Goal: Task Accomplishment & Management: Manage account settings

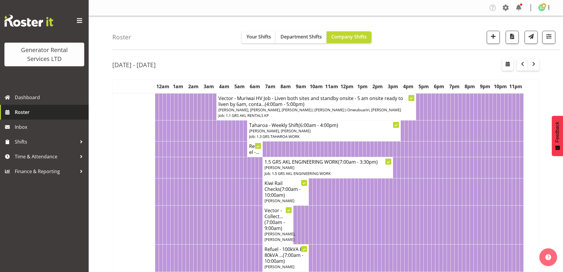
scroll to position [936, 0]
click at [495, 34] on span "button" at bounding box center [493, 37] width 8 height 8
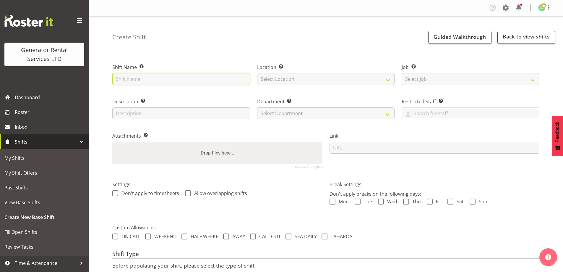
drag, startPoint x: 218, startPoint y: 81, endPoint x: 223, endPoint y: 80, distance: 4.8
click at [218, 81] on input "text" at bounding box center [181, 79] width 138 height 12
type input "A1 Kiwi Cutters - Deliver #71 (Going as a 50kva) to 910 Paerata road, Paerata. …"
drag, startPoint x: 342, startPoint y: 67, endPoint x: 337, endPoint y: 76, distance: 10.5
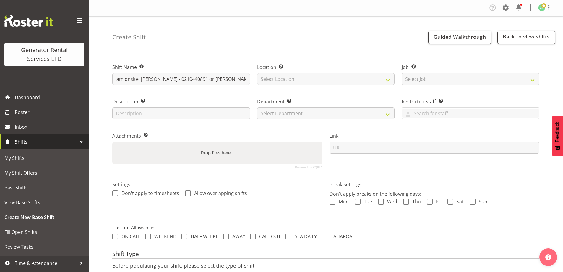
click at [342, 68] on label "Location Enter the location where the shift will occur." at bounding box center [326, 67] width 138 height 7
click at [335, 79] on select "Select Location GRS Auckland" at bounding box center [326, 79] width 138 height 12
select select "28"
click at [257, 73] on select "Select Location GRS Auckland" at bounding box center [326, 79] width 138 height 12
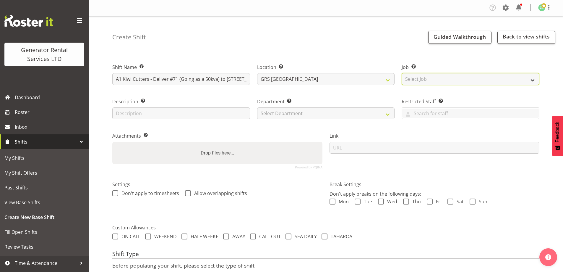
click at [416, 75] on select "Select Job Create new job 1.1 GRS AKL RENTALS 1.1 GRS AKL RENTALS AC 1.1 GRS AK…" at bounding box center [471, 79] width 138 height 12
select select "9"
click at [402, 73] on select "Select Job Create new job 1.1 GRS AKL RENTALS 1.1 GRS AKL RENTALS AC 1.1 GRS AK…" at bounding box center [471, 79] width 138 height 12
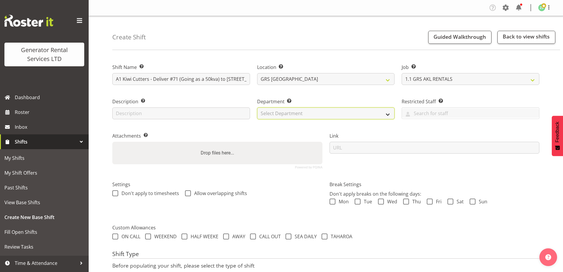
click at [349, 113] on select "Select Department GRS ADMIN AKL GRS HIRE AKL GRS HIRE TGA GRS HIRE HST GRS ENGI…" at bounding box center [326, 113] width 138 height 12
select select "20"
click at [257, 107] on select "Select Department GRS ADMIN AKL GRS HIRE AKL GRS HIRE TGA GRS HIRE HST GRS ENGI…" at bounding box center [326, 113] width 138 height 12
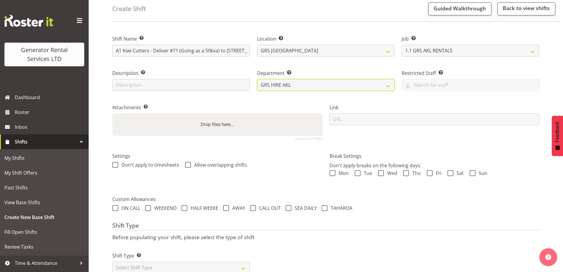
scroll to position [48, 0]
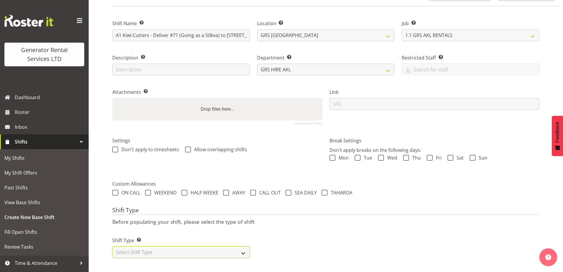
click at [189, 246] on select "Select Shift Type One Off Shift Recurring Shift Rotating Shift" at bounding box center [181, 252] width 138 height 12
click at [128, 259] on div "Shift Name Enter a name for the shift (e.g. Day Shift). A1 Kiwi Cutters - Deliv…" at bounding box center [337, 141] width 451 height 261
click at [131, 249] on select "Select Shift Type One Off Shift Recurring Shift Rotating Shift" at bounding box center [181, 252] width 138 height 12
select select "one_off"
click at [112, 246] on select "Select Shift Type One Off Shift Recurring Shift Rotating Shift" at bounding box center [181, 252] width 138 height 12
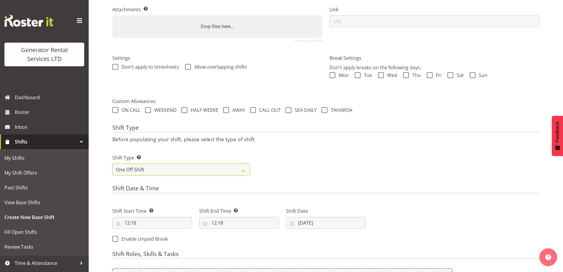
scroll to position [238, 0]
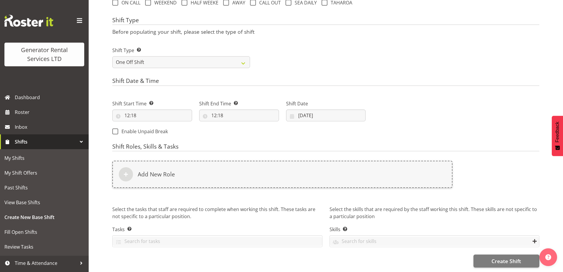
click at [174, 118] on div "Shift Start Time Set the time of the day you wish this shift to start 12:18 00 …" at bounding box center [152, 108] width 87 height 33
click at [175, 116] on input "12:18" at bounding box center [152, 115] width 80 height 12
click at [155, 128] on select "00 01 02 03 04 05 06 07 08 09 10 11 12 13 14 15 16 17 18 19 20 21 22 23" at bounding box center [152, 131] width 13 height 12
select select "6"
click at [146, 125] on select "00 01 02 03 04 05 06 07 08 09 10 11 12 13 14 15 16 17 18 19 20 21 22 23" at bounding box center [152, 131] width 13 height 12
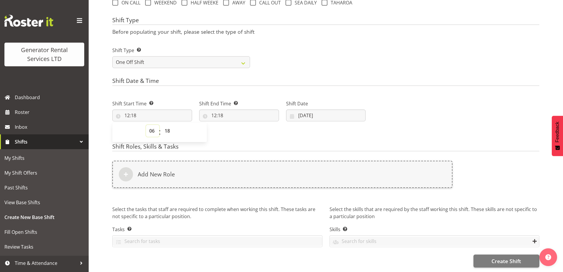
type input "06:18"
drag, startPoint x: 171, startPoint y: 132, endPoint x: 169, endPoint y: 124, distance: 8.6
click at [171, 131] on span "00 01 02 03 04 05 06 07 08 09 10 11 12 13 14 15 16 17 18 19 20 21 22 23 24 25 2…" at bounding box center [167, 132] width 13 height 15
click at [169, 125] on select "00 01 02 03 04 05 06 07 08 09 10 11 12 13 14 15 16 17 18 19 20 21 22 23 24 25 2…" at bounding box center [167, 131] width 13 height 12
select select "30"
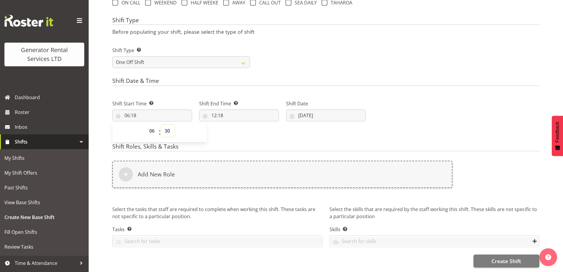
click at [161, 125] on select "00 01 02 03 04 05 06 07 08 09 10 11 12 13 14 15 16 17 18 19 20 21 22 23 24 25 2…" at bounding box center [167, 131] width 13 height 12
type input "06:30"
click at [256, 119] on div "Shift End Time Set the time of the day you wish this shift to finish 12:18 00 0…" at bounding box center [239, 108] width 87 height 33
click at [256, 113] on input "12:18" at bounding box center [239, 115] width 80 height 12
click at [240, 127] on select "00 01 02 03 04 05 06 07 08 09 10 11 12 13 14 15 16 17 18 19 20 21 22 23" at bounding box center [239, 131] width 13 height 12
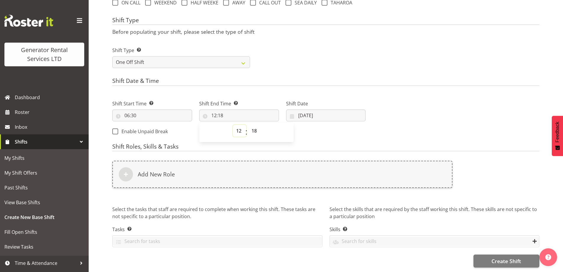
select select "9"
click at [233, 125] on select "00 01 02 03 04 05 06 07 08 09 10 11 12 13 14 15 16 17 18 19 20 21 22 23" at bounding box center [239, 131] width 13 height 12
type input "09:18"
drag, startPoint x: 257, startPoint y: 126, endPoint x: 256, endPoint y: 122, distance: 3.3
click at [257, 126] on select "00 01 02 03 04 05 06 07 08 09 10 11 12 13 14 15 16 17 18 19 20 21 22 23 24 25 2…" at bounding box center [254, 131] width 13 height 12
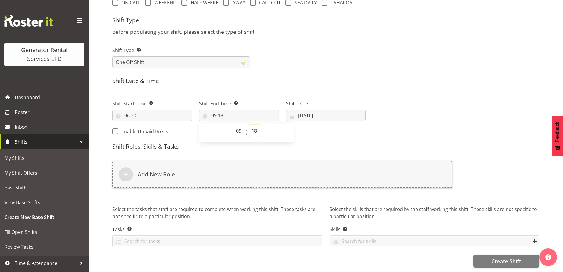
select select "30"
click at [248, 125] on select "00 01 02 03 04 05 06 07 08 09 10 11 12 13 14 15 16 17 18 19 20 21 22 23 24 25 2…" at bounding box center [254, 131] width 13 height 12
type input "09:30"
click at [345, 116] on input "[DATE]" at bounding box center [326, 115] width 80 height 12
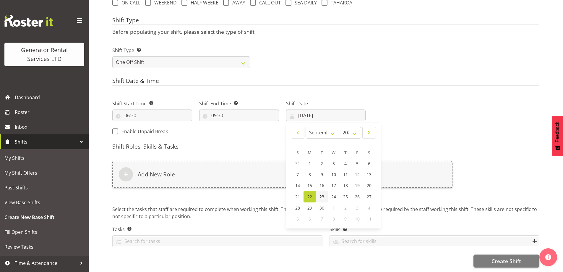
click at [321, 194] on span "23" at bounding box center [322, 197] width 5 height 6
type input "[DATE]"
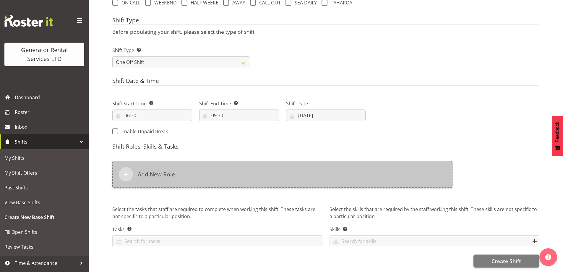
click at [262, 169] on div "Add New Role" at bounding box center [282, 174] width 340 height 27
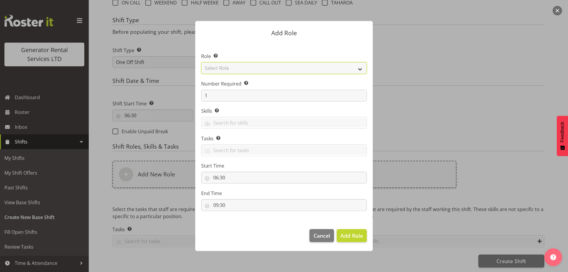
click at [224, 72] on select "Select Role Account Manager Electrician Engineering GM HSEQ manager MECH Mechan…" at bounding box center [284, 68] width 166 height 12
select select "20"
click at [201, 62] on select "Select Role Account Manager Electrician Engineering GM HSEQ manager MECH Mechan…" at bounding box center [284, 68] width 166 height 12
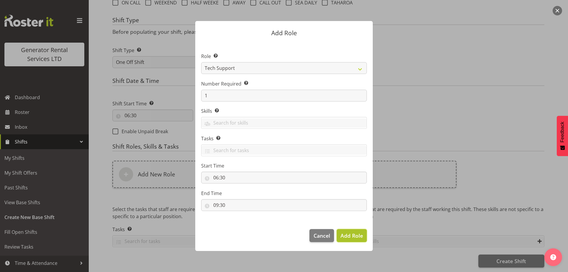
click at [358, 234] on span "Add Role" at bounding box center [351, 235] width 22 height 7
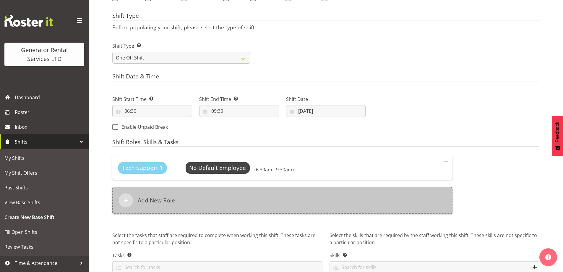
scroll to position [31, 0]
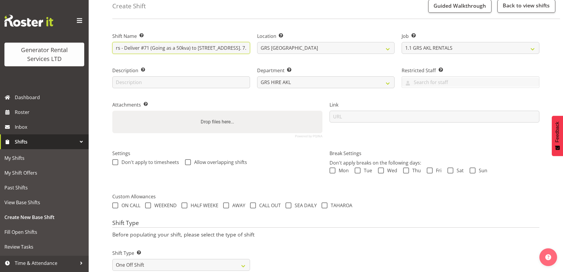
drag, startPoint x: 116, startPoint y: 46, endPoint x: 249, endPoint y: 53, distance: 133.2
click at [249, 53] on input "A1 Kiwi Cutters - Deliver #71 (Going as a 50kva) to 910 Paerata road, Paerata. …" at bounding box center [181, 48] width 138 height 12
click at [244, 47] on input "A1 Kiwi Cutters - Deliver #71 (Going as a 50kva) to 910 Paerata road, Paerata. …" at bounding box center [181, 48] width 138 height 12
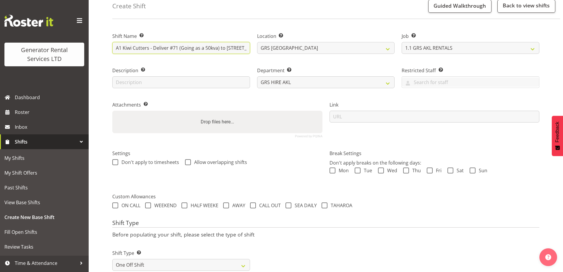
drag, startPoint x: 141, startPoint y: 51, endPoint x: 85, endPoint y: 52, distance: 55.9
click at [85, 52] on div "Generator Rental Services LTD Dashboard Roster Inbox Shifts My Shifts My Shift …" at bounding box center [281, 236] width 563 height 535
click at [117, 48] on input "A1 Kiwi Cutters - Deliver #71 (Going as a 50kva) to 910 Paerata road, Paerata. …" at bounding box center [181, 48] width 138 height 12
drag, startPoint x: 116, startPoint y: 48, endPoint x: 469, endPoint y: 80, distance: 354.7
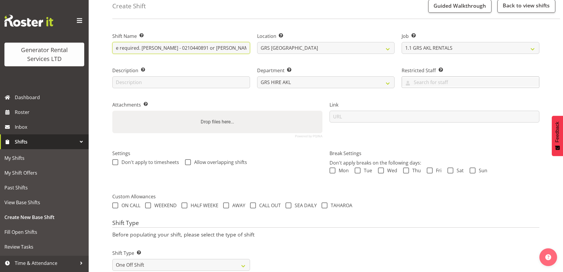
click at [469, 80] on div "Shift Name Enter a name for the shift (e.g. Day Shift). A1 Kiwi Cutters - Deliv…" at bounding box center [326, 82] width 434 height 117
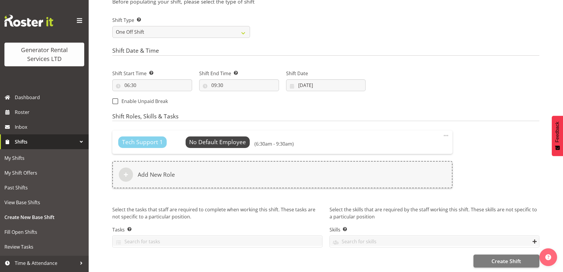
scroll to position [268, 0]
type input "A1 Kiwi Cutters - Deliver #71 (Going as a 50kva) to 910 Paerata road, Paerata. …"
click at [488, 256] on button "Create Shift" at bounding box center [507, 260] width 66 height 13
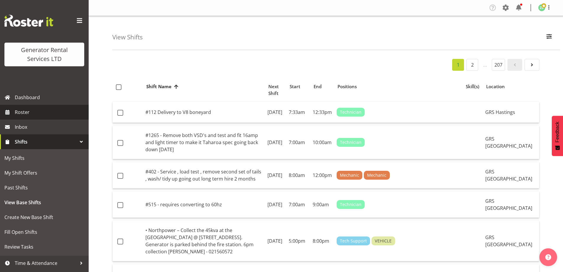
click at [38, 112] on span "Roster" at bounding box center [50, 112] width 71 height 9
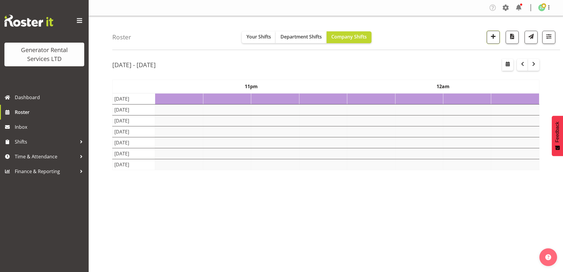
click at [492, 33] on span "button" at bounding box center [493, 37] width 8 height 8
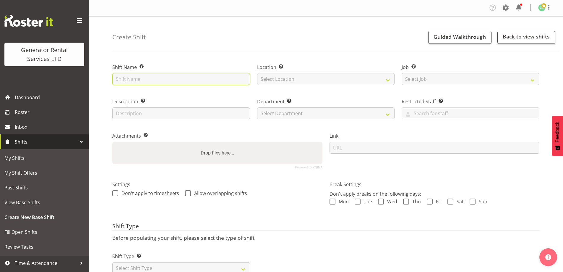
click at [141, 73] on input "text" at bounding box center [181, 79] width 138 height 12
paste input "A1 Kiwi Cutters - Deliver #71 (Going as a 50kva) to 910 Paerata road, Paerata. …"
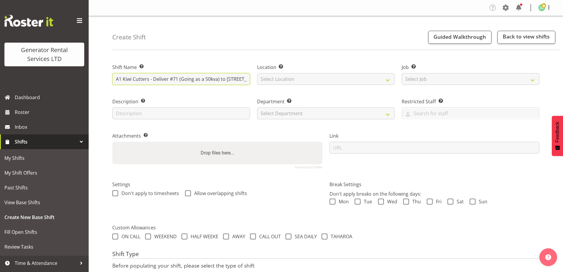
drag, startPoint x: 164, startPoint y: 81, endPoint x: 41, endPoint y: 81, distance: 122.7
click at [41, 81] on div "Generator Rental Services LTD Dashboard Roster Inbox Shifts My Shifts My Shift …" at bounding box center [281, 157] width 563 height 315
click at [168, 78] on input "A1 Kiwi Cutters - Deliver #71 (Going as a 50kva) to [STREET_ADDRESS]. 7.30am on…" at bounding box center [181, 79] width 138 height 12
type input "A1 Kiwi Cutters - Collect #71 at 910 Paerata road, Paerata. 5pm collection. No …"
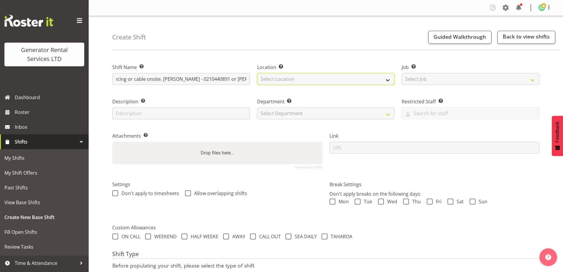
scroll to position [0, 0]
click at [320, 78] on select "Select Location GRS Auckland" at bounding box center [326, 79] width 138 height 12
select select "28"
click at [257, 73] on select "Select Location GRS Auckland" at bounding box center [326, 79] width 138 height 12
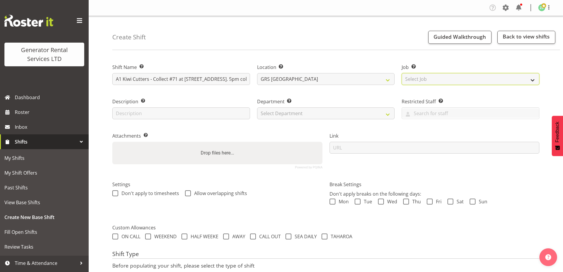
click at [423, 78] on select "Select Job Create new job 1.1 GRS AKL RENTALS 1.1 GRS AKL RENTALS AC 1.1 GRS AK…" at bounding box center [471, 79] width 138 height 12
select select "9"
click at [402, 73] on select "Select Job Create new job 1.1 GRS AKL RENTALS 1.1 GRS AKL RENTALS AC 1.1 GRS AK…" at bounding box center [471, 79] width 138 height 12
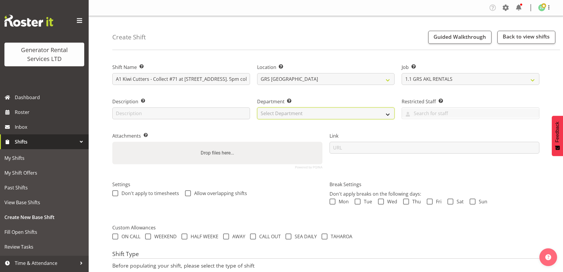
click at [321, 115] on select "Select Department GRS ADMIN AKL GRS HIRE AKL GRS HIRE TGA GRS HIRE HST GRS ENGI…" at bounding box center [326, 113] width 138 height 12
select select "20"
click at [257, 107] on select "Select Department GRS ADMIN AKL GRS HIRE AKL GRS HIRE TGA GRS HIRE HST GRS ENGI…" at bounding box center [326, 113] width 138 height 12
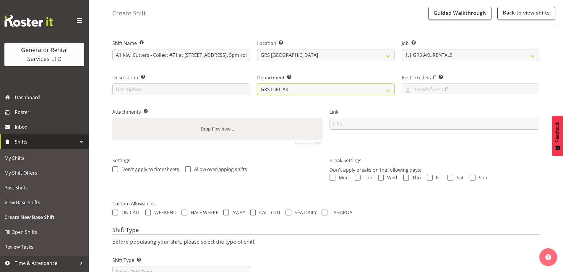
scroll to position [48, 0]
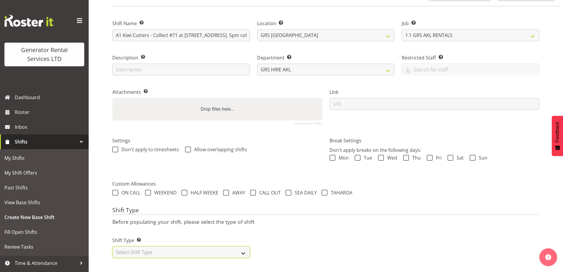
click at [174, 249] on select "Select Shift Type One Off Shift Recurring Shift Rotating Shift" at bounding box center [181, 252] width 138 height 12
click at [112, 246] on select "Select Shift Type One Off Shift Recurring Shift Rotating Shift" at bounding box center [181, 252] width 138 height 12
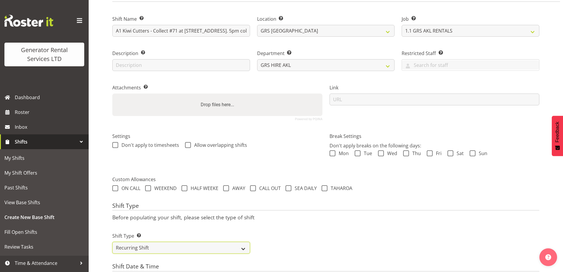
click at [145, 249] on select "One Off Shift Recurring Shift Rotating Shift" at bounding box center [181, 247] width 138 height 12
select select "one_off"
click at [112, 241] on select "One Off Shift Recurring Shift Rotating Shift" at bounding box center [181, 247] width 138 height 12
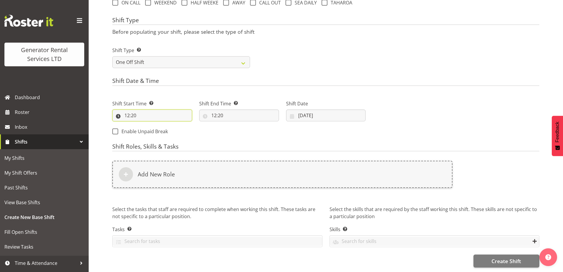
click at [162, 112] on input "12:20" at bounding box center [152, 115] width 80 height 12
click at [156, 129] on select "00 01 02 03 04 05 06 07 08 09 10 11 12 13 14 15 16 17 18 19 20 21 22 23" at bounding box center [152, 131] width 13 height 12
select select "16"
click at [146, 125] on select "00 01 02 03 04 05 06 07 08 09 10 11 12 13 14 15 16 17 18 19 20 21 22 23" at bounding box center [152, 131] width 13 height 12
type input "16:20"
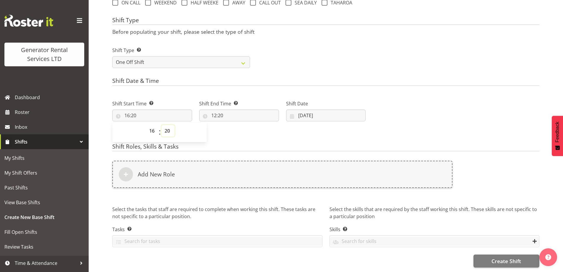
click at [168, 128] on select "00 01 02 03 04 05 06 07 08 09 10 11 12 13 14 15 16 17 18 19 20 21 22 23 24 25 2…" at bounding box center [167, 131] width 13 height 12
select select "0"
click at [161, 125] on select "00 01 02 03 04 05 06 07 08 09 10 11 12 13 14 15 16 17 18 19 20 21 22 23 24 25 2…" at bounding box center [167, 131] width 13 height 12
type input "16:00"
click at [239, 109] on input "12:20" at bounding box center [239, 115] width 80 height 12
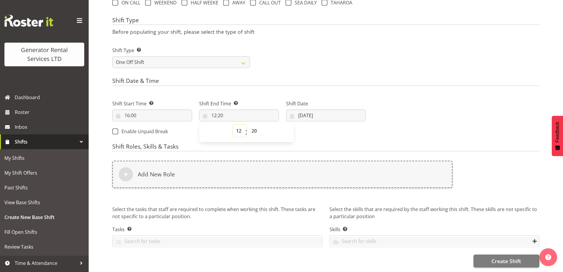
drag, startPoint x: 238, startPoint y: 132, endPoint x: 237, endPoint y: 127, distance: 5.1
click at [238, 132] on select "00 01 02 03 04 05 06 07 08 09 10 11 12 13 14 15 16 17 18 19 20 21 22 23" at bounding box center [239, 131] width 13 height 12
click at [237, 127] on select "00 01 02 03 04 05 06 07 08 09 10 11 12 13 14 15 16 17 18 19 20 21 22 23" at bounding box center [239, 131] width 13 height 12
select select "19"
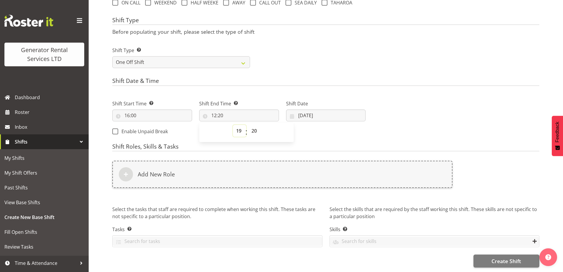
click at [233, 125] on select "00 01 02 03 04 05 06 07 08 09 10 11 12 13 14 15 16 17 18 19 20 21 22 23" at bounding box center [239, 131] width 13 height 12
type input "19:20"
click at [254, 125] on select "00 01 02 03 04 05 06 07 08 09 10 11 12 13 14 15 16 17 18 19 20 21 22 23 24 25 2…" at bounding box center [254, 131] width 13 height 12
select select "0"
click at [248, 125] on select "00 01 02 03 04 05 06 07 08 09 10 11 12 13 14 15 16 17 18 19 20 21 22 23 24 25 2…" at bounding box center [254, 131] width 13 height 12
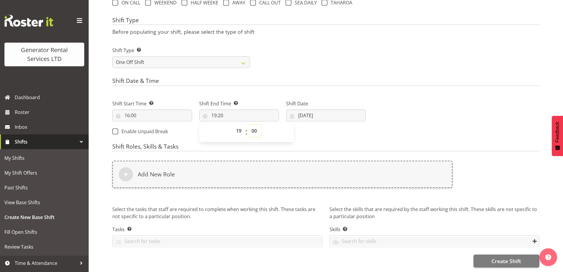
type input "19:00"
drag, startPoint x: 343, startPoint y: 108, endPoint x: 341, endPoint y: 115, distance: 7.5
click at [343, 109] on input "22/09/2025" at bounding box center [326, 115] width 80 height 12
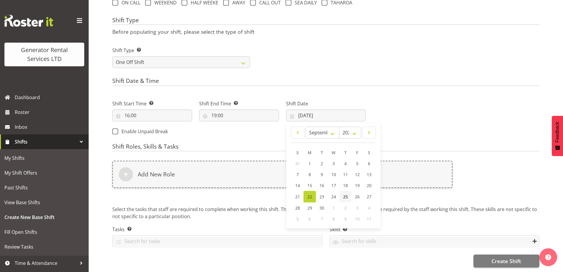
click at [345, 194] on span "25" at bounding box center [345, 197] width 5 height 6
type input "25/09/2025"
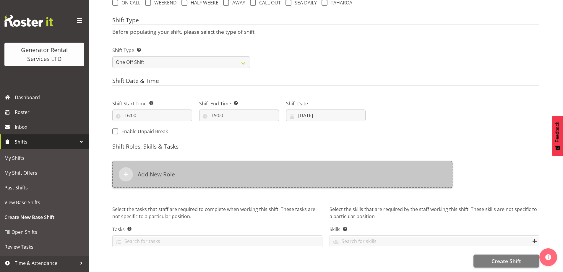
click at [291, 168] on div "Add New Role" at bounding box center [282, 174] width 340 height 27
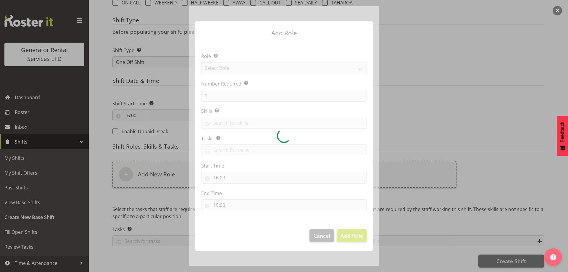
click at [244, 66] on div at bounding box center [283, 135] width 189 height 259
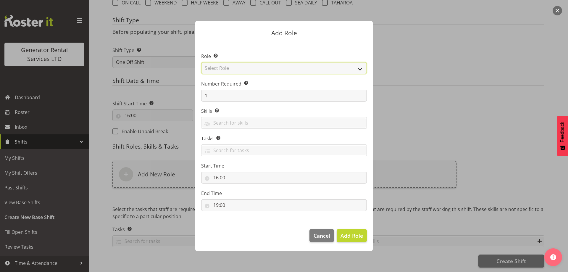
click at [244, 66] on select "Select Role Account Manager Electrician Engineering GM HSEQ manager MECH Mechan…" at bounding box center [284, 68] width 166 height 12
select select "20"
click at [201, 62] on select "Select Role Account Manager Electrician Engineering GM HSEQ manager MECH Mechan…" at bounding box center [284, 68] width 166 height 12
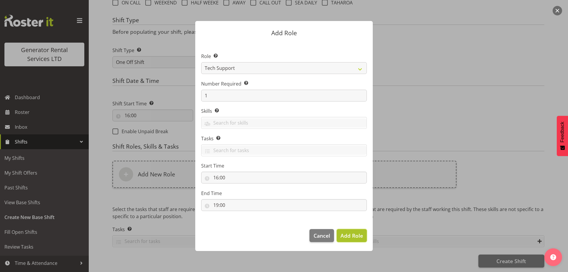
click at [348, 233] on span "Add Role" at bounding box center [351, 235] width 22 height 7
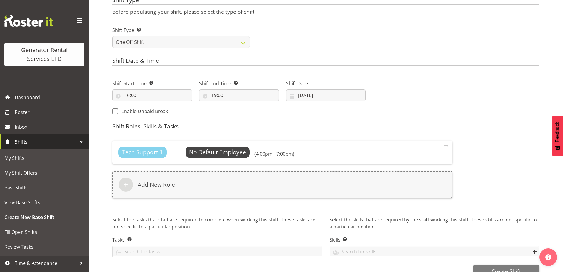
scroll to position [268, 0]
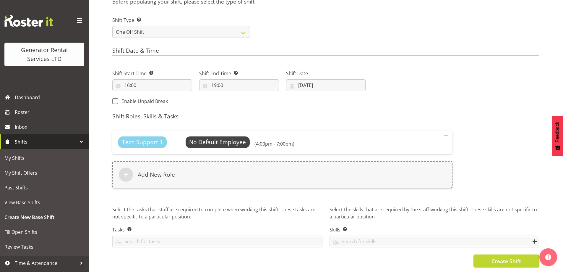
click at [501, 257] on span "Create Shift" at bounding box center [507, 261] width 30 height 8
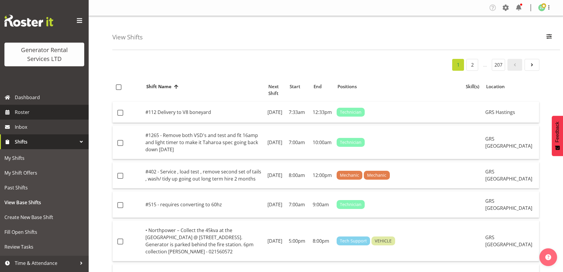
click at [40, 110] on span "Roster" at bounding box center [50, 112] width 71 height 9
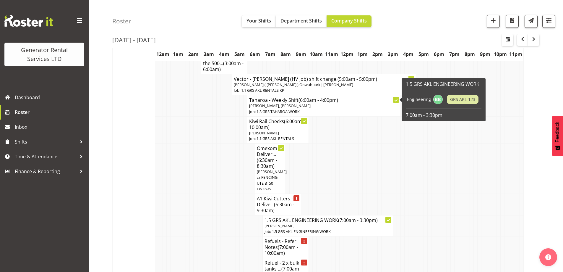
scroll to position [621, 0]
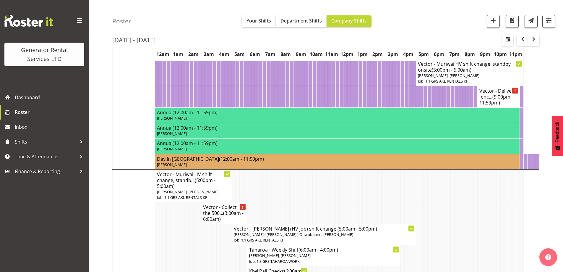
click at [274, 202] on td at bounding box center [276, 213] width 4 height 22
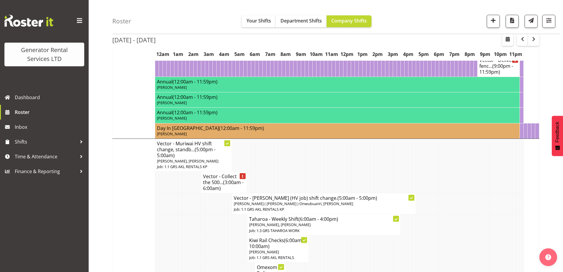
scroll to position [680, 0]
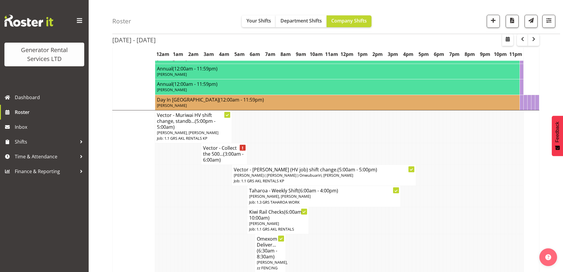
click at [176, 204] on td at bounding box center [176, 196] width 4 height 21
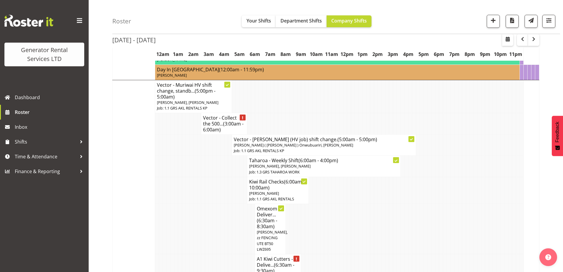
scroll to position [709, 0]
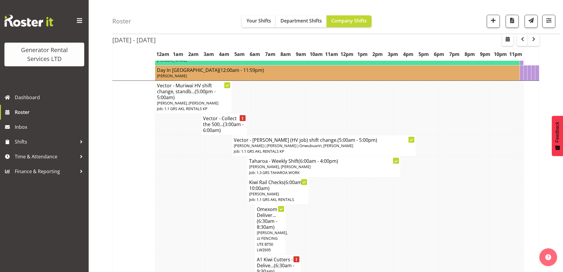
click at [219, 221] on td at bounding box center [219, 229] width 4 height 50
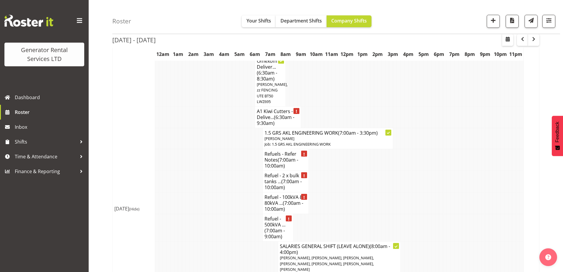
scroll to position [857, 0]
click at [237, 200] on td at bounding box center [238, 203] width 4 height 22
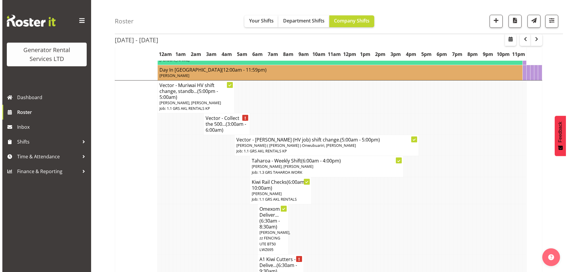
scroll to position [709, 0]
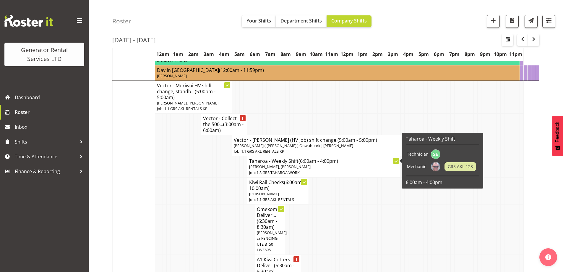
click at [204, 171] on td at bounding box center [203, 166] width 4 height 21
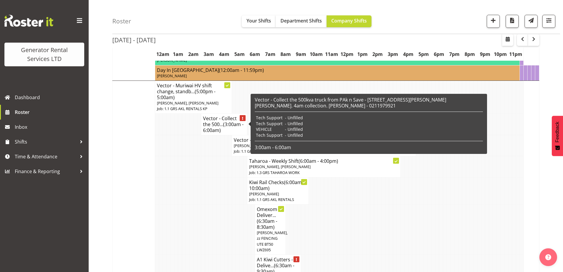
click at [214, 125] on h4 "Vector - Collect the 500... (3:00am - 6:00am)" at bounding box center [224, 124] width 42 height 18
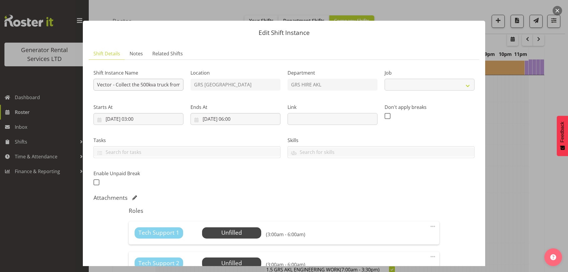
select select "9"
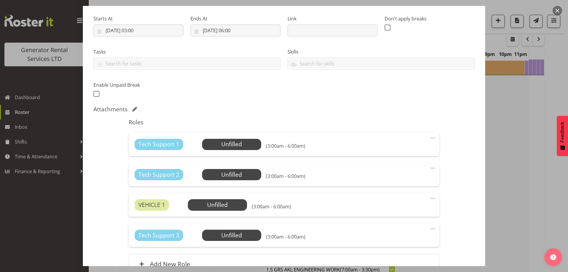
scroll to position [89, 0]
click at [229, 146] on span "Select Employee" at bounding box center [231, 144] width 44 height 9
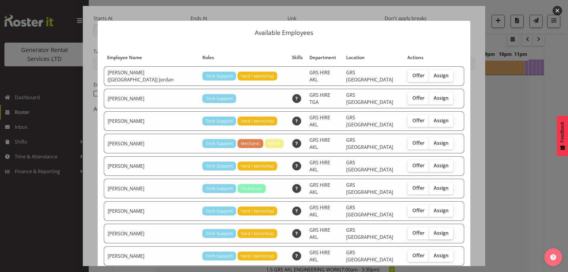
click at [433, 230] on span "Assign" at bounding box center [440, 233] width 15 height 6
click at [430, 231] on input "Assign" at bounding box center [431, 233] width 4 height 4
checkbox input "true"
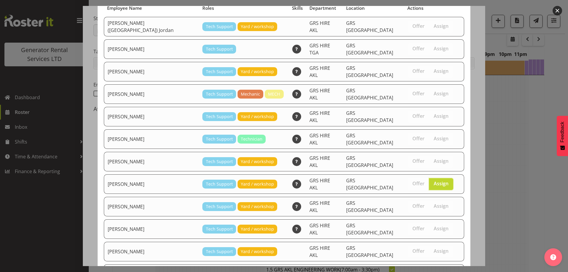
scroll to position [96, 0]
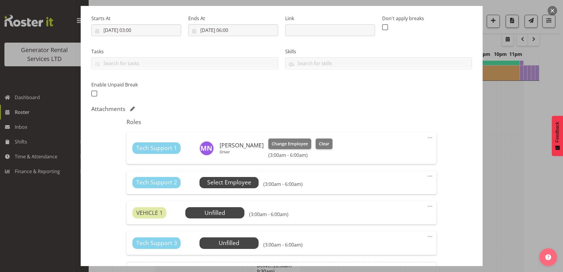
click at [247, 182] on span "Select Employee" at bounding box center [229, 182] width 44 height 9
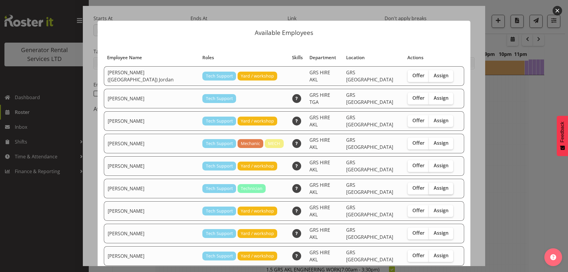
click at [433, 185] on span "Assign" at bounding box center [440, 188] width 15 height 6
click at [429, 186] on input "Assign" at bounding box center [431, 188] width 4 height 4
checkbox input "true"
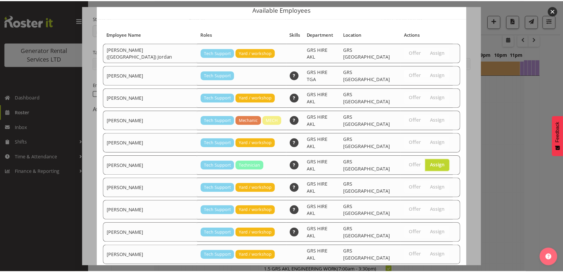
scroll to position [76, 0]
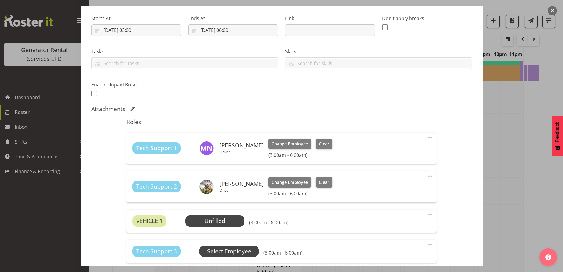
click at [217, 255] on span "Select Employee" at bounding box center [229, 251] width 44 height 9
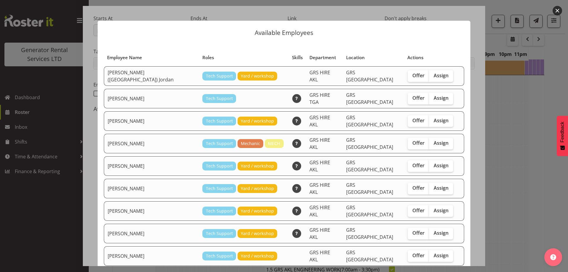
click at [507, 172] on div at bounding box center [284, 136] width 568 height 272
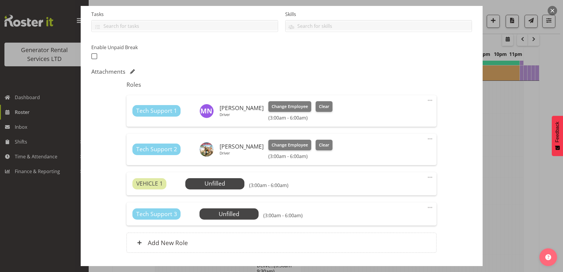
scroll to position [165, 0]
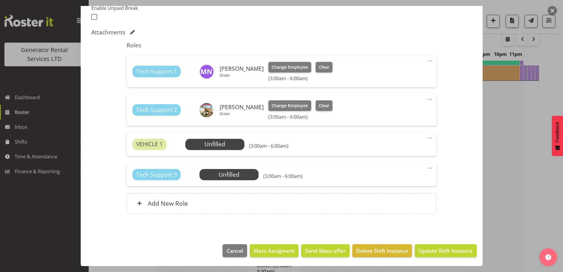
click at [428, 164] on div "Tech Support 3 Unfilled Select Employee (3:00am - 6:00am) Edit Cover Role Delete" at bounding box center [282, 174] width 310 height 23
click at [427, 166] on span at bounding box center [430, 167] width 7 height 7
click at [386, 199] on link "Delete" at bounding box center [405, 202] width 57 height 11
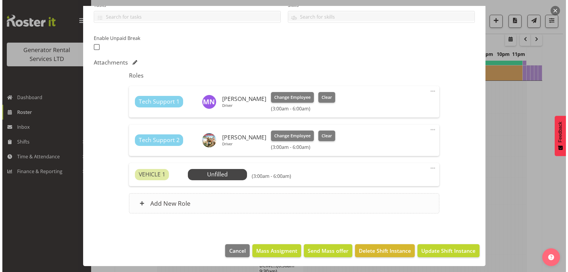
scroll to position [135, 0]
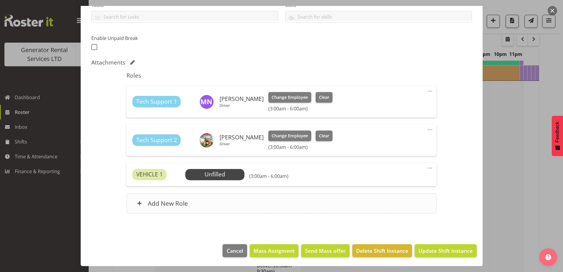
click at [280, 205] on div "Add New Role" at bounding box center [282, 203] width 310 height 20
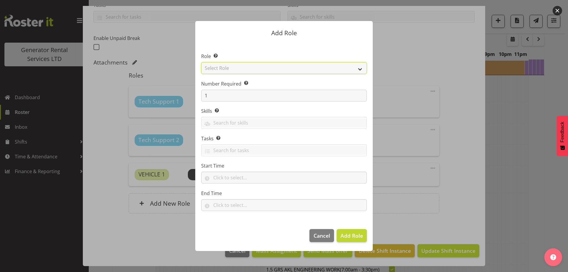
click at [223, 66] on select "Select Role Account Manager Electrician Engineering GM HSEQ manager MECH Mechan…" at bounding box center [284, 68] width 166 height 12
select select "21"
click at [201, 62] on select "Select Role Account Manager Electrician Engineering GM HSEQ manager MECH Mechan…" at bounding box center [284, 68] width 166 height 12
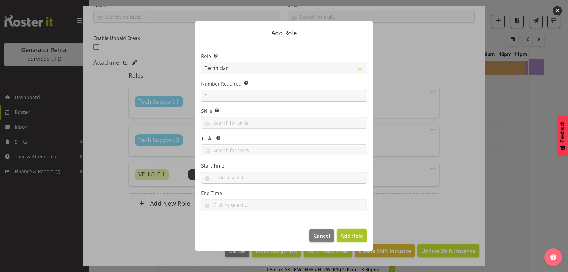
click at [360, 233] on span "Add Role" at bounding box center [351, 235] width 22 height 7
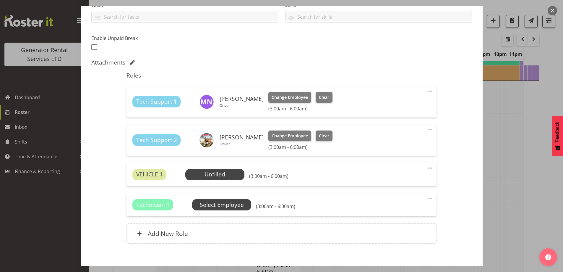
click at [238, 203] on span "Select Employee" at bounding box center [222, 204] width 44 height 9
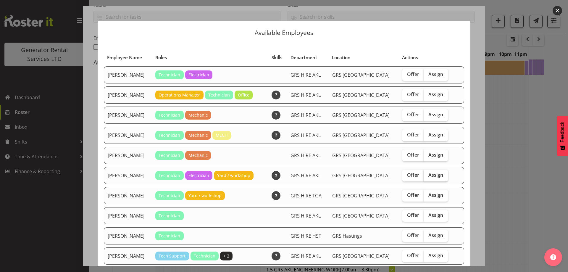
click at [431, 175] on span "Assign" at bounding box center [435, 175] width 15 height 6
click at [427, 175] on input "Assign" at bounding box center [425, 175] width 4 height 4
checkbox input "true"
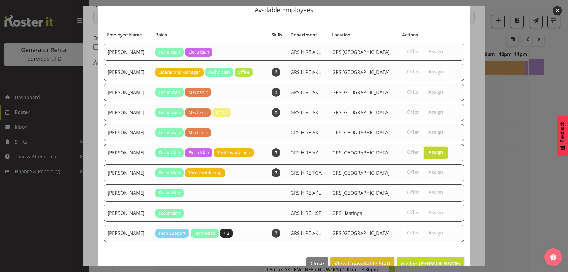
scroll to position [35, 0]
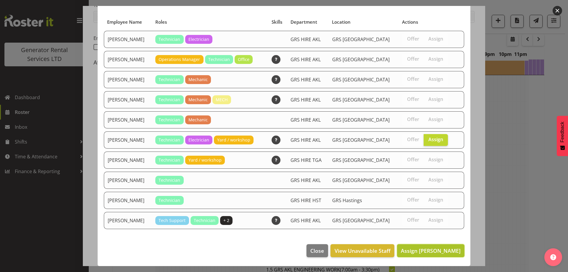
click at [426, 252] on span "Assign Rob Ryan" at bounding box center [431, 250] width 60 height 7
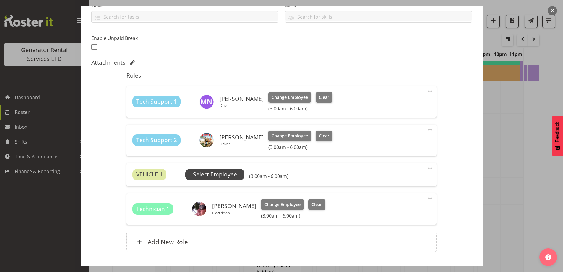
click at [228, 172] on span "Select Employee" at bounding box center [215, 174] width 44 height 9
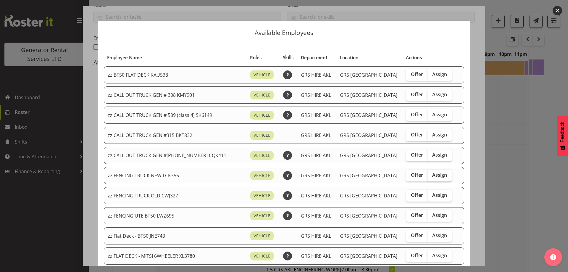
click at [432, 172] on span "Assign" at bounding box center [439, 175] width 15 height 6
click at [427, 173] on input "Assign" at bounding box center [429, 175] width 4 height 4
checkbox input "true"
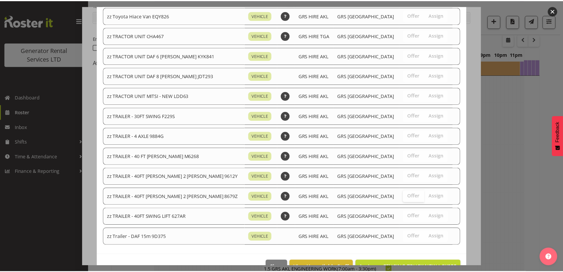
scroll to position [739, 0]
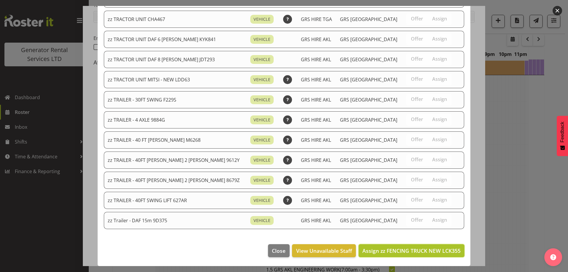
click at [410, 246] on button "Assign zz FENCING TRUCK NEW LCK355" at bounding box center [411, 250] width 106 height 13
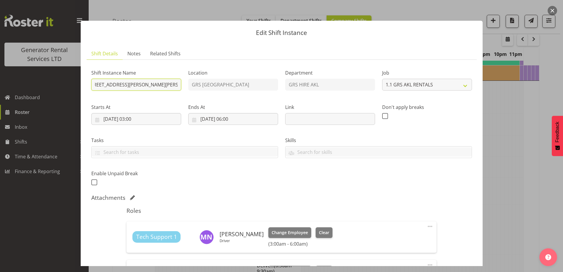
scroll to position [0, 183]
drag, startPoint x: 143, startPoint y: 85, endPoint x: 247, endPoint y: 94, distance: 104.4
click at [247, 94] on div "Shift Instance Name Vector - Collect the 500kva truck from PAk n Save - 20 Alde…" at bounding box center [282, 125] width 388 height 129
click at [178, 86] on input "Vector - Collect the 500kva truck from PAk n Save - 20 Alderman Drive, Henderso…" at bounding box center [136, 85] width 90 height 12
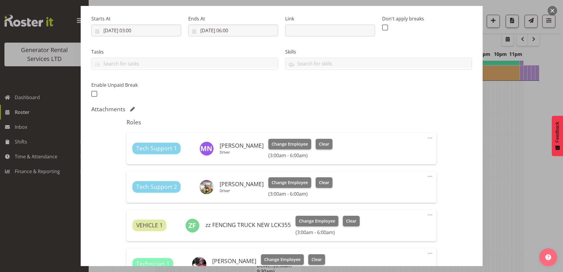
scroll to position [182, 0]
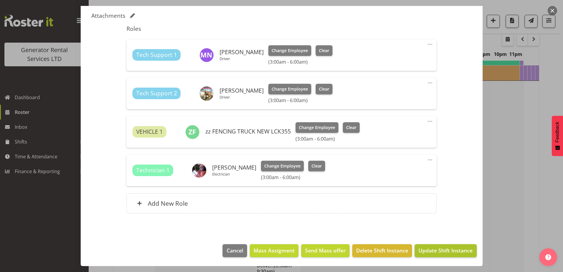
type input "Vector - Collect the 500kva truck from PAk n Save - 20 Alderman Drive, Henderso…"
click at [445, 252] on span "Update Shift Instance" at bounding box center [446, 250] width 54 height 8
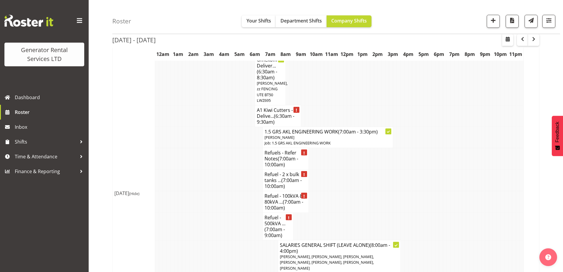
scroll to position [876, 0]
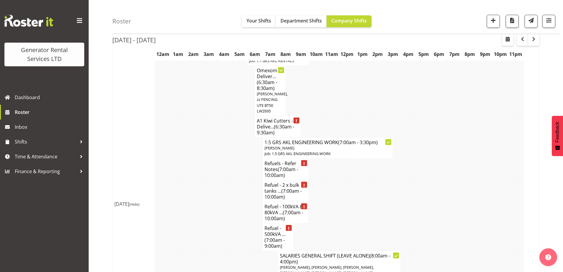
click at [246, 171] on td at bounding box center [246, 169] width 4 height 22
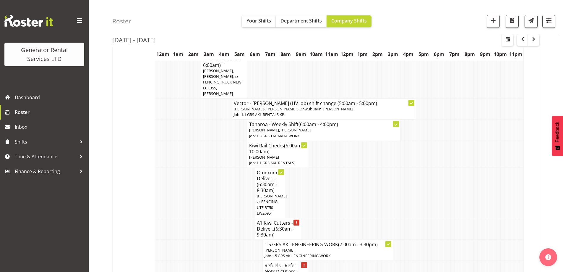
scroll to position [788, 0]
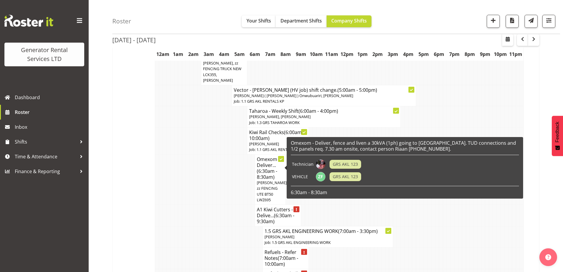
click at [228, 195] on td at bounding box center [226, 179] width 4 height 50
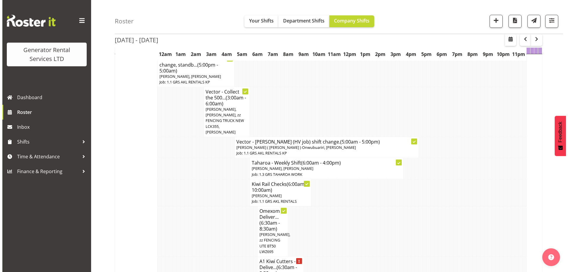
scroll to position [699, 0]
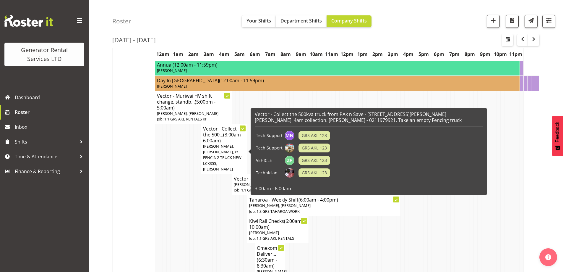
click at [225, 152] on span "[PERSON_NAME], [PERSON_NAME], zz FENCING TRUCK NEW LCK355, [PERSON_NAME]" at bounding box center [222, 157] width 38 height 28
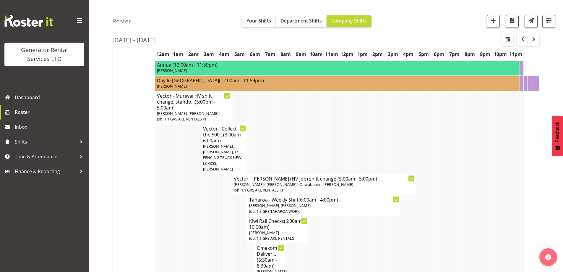
click at [225, 152] on span "[PERSON_NAME], [PERSON_NAME], zz FENCING TRUCK NEW LCK355, [PERSON_NAME]" at bounding box center [222, 157] width 38 height 28
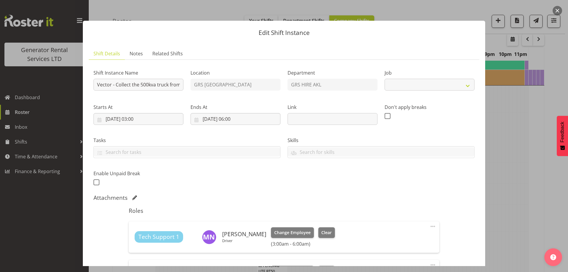
select select "9"
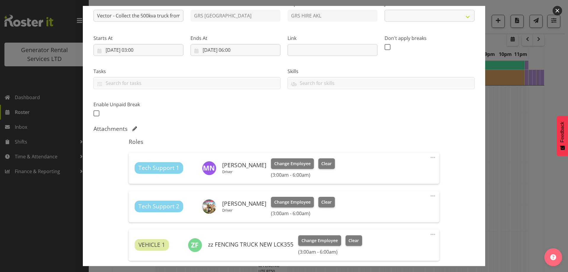
select select "9"
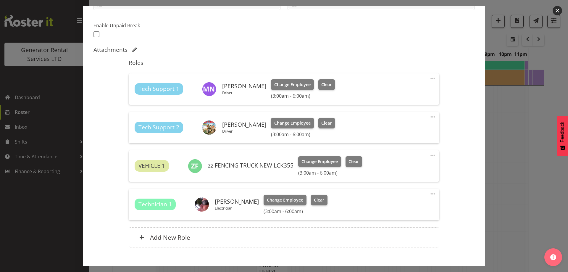
click at [429, 192] on span at bounding box center [432, 193] width 7 height 7
click at [390, 227] on link "Delete" at bounding box center [407, 228] width 57 height 11
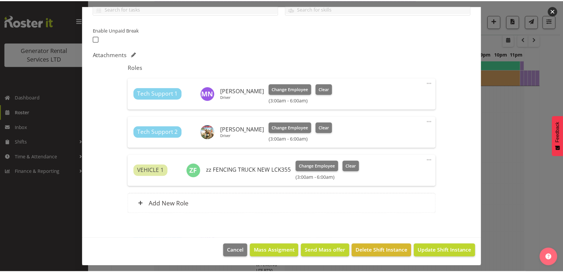
scroll to position [143, 0]
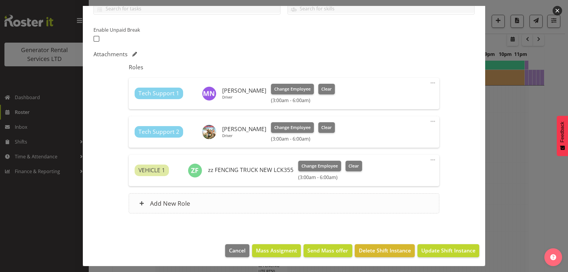
click at [256, 205] on div "Add New Role" at bounding box center [284, 203] width 310 height 20
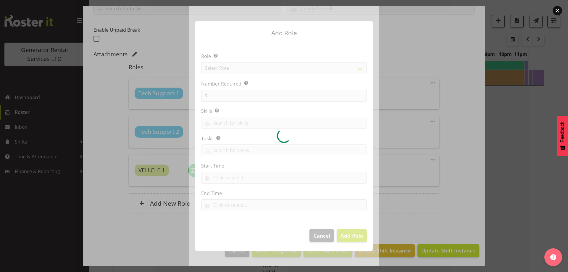
click at [234, 70] on div at bounding box center [283, 135] width 189 height 259
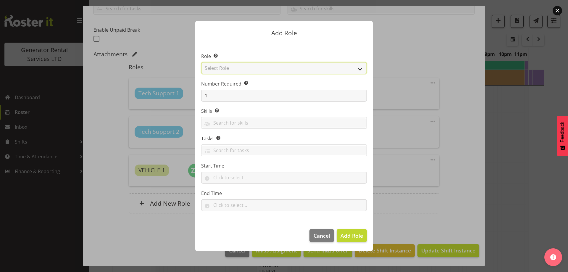
click at [239, 68] on select "Select Role Account Manager Electrician Engineering GM HSEQ manager MECH Mechan…" at bounding box center [284, 68] width 166 height 12
select select "24"
click at [201, 62] on select "Select Role Account Manager Electrician Engineering GM HSEQ manager MECH Mechan…" at bounding box center [284, 68] width 166 height 12
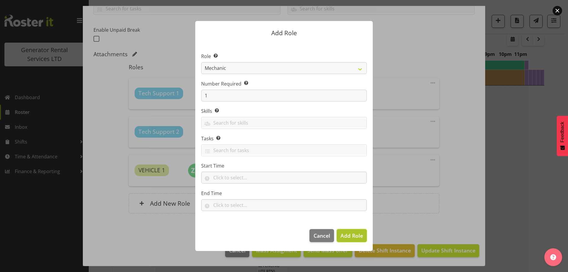
click at [350, 234] on span "Add Role" at bounding box center [351, 235] width 22 height 7
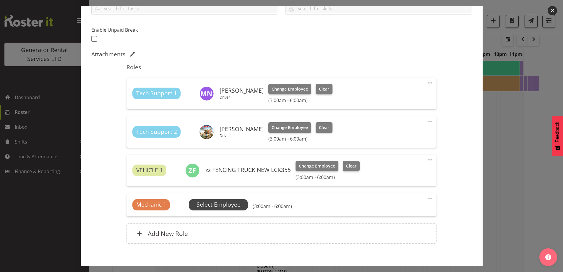
click at [217, 205] on span "Select Employee" at bounding box center [219, 204] width 44 height 9
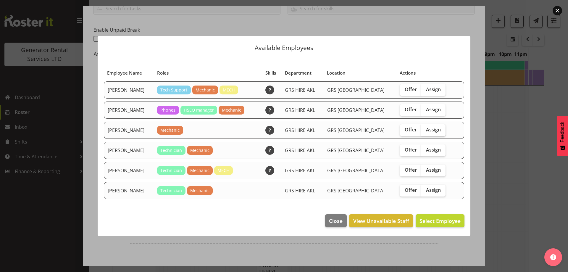
click at [434, 128] on span "Assign" at bounding box center [433, 130] width 15 height 6
click at [425, 128] on input "Assign" at bounding box center [423, 130] width 4 height 4
checkbox input "true"
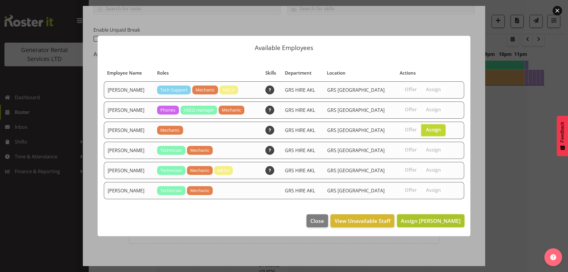
click at [440, 223] on span "Assign James Kim" at bounding box center [431, 220] width 60 height 7
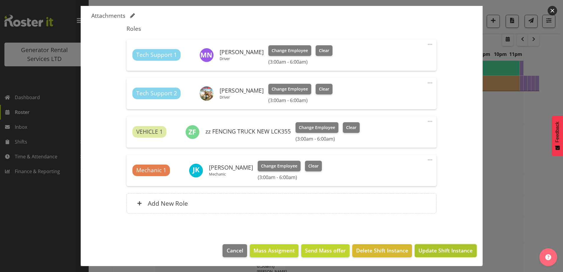
click at [450, 254] on button "Update Shift Instance" at bounding box center [446, 250] width 62 height 13
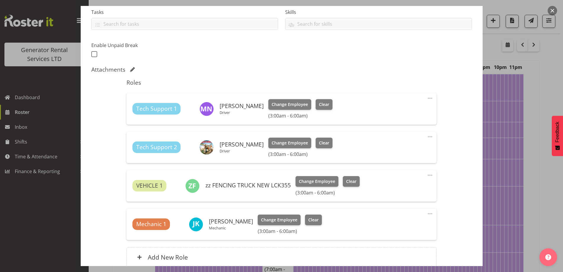
scroll to position [182, 0]
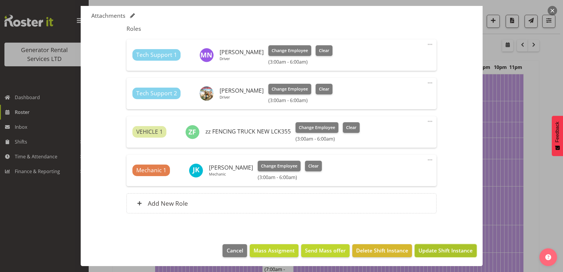
click at [434, 246] on button "Update Shift Instance" at bounding box center [446, 250] width 62 height 13
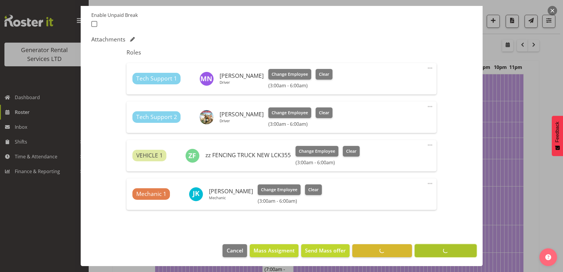
scroll to position [158, 0]
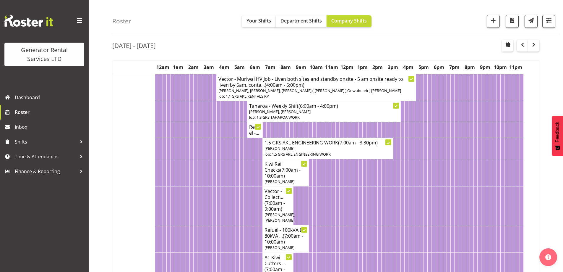
click at [349, 200] on td at bounding box center [349, 205] width 4 height 39
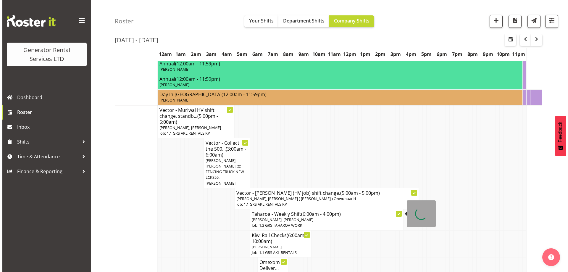
scroll to position [699, 0]
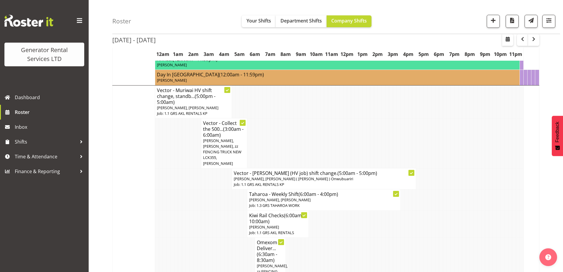
click at [235, 227] on td at bounding box center [234, 223] width 4 height 27
click at [197, 210] on td at bounding box center [196, 223] width 4 height 27
click at [204, 149] on span "Mina Nomani, Craig Barrett, zz FENCING TRUCK NEW LCK355, James Kim" at bounding box center [222, 152] width 38 height 28
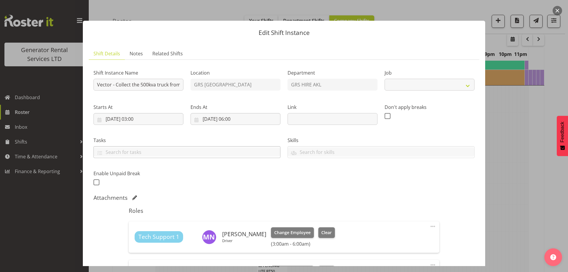
select select "9"
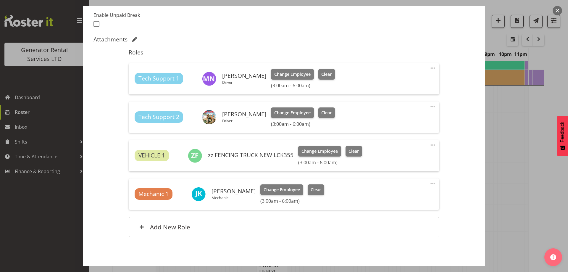
scroll to position [182, 0]
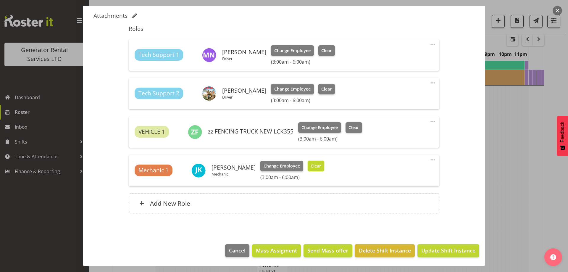
click at [311, 165] on span "Clear" at bounding box center [315, 166] width 10 height 7
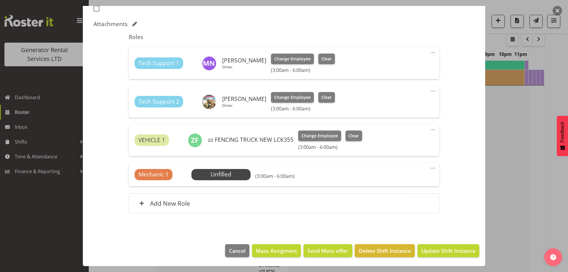
click at [430, 168] on span at bounding box center [432, 167] width 7 height 7
drag, startPoint x: 397, startPoint y: 201, endPoint x: 302, endPoint y: 199, distance: 94.9
click at [397, 201] on link "Delete" at bounding box center [407, 202] width 57 height 11
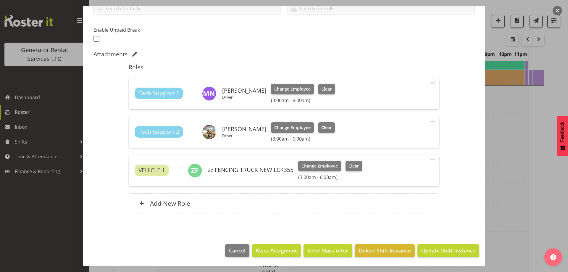
click at [235, 184] on div "VEHICLE 1 zz FENCING TRUCK NEW LCK355 Change Employee Clear (3:00am - 6:00am) E…" at bounding box center [284, 170] width 310 height 31
click at [214, 202] on div "Add New Role" at bounding box center [284, 203] width 310 height 20
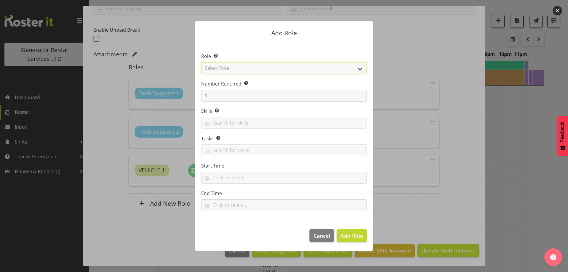
click at [221, 68] on select "Select Role Account Manager Electrician Engineering GM HSEQ manager MECH Mechan…" at bounding box center [284, 68] width 166 height 12
select select "21"
click at [201, 62] on select "Select Role Account Manager Electrician Engineering GM HSEQ manager MECH Mechan…" at bounding box center [284, 68] width 166 height 12
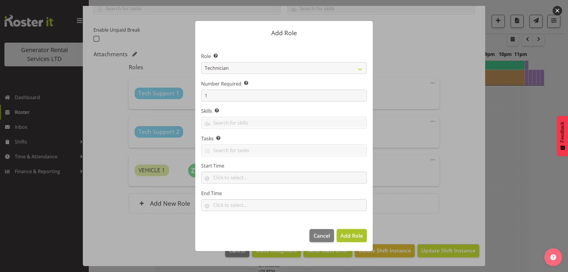
click at [354, 241] on button "Add Role" at bounding box center [351, 235] width 30 height 13
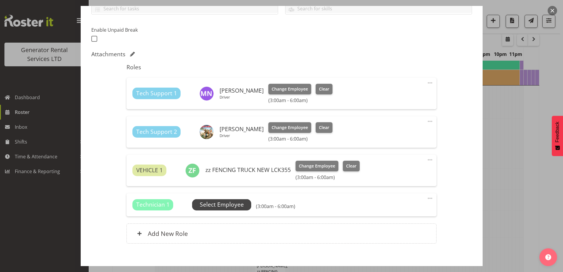
click at [216, 202] on span "Select Employee" at bounding box center [222, 204] width 44 height 9
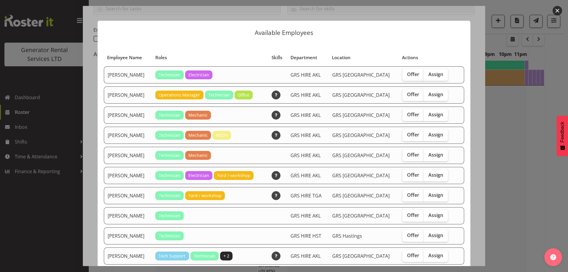
drag, startPoint x: 429, startPoint y: 177, endPoint x: 423, endPoint y: 187, distance: 11.2
click at [429, 177] on span "Assign" at bounding box center [435, 175] width 15 height 6
click at [427, 177] on input "Assign" at bounding box center [425, 175] width 4 height 4
checkbox input "true"
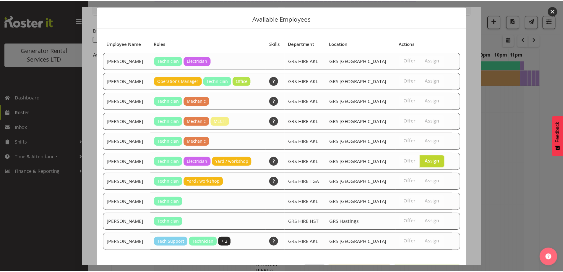
scroll to position [35, 0]
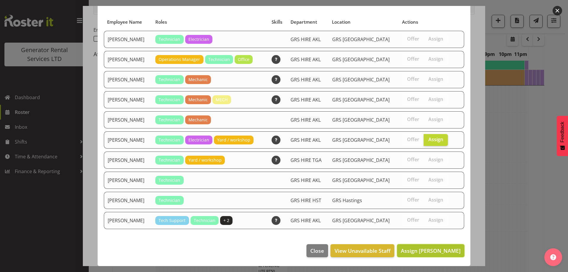
click at [424, 249] on span "Assign Rob Ryan" at bounding box center [431, 250] width 60 height 7
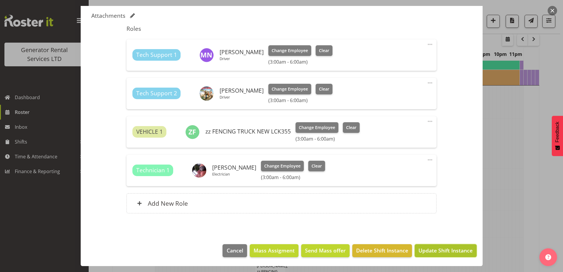
click at [437, 251] on span "Update Shift Instance" at bounding box center [446, 250] width 54 height 8
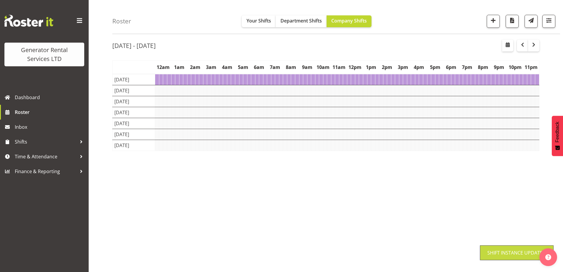
scroll to position [19, 0]
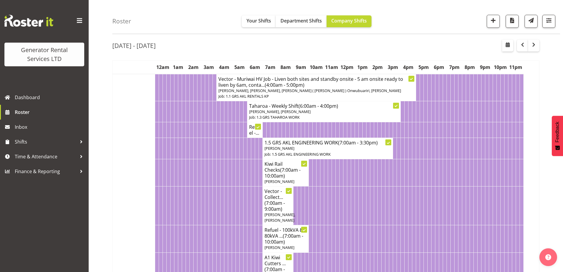
click at [231, 213] on td at bounding box center [230, 205] width 4 height 39
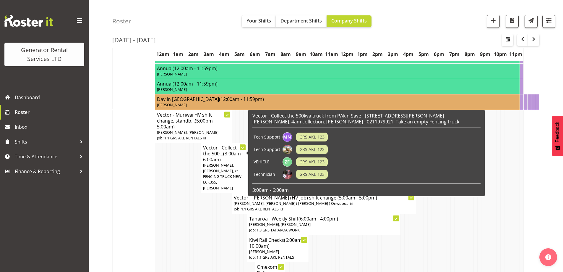
scroll to position [669, 0]
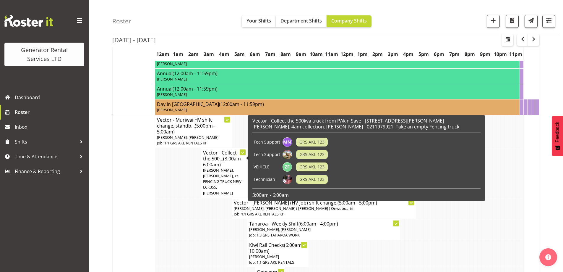
click at [200, 240] on td at bounding box center [199, 253] width 4 height 27
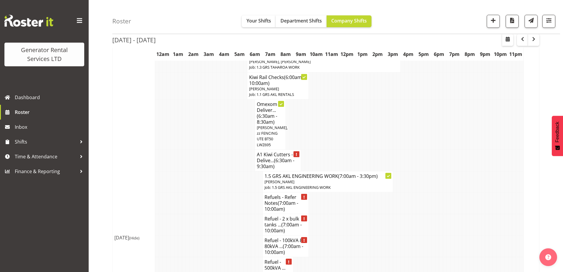
scroll to position [847, 0]
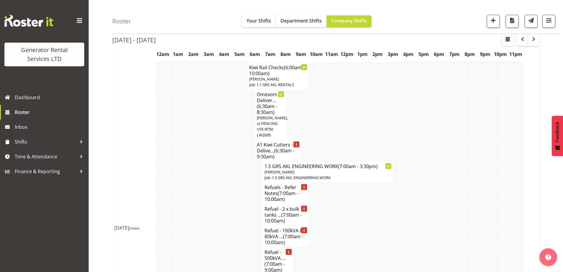
click at [463, 204] on td at bounding box center [464, 215] width 4 height 22
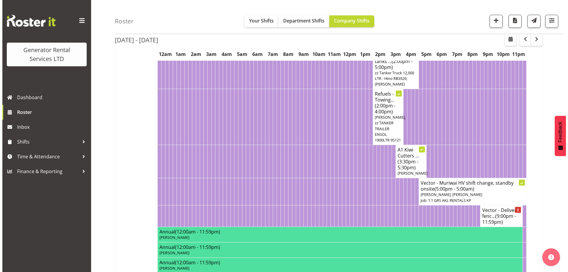
scroll to position [492, 0]
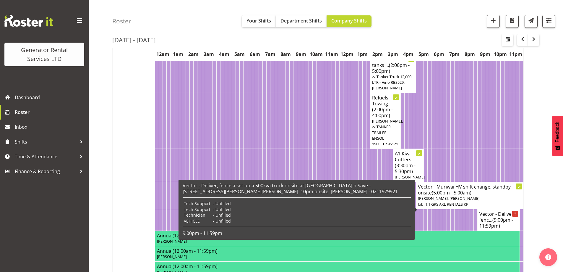
click at [301, 134] on td at bounding box center [299, 121] width 4 height 56
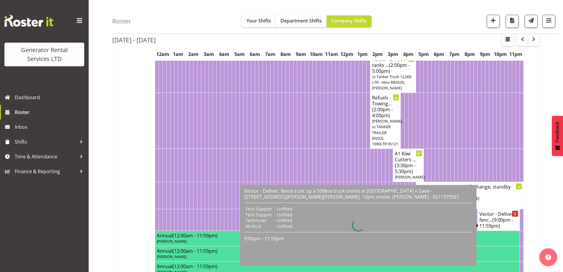
click at [510, 228] on span "(9:00pm - 11:59pm)" at bounding box center [496, 222] width 34 height 12
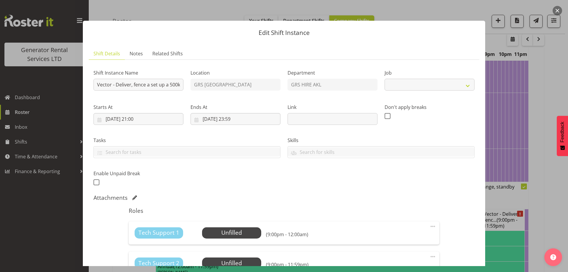
select select "9"
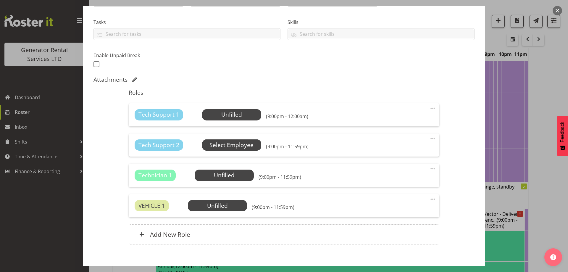
scroll to position [118, 0]
click at [224, 117] on span "Select Employee" at bounding box center [231, 114] width 44 height 9
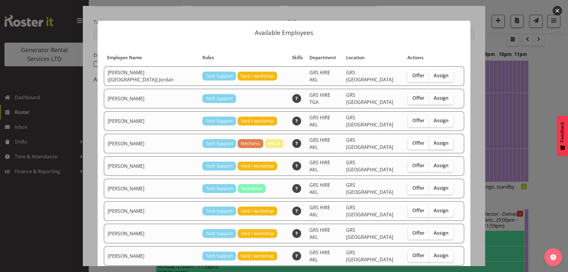
click at [429, 138] on label "Assign" at bounding box center [441, 143] width 24 height 12
click at [429, 141] on input "Assign" at bounding box center [431, 143] width 4 height 4
checkbox input "true"
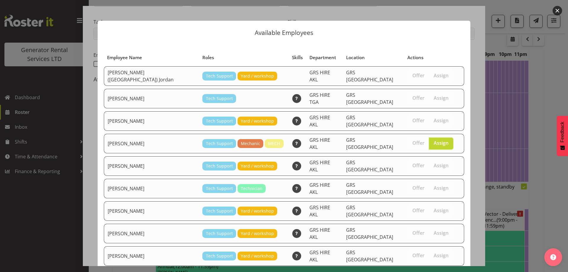
scroll to position [76, 0]
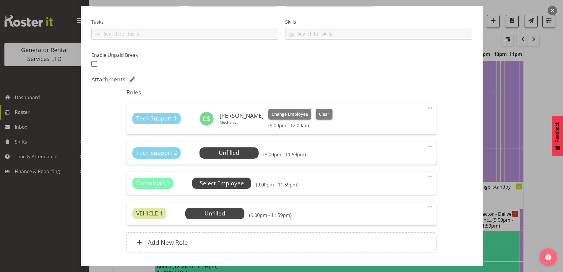
click at [225, 181] on span "Select Employee" at bounding box center [222, 183] width 44 height 9
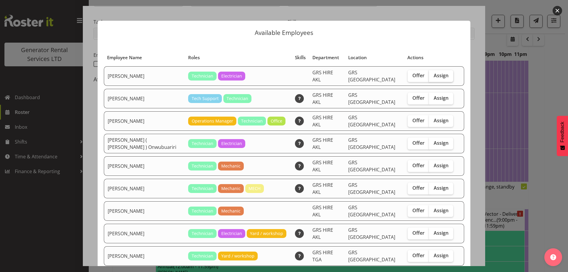
click at [440, 74] on span "Assign" at bounding box center [440, 75] width 15 height 6
click at [432, 74] on input "Assign" at bounding box center [431, 76] width 4 height 4
checkbox input "true"
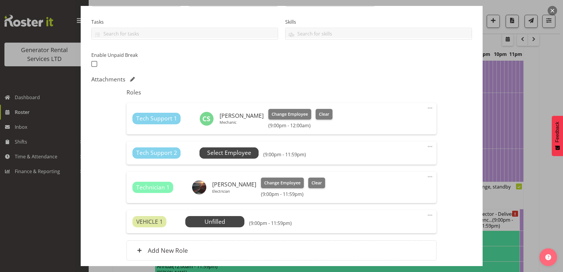
click at [225, 157] on span "Select Employee" at bounding box center [229, 152] width 44 height 9
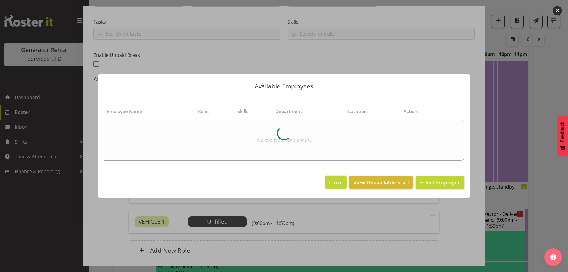
click at [331, 184] on span "Close" at bounding box center [336, 182] width 14 height 8
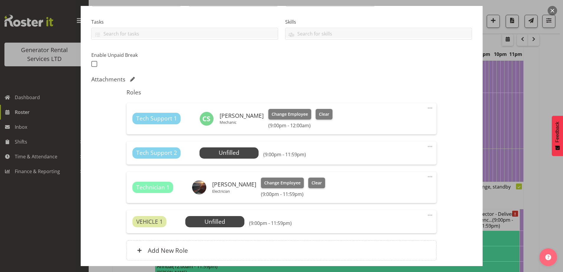
click at [430, 149] on div "Tech Support 2 Unfilled Select Employee (9:00pm - 11:59pm) Edit Cover Role Dele…" at bounding box center [282, 152] width 310 height 23
click at [427, 147] on span at bounding box center [430, 146] width 7 height 7
click at [398, 181] on link "Delete" at bounding box center [405, 180] width 57 height 11
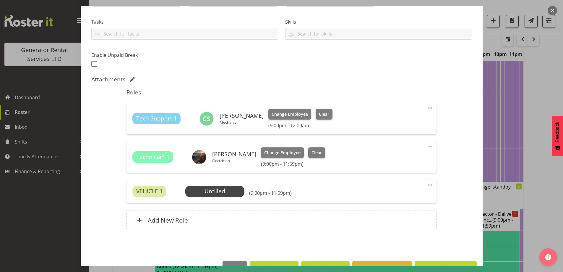
click at [215, 209] on div "Roles Tech Support 1 Carl Shoebridge Mechanic Change Employee Clear (9:00pm - 1…" at bounding box center [281, 161] width 317 height 152
click at [222, 192] on span "Select Employee" at bounding box center [215, 191] width 44 height 9
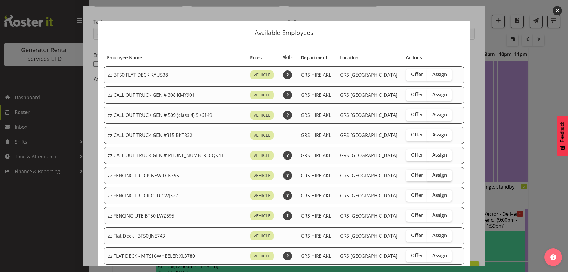
click at [430, 178] on label "Assign" at bounding box center [439, 175] width 24 height 12
click at [430, 177] on input "Assign" at bounding box center [429, 175] width 4 height 4
checkbox input "true"
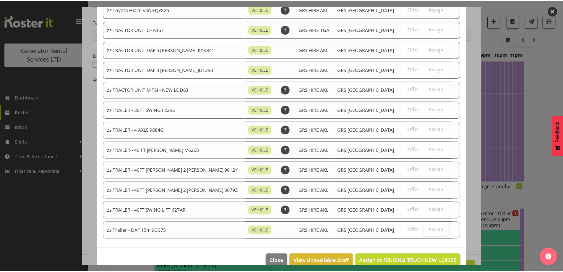
scroll to position [739, 0]
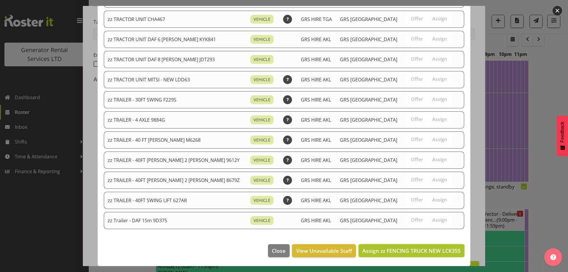
click at [428, 248] on span "Assign zz FENCING TRUCK NEW LCK355" at bounding box center [411, 250] width 98 height 7
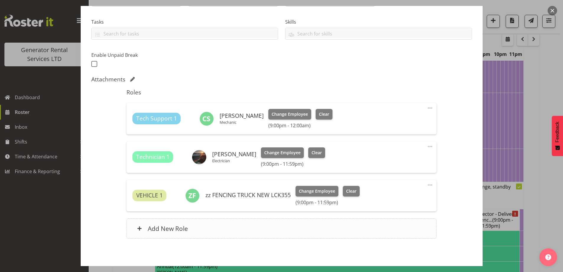
click at [350, 226] on div "Add New Role" at bounding box center [282, 228] width 310 height 20
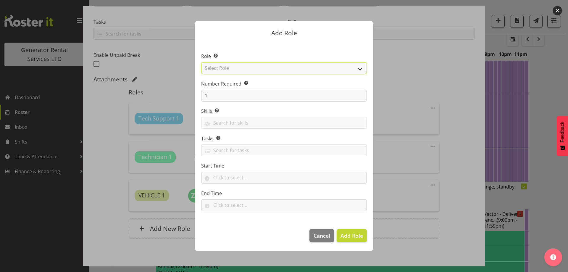
click at [275, 67] on select "Select Role Account Manager Electrician Engineering GM HSEQ manager MECH Mechan…" at bounding box center [284, 68] width 166 height 12
select select "24"
click at [201, 62] on select "Select Role Account Manager Electrician Engineering GM HSEQ manager MECH Mechan…" at bounding box center [284, 68] width 166 height 12
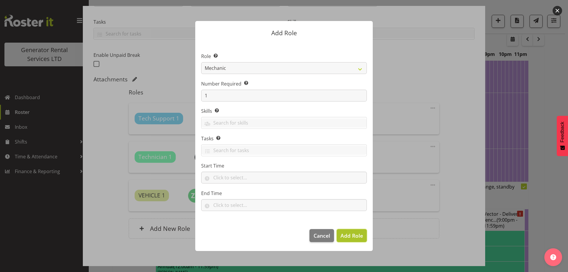
click at [352, 236] on span "Add Role" at bounding box center [351, 235] width 22 height 7
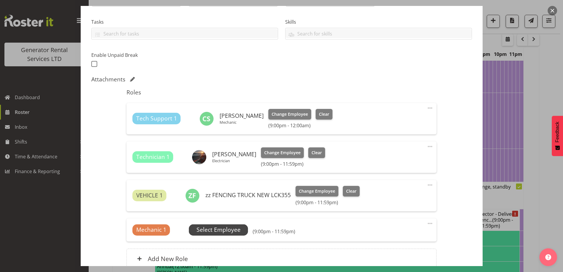
click at [229, 230] on span "Select Employee" at bounding box center [219, 229] width 44 height 9
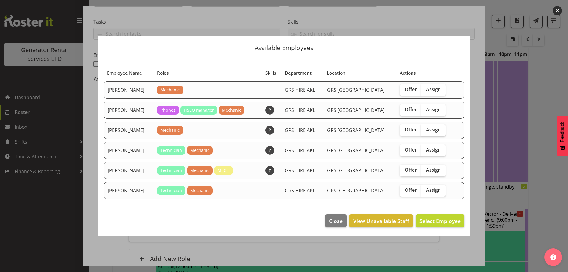
click at [426, 127] on span "Assign" at bounding box center [433, 130] width 15 height 6
click at [425, 128] on input "Assign" at bounding box center [423, 130] width 4 height 4
checkbox input "true"
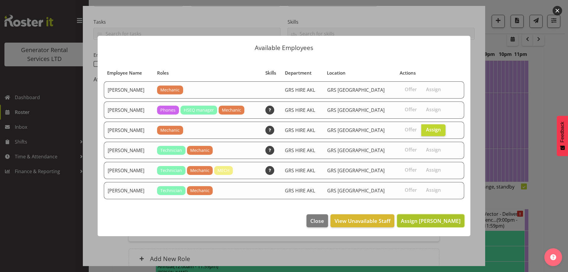
click at [428, 221] on span "Assign James Kim" at bounding box center [431, 220] width 60 height 7
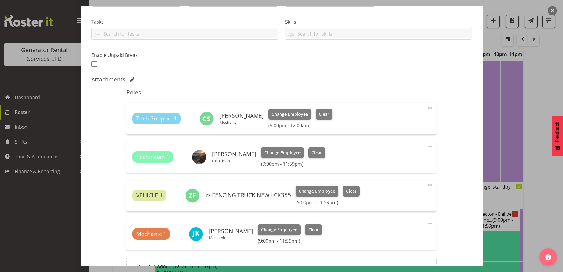
scroll to position [182, 0]
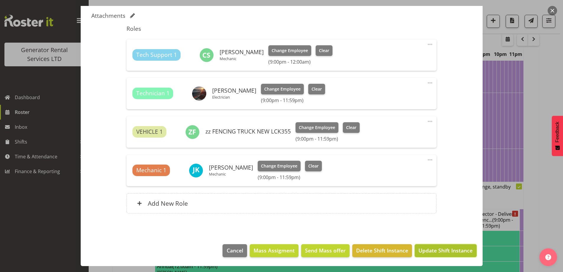
click at [445, 249] on span "Update Shift Instance" at bounding box center [446, 250] width 54 height 8
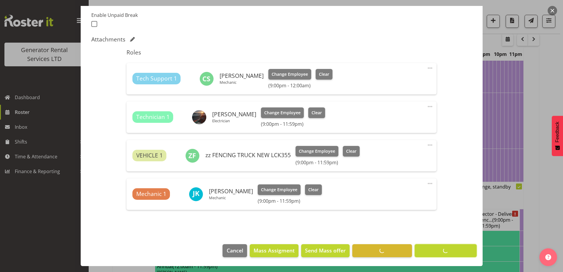
scroll to position [19, 0]
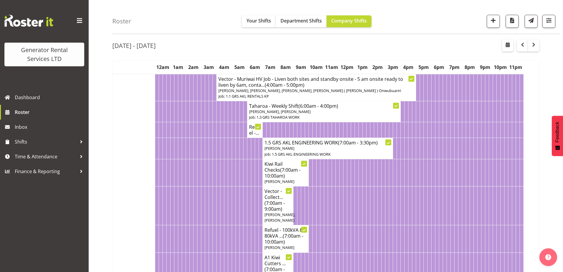
click at [250, 212] on td at bounding box center [249, 205] width 4 height 39
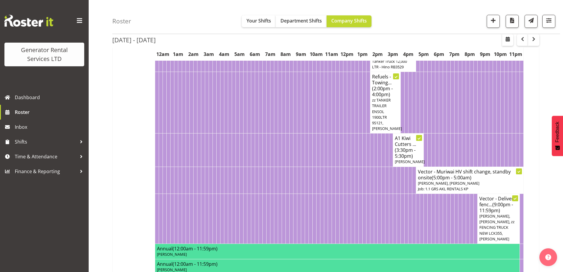
scroll to position [551, 0]
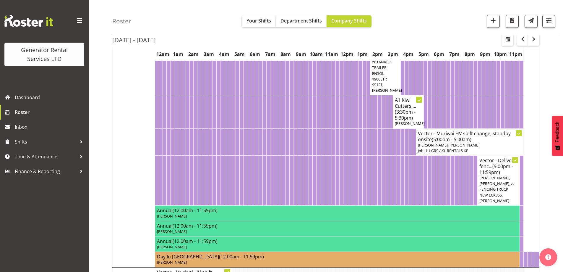
click at [275, 127] on td at bounding box center [276, 111] width 4 height 33
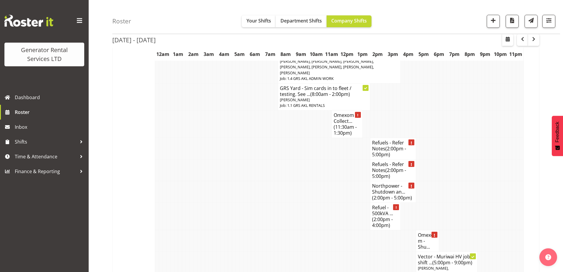
scroll to position [1113, 0]
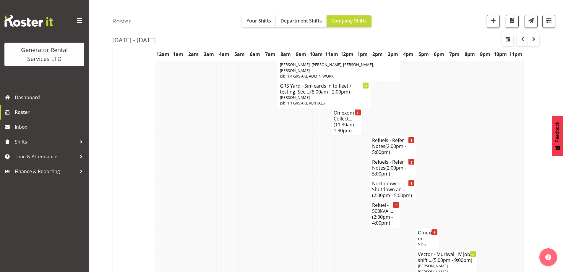
click at [211, 157] on td at bounding box center [211, 168] width 4 height 22
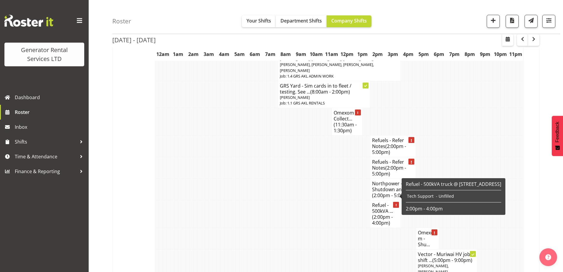
click at [299, 228] on td at bounding box center [299, 239] width 4 height 22
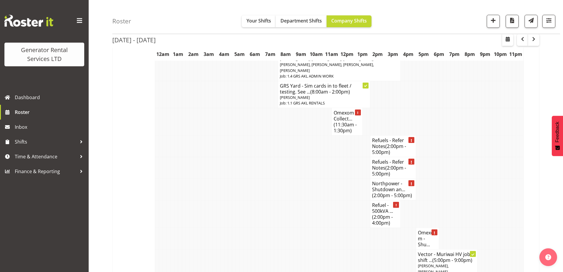
click at [297, 200] on td at bounding box center [299, 213] width 4 height 27
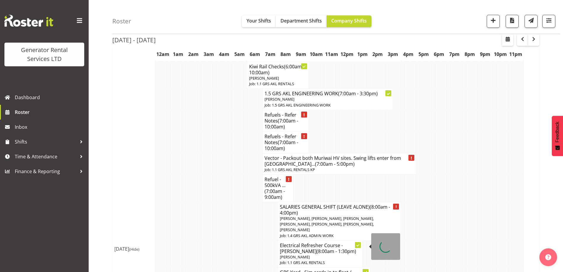
scroll to position [1408, 0]
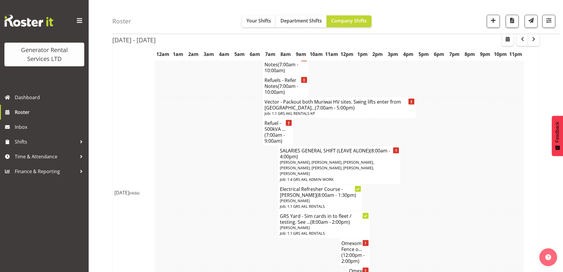
click at [236, 211] on td at bounding box center [238, 224] width 4 height 27
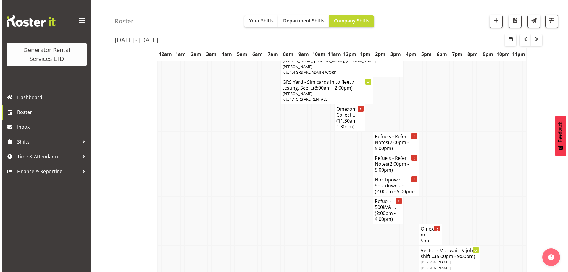
scroll to position [1113, 0]
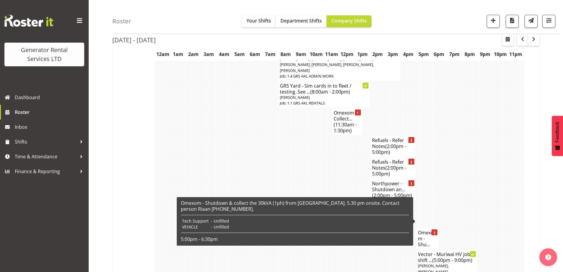
click at [424, 229] on h4 "Omexom - Shu..." at bounding box center [427, 238] width 19 height 18
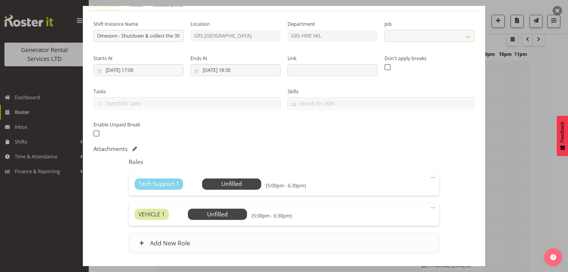
scroll to position [88, 0]
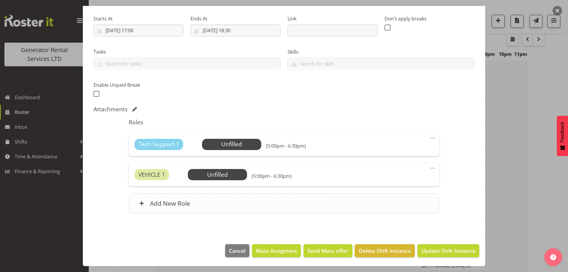
select select "7504"
click at [215, 149] on span "Select Employee" at bounding box center [231, 144] width 59 height 11
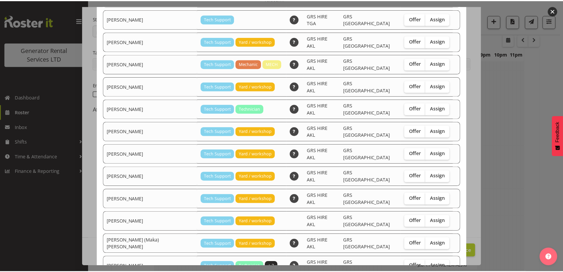
scroll to position [89, 0]
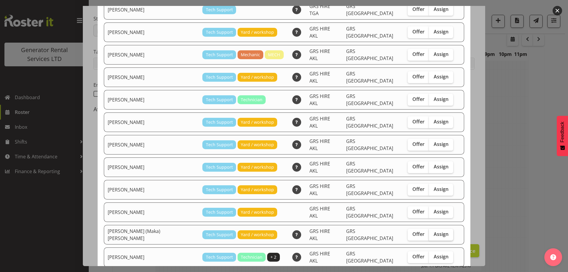
click at [429, 228] on label "Assign" at bounding box center [441, 234] width 24 height 12
click at [429, 232] on input "Assign" at bounding box center [431, 234] width 4 height 4
checkbox input "true"
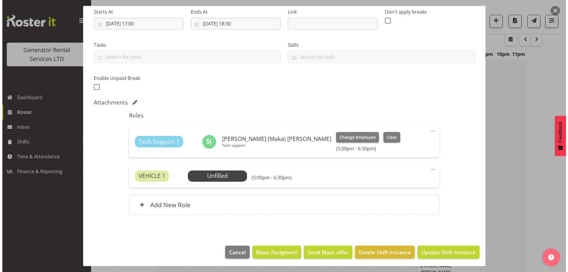
scroll to position [97, 0]
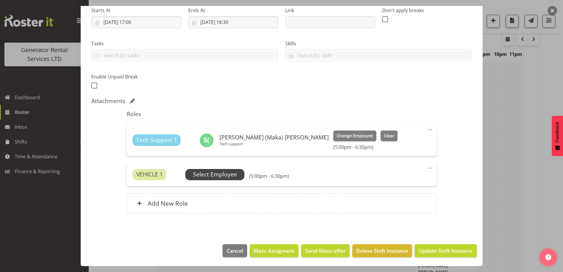
click at [210, 173] on span "Select Employee" at bounding box center [215, 174] width 44 height 9
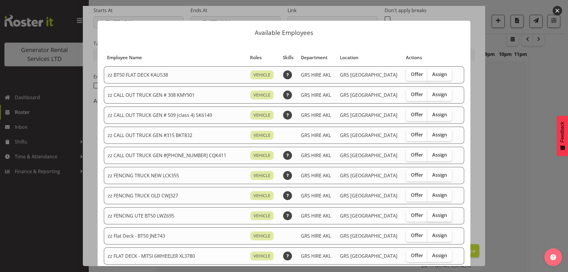
click at [432, 213] on span "Assign" at bounding box center [439, 215] width 15 height 6
click at [431, 213] on input "Assign" at bounding box center [429, 215] width 4 height 4
checkbox input "true"
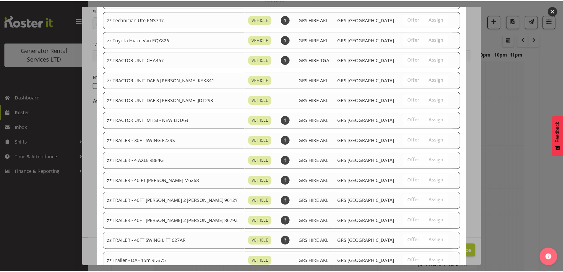
scroll to position [739, 0]
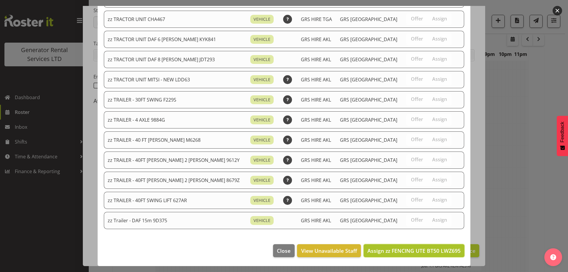
click at [424, 250] on span "Assign zz FENCING UTE BT50 LWZ695" at bounding box center [413, 250] width 93 height 7
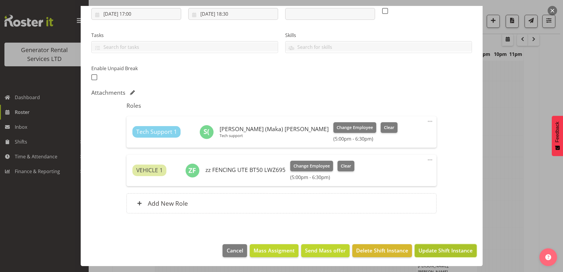
click at [435, 246] on button "Update Shift Instance" at bounding box center [446, 250] width 62 height 13
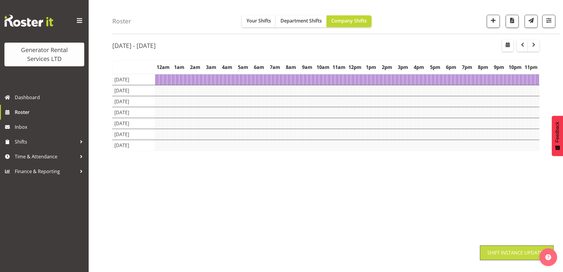
scroll to position [19, 0]
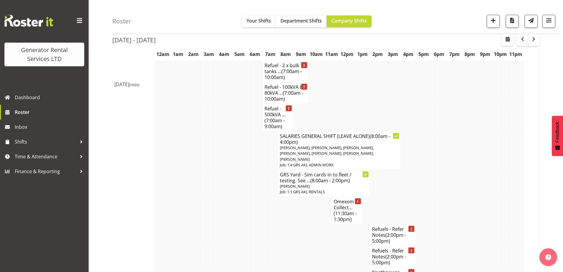
click at [299, 246] on td at bounding box center [299, 257] width 4 height 22
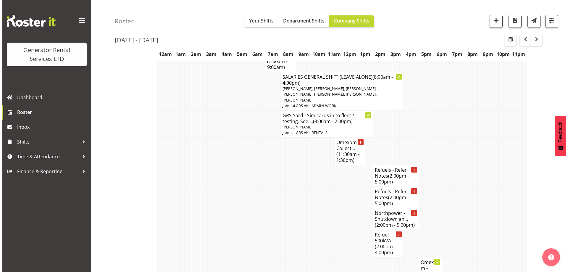
scroll to position [1113, 0]
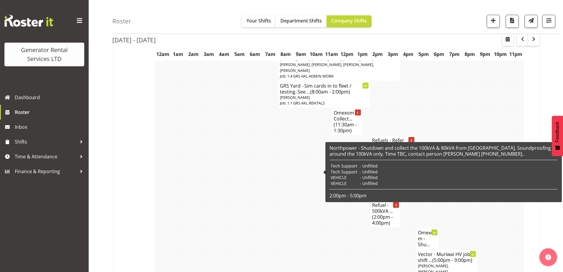
click at [387, 168] on div "Northpower - Shutdown and collect the 100kVA & 80kVA from Dairy Flat. Soundproo…" at bounding box center [444, 172] width 228 height 54
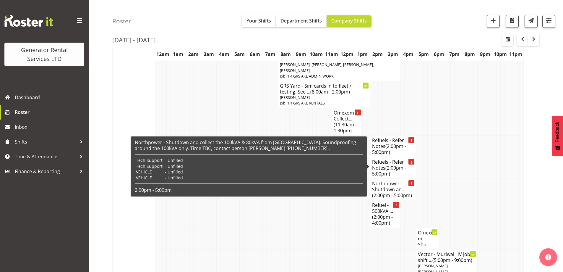
click at [401, 180] on h4 "Northpower - Shutdown an... (2:00pm - 5:00pm)" at bounding box center [393, 189] width 42 height 18
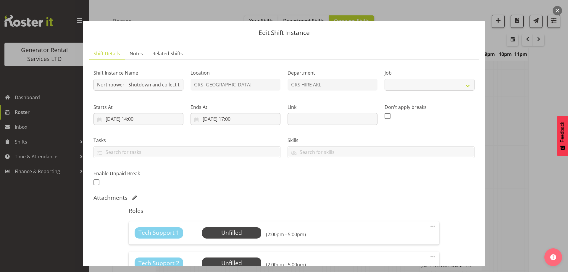
select select "7504"
drag, startPoint x: 151, startPoint y: 83, endPoint x: 175, endPoint y: 84, distance: 24.3
click at [175, 84] on input "Northpower - Shutdown and collect the 100kVA & 80kVA from Dairy Flat. Soundproo…" at bounding box center [138, 85] width 90 height 12
click at [161, 84] on input "Northpower - Shutdown and collect the 100kVA & 80kVA from Dairy Flat. Soundproo…" at bounding box center [138, 85] width 90 height 12
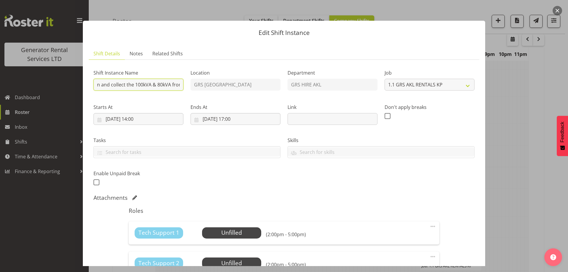
drag, startPoint x: 154, startPoint y: 84, endPoint x: 133, endPoint y: 85, distance: 21.0
click at [133, 85] on input "Northpower - Shutdown and collect the 100kVA & 80kVA from Dairy Flat. Soundproo…" at bounding box center [138, 85] width 90 height 12
drag, startPoint x: 159, startPoint y: 83, endPoint x: 176, endPoint y: 83, distance: 16.3
click at [176, 83] on input "Northpower - Shutdown and collect the 80kVA from Dairy Flat. Soundproofing arou…" at bounding box center [138, 85] width 90 height 12
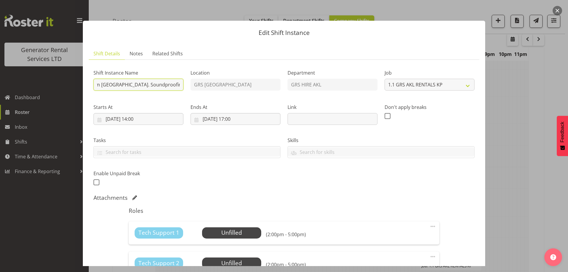
click at [154, 85] on input "Northpower - Shutdown and collect the 80kVA from Dairy Flat. Soundproofing arou…" at bounding box center [138, 85] width 90 height 12
drag, startPoint x: 124, startPoint y: 86, endPoint x: 114, endPoint y: 84, distance: 10.2
click at [114, 84] on input "Northpower - Shutdown and collect the 80kVA from Dairy Flat. Soundproofing arou…" at bounding box center [138, 85] width 90 height 12
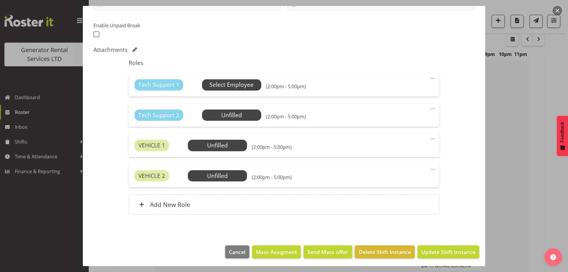
type input "Northpower - Shutdown and collect the 80kVA from Dairy Flat. Time TBC, contact …"
click at [207, 88] on span "Select Employee" at bounding box center [231, 84] width 59 height 11
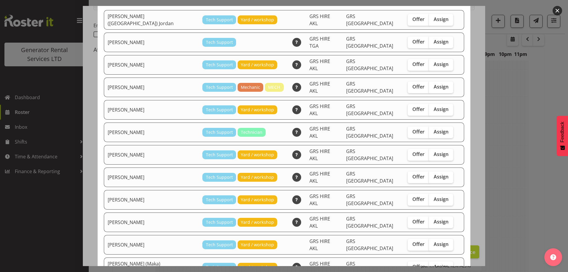
scroll to position [59, 0]
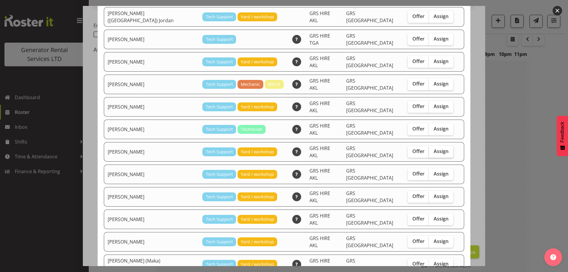
click at [434, 146] on label "Assign" at bounding box center [441, 152] width 24 height 12
click at [432, 149] on input "Assign" at bounding box center [431, 151] width 4 height 4
checkbox input "true"
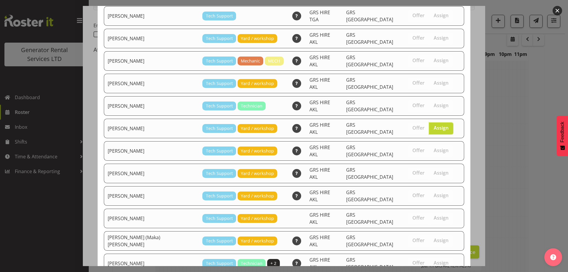
scroll to position [96, 0]
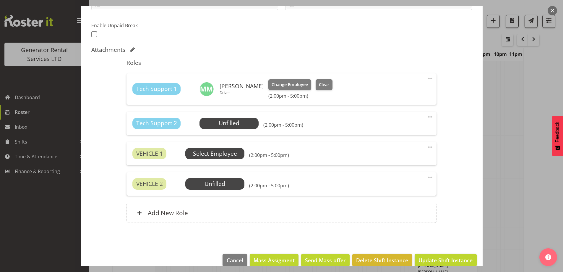
click at [214, 154] on span "Select Employee" at bounding box center [215, 153] width 44 height 9
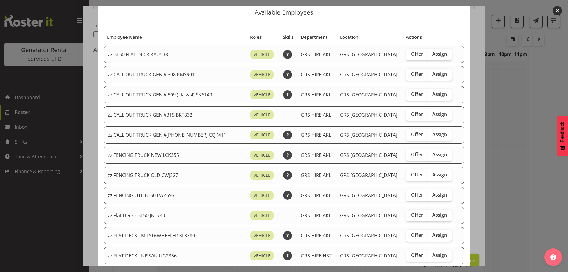
scroll to position [30, 0]
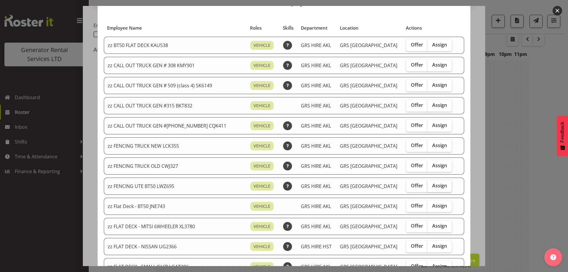
click at [432, 183] on span "Assign" at bounding box center [439, 185] width 15 height 6
click at [430, 184] on input "Assign" at bounding box center [429, 186] width 4 height 4
checkbox input "true"
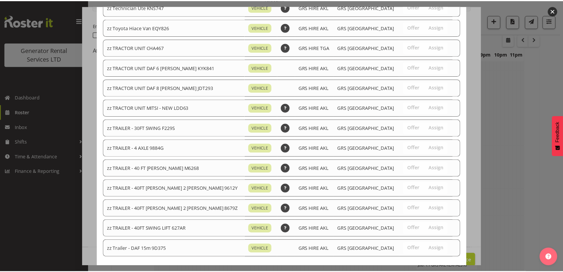
scroll to position [739, 0]
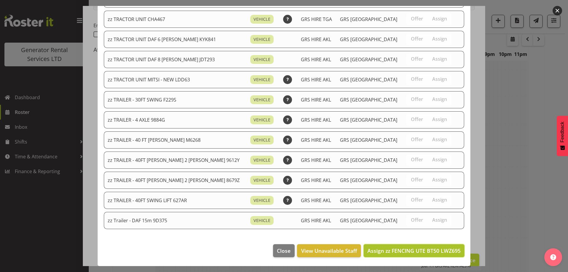
click at [432, 246] on button "Assign zz FENCING UTE BT50 LWZ695" at bounding box center [413, 250] width 101 height 13
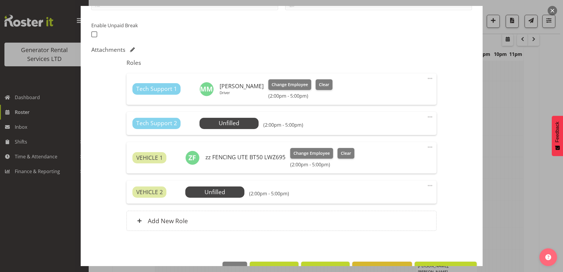
click at [427, 116] on span at bounding box center [430, 116] width 7 height 7
click at [385, 150] on link "Delete" at bounding box center [405, 151] width 57 height 11
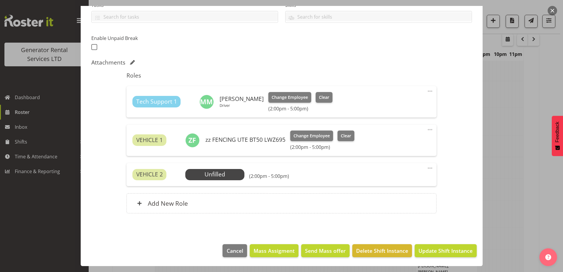
click at [427, 168] on span at bounding box center [430, 167] width 7 height 7
click at [387, 203] on link "Delete" at bounding box center [405, 202] width 57 height 11
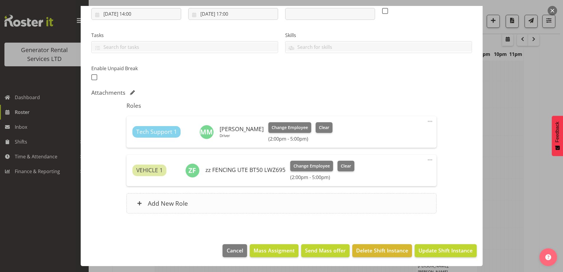
scroll to position [105, 0]
click at [430, 254] on span "Update Shift Instance" at bounding box center [446, 250] width 54 height 8
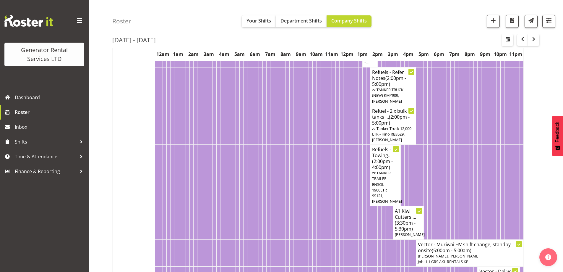
scroll to position [344, 0]
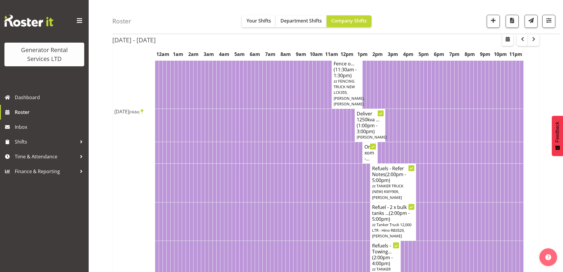
click at [259, 177] on td at bounding box center [261, 182] width 4 height 39
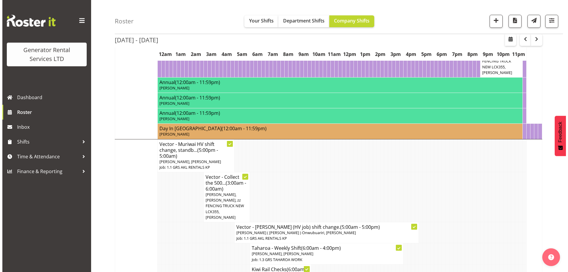
scroll to position [876, 0]
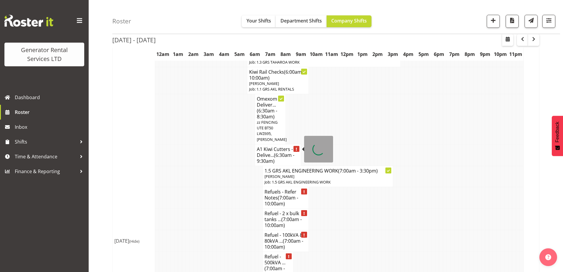
click at [270, 146] on h4 "A1 Kiwi Cutters - Delive... (6:30am - 9:30am)" at bounding box center [278, 155] width 42 height 18
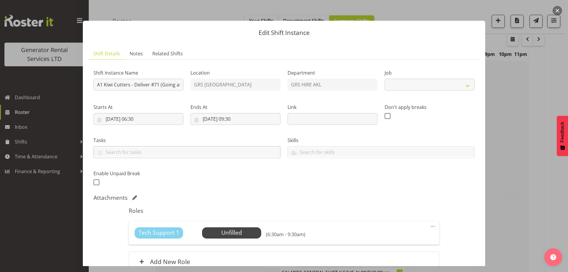
select select "9"
click at [235, 236] on span "Select Employee" at bounding box center [231, 232] width 44 height 9
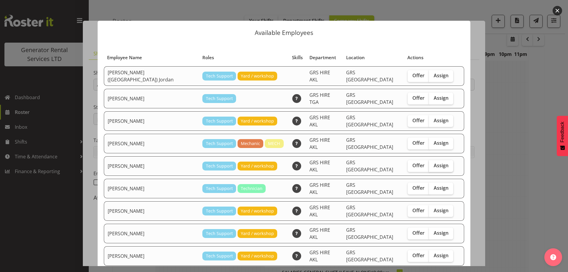
click at [433, 162] on span "Assign" at bounding box center [440, 165] width 15 height 6
click at [429, 163] on input "Assign" at bounding box center [431, 165] width 4 height 4
checkbox input "true"
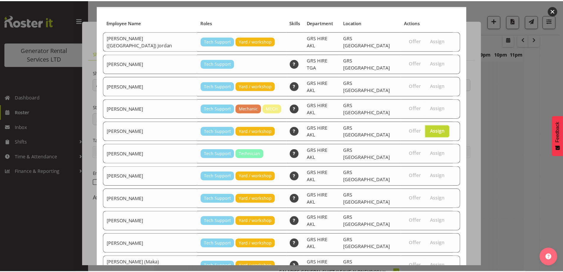
scroll to position [76, 0]
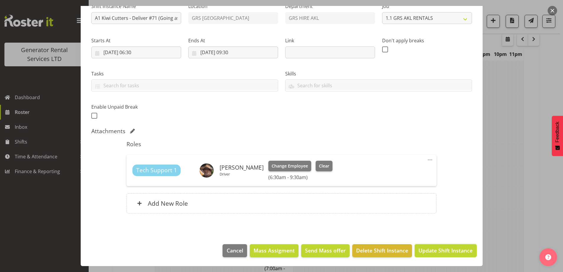
click at [432, 251] on span "Update Shift Instance" at bounding box center [446, 250] width 54 height 8
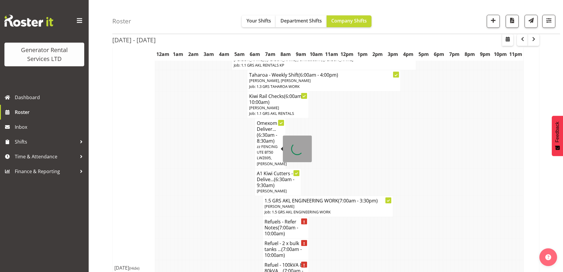
scroll to position [906, 0]
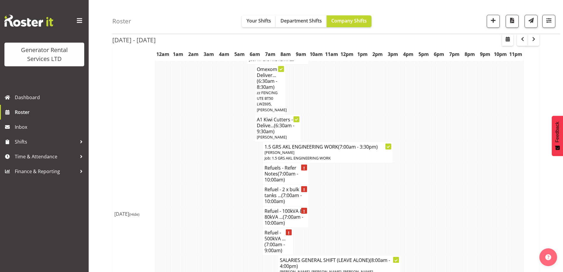
click at [234, 206] on td at bounding box center [234, 217] width 4 height 22
click at [199, 184] on td at bounding box center [199, 195] width 4 height 22
click at [352, 209] on td at bounding box center [353, 217] width 4 height 22
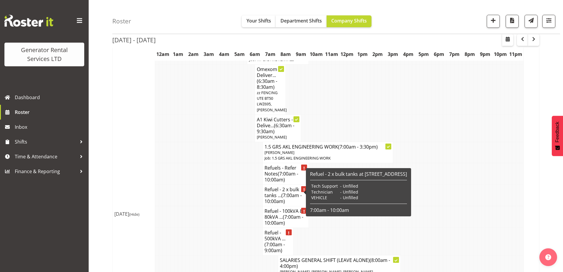
click at [194, 175] on td at bounding box center [196, 174] width 4 height 22
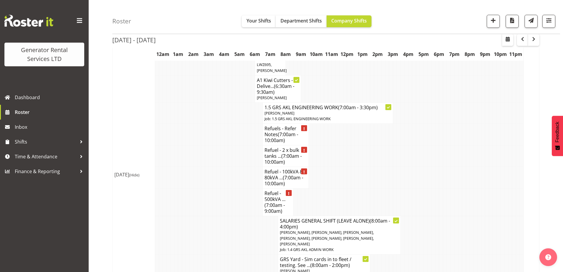
scroll to position [995, 0]
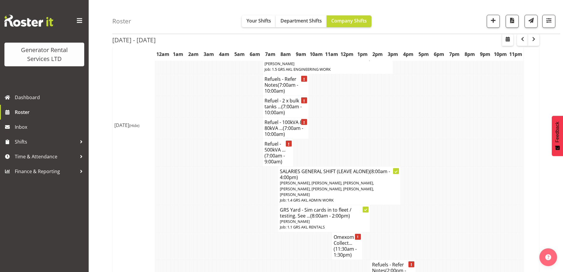
click at [240, 235] on td at bounding box center [242, 245] width 4 height 27
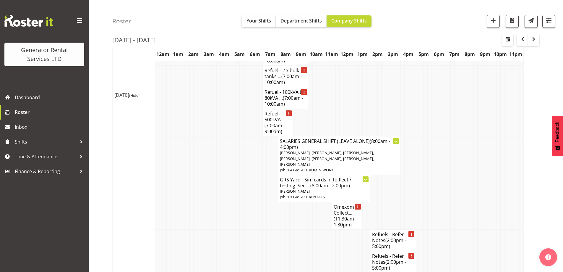
scroll to position [1024, 0]
click at [293, 230] on td at bounding box center [291, 241] width 4 height 22
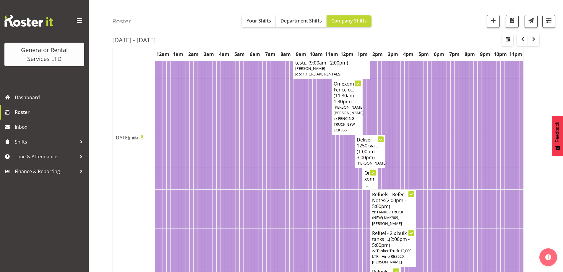
scroll to position [315, 0]
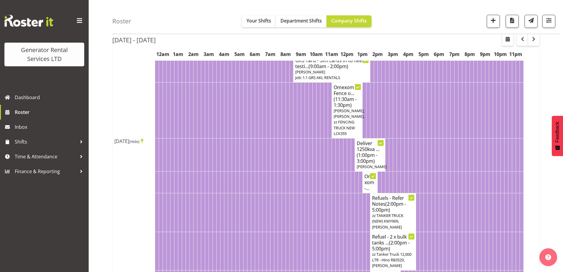
click at [203, 185] on td at bounding box center [203, 182] width 4 height 22
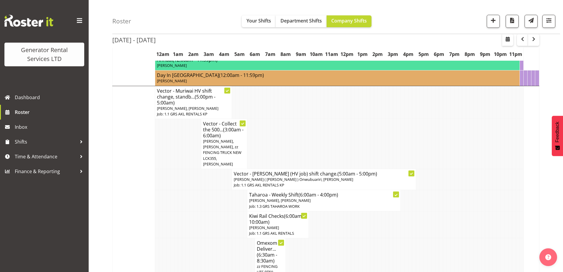
scroll to position [847, 0]
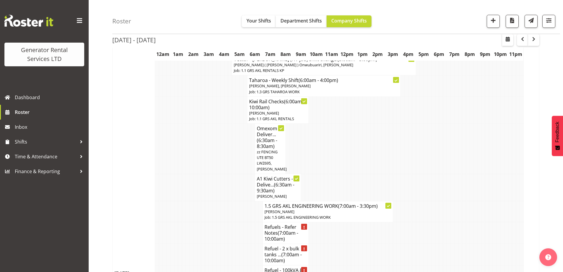
click at [203, 185] on td at bounding box center [203, 187] width 4 height 27
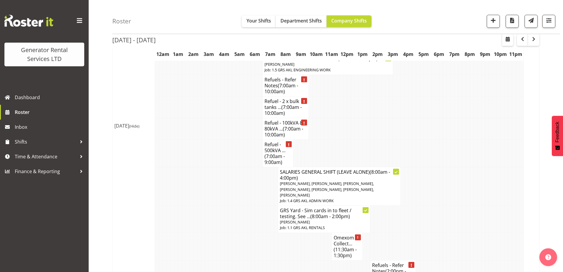
scroll to position [995, 0]
click at [202, 181] on td at bounding box center [203, 185] width 4 height 38
click at [182, 242] on td at bounding box center [184, 245] width 4 height 27
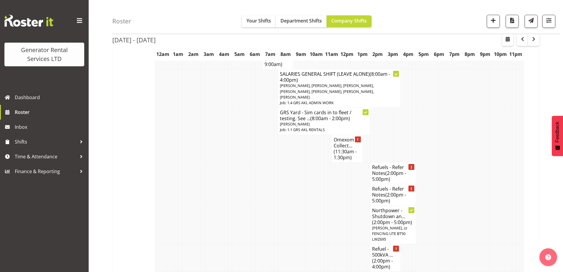
scroll to position [1054, 0]
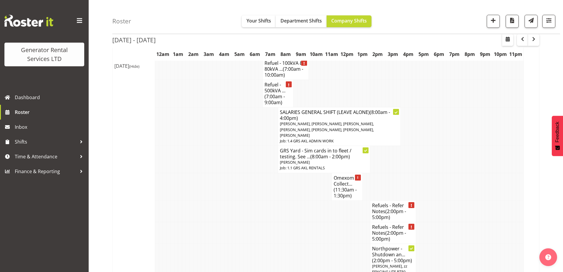
click at [234, 181] on td at bounding box center [234, 186] width 4 height 27
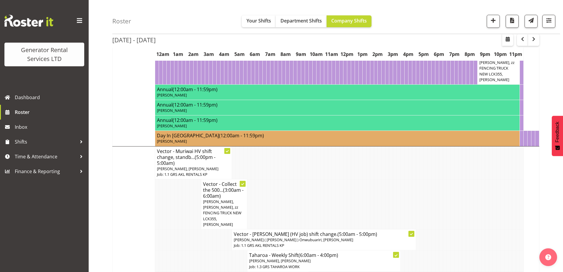
scroll to position [669, 0]
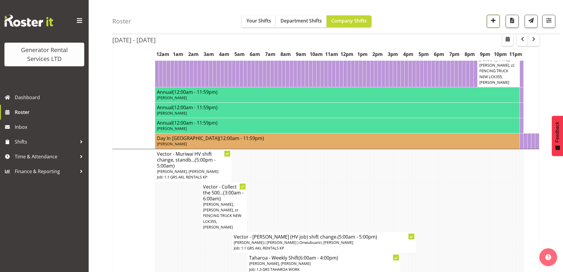
click at [495, 21] on span "button" at bounding box center [493, 21] width 8 height 8
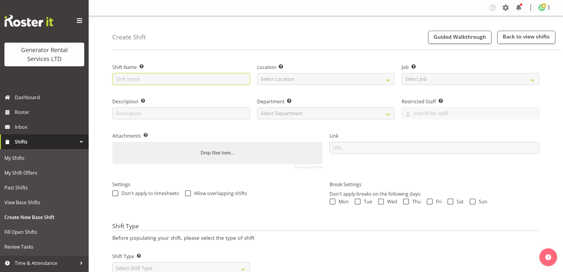
click at [141, 80] on input "text" at bounding box center [181, 79] width 138 height 12
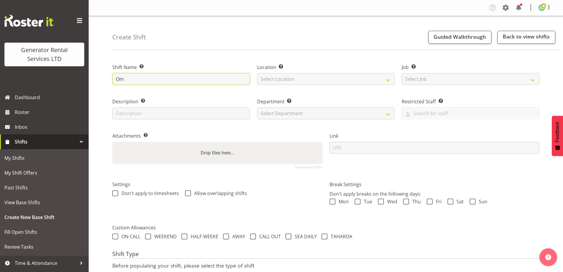
type input "O"
type input "T"
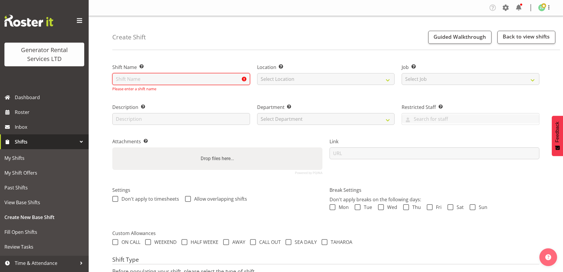
click at [129, 80] on input "text" at bounding box center [181, 79] width 138 height 12
click at [131, 80] on input "text" at bounding box center [181, 79] width 138 height 12
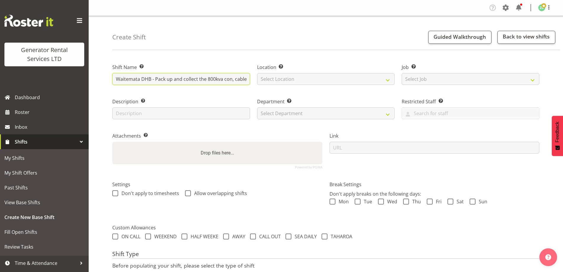
drag, startPoint x: 208, startPoint y: 75, endPoint x: 309, endPoint y: 89, distance: 102.0
click at [309, 89] on div "Shift Name Enter a name for the shift (e.g. Day Shift). Waitemata DHB - Pack up…" at bounding box center [326, 113] width 434 height 117
click at [246, 75] on input "Waitemata DHB - Pack up and collect the 800kva con, cable" at bounding box center [181, 79] width 138 height 12
drag, startPoint x: 207, startPoint y: 79, endPoint x: 327, endPoint y: 79, distance: 120.3
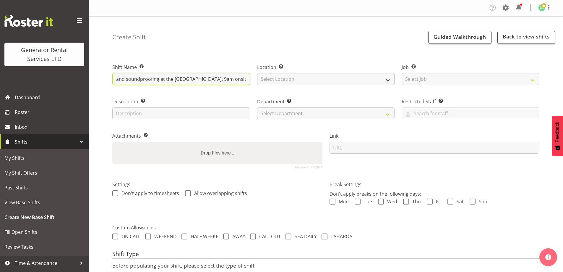
click at [327, 79] on div "Shift Name Enter a name for the shift (e.g. Day Shift). Waitemata DHB - Pack up…" at bounding box center [326, 113] width 434 height 117
click at [249, 77] on input "Waitemata DHB - Pack up and collect the 800kva con, cable, ramps, fencing and s…" at bounding box center [181, 79] width 138 height 12
click at [247, 79] on input "Waitemata DHB - Pack up and collect the 800kva con, cable, ramps, fencing and s…" at bounding box center [181, 79] width 138 height 12
drag, startPoint x: 221, startPoint y: 80, endPoint x: 333, endPoint y: 85, distance: 112.2
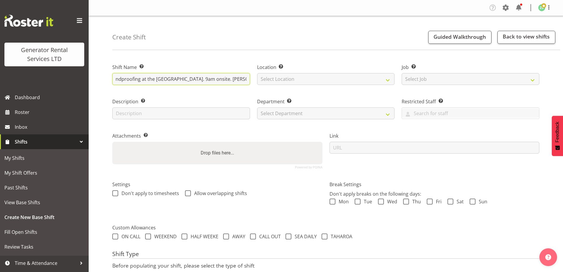
click at [426, 97] on div "Shift Name Enter a name for the shift (e.g. Day Shift). Waitemata DHB - Pack up…" at bounding box center [326, 113] width 434 height 117
click at [246, 78] on input "Waitemata DHB - Pack up and collect the 800kva con, cable, ramps, fencing and s…" at bounding box center [181, 79] width 138 height 12
type input "Waitemata DHB - Pack up and collect the 800kva con, cable, ramps, fencing and s…"
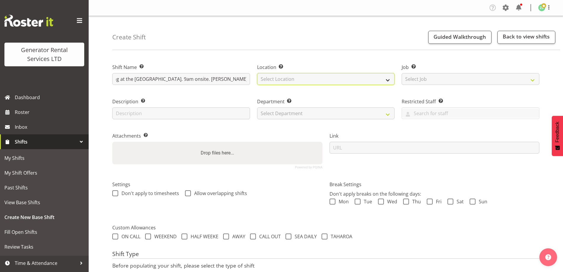
drag, startPoint x: 298, startPoint y: 81, endPoint x: 298, endPoint y: 84, distance: 3.3
click at [298, 81] on select "Select Location GRS Auckland" at bounding box center [326, 79] width 138 height 12
select select "28"
click at [257, 73] on select "Select Location GRS Auckland" at bounding box center [326, 79] width 138 height 12
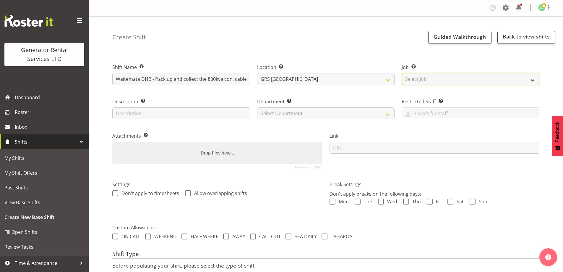
drag, startPoint x: 470, startPoint y: 78, endPoint x: 469, endPoint y: 82, distance: 4.5
click at [470, 79] on select "Select Job Create new job 1.1 GRS AKL RENTALS 1.1 GRS AKL RENTALS AC 1.1 GRS AK…" at bounding box center [471, 79] width 138 height 12
select select "9"
click at [402, 73] on select "Select Job Create new job 1.1 GRS AKL RENTALS 1.1 GRS AKL RENTALS AC 1.1 GRS AK…" at bounding box center [471, 79] width 138 height 12
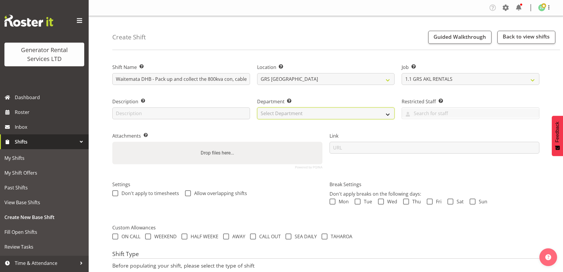
click at [329, 110] on select "Select Department GRS ADMIN AKL GRS HIRE AKL GRS HIRE TGA GRS HIRE HST GRS ENGI…" at bounding box center [326, 113] width 138 height 12
select select "20"
click at [257, 107] on select "Select Department GRS ADMIN AKL GRS HIRE AKL GRS HIRE TGA GRS HIRE HST GRS ENGI…" at bounding box center [326, 113] width 138 height 12
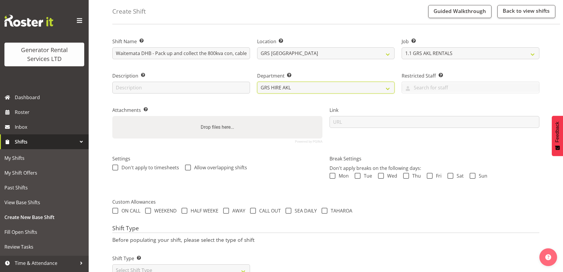
scroll to position [48, 0]
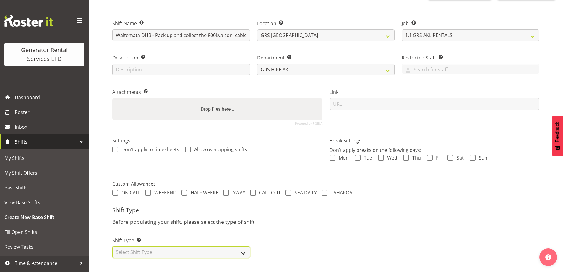
click at [179, 249] on select "Select Shift Type One Off Shift Recurring Shift Rotating Shift" at bounding box center [181, 252] width 138 height 12
select select "one_off"
click at [112, 246] on select "Select Shift Type One Off Shift Recurring Shift Rotating Shift" at bounding box center [181, 252] width 138 height 12
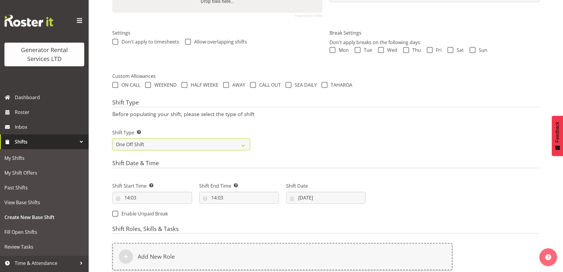
scroll to position [226, 0]
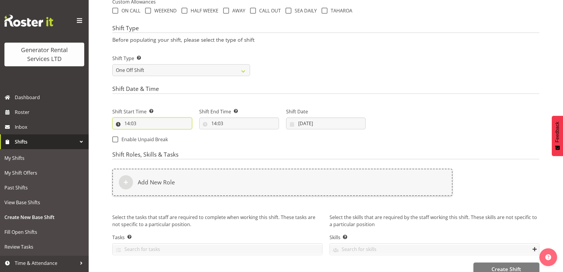
click at [177, 129] on input "14:03" at bounding box center [152, 123] width 80 height 12
drag, startPoint x: 153, startPoint y: 142, endPoint x: 155, endPoint y: 140, distance: 3.1
click at [153, 142] on select "00 01 02 03 04 05 06 07 08 09 10 11 12 13 14 15 16 17 18 19 20 21 22 23" at bounding box center [152, 139] width 13 height 12
select select "8"
click at [146, 133] on select "00 01 02 03 04 05 06 07 08 09 10 11 12 13 14 15 16 17 18 19 20 21 22 23" at bounding box center [152, 139] width 13 height 12
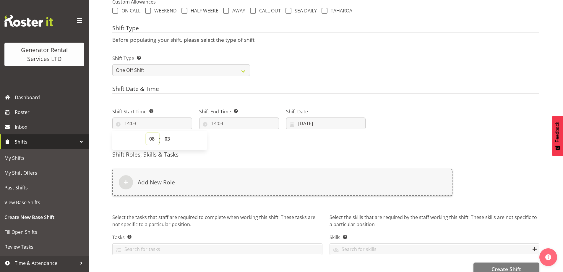
type input "08:03"
click at [167, 137] on select "00 01 02 03 04 05 06 07 08 09 10 11 12 13 14 15 16 17 18 19 20 21 22 23 24 25 2…" at bounding box center [167, 139] width 13 height 12
select select "30"
click at [161, 133] on select "00 01 02 03 04 05 06 07 08 09 10 11 12 13 14 15 16 17 18 19 20 21 22 23 24 25 2…" at bounding box center [167, 139] width 13 height 12
type input "08:30"
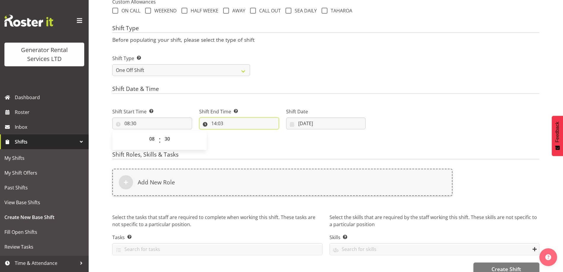
click at [231, 120] on input "14:03" at bounding box center [239, 123] width 80 height 12
click at [238, 137] on select "00 01 02 03 04 05 06 07 08 09 10 11 12 13 14 15 16 17 18 19 20 21 22 23" at bounding box center [239, 139] width 13 height 12
click at [255, 138] on select "00 01 02 03 04 05 06 07 08 09 10 11 12 13 14 15 16 17 18 19 20 21 22 23 24 25 2…" at bounding box center [254, 139] width 13 height 12
select select "30"
click at [248, 133] on select "00 01 02 03 04 05 06 07 08 09 10 11 12 13 14 15 16 17 18 19 20 21 22 23 24 25 2…" at bounding box center [254, 139] width 13 height 12
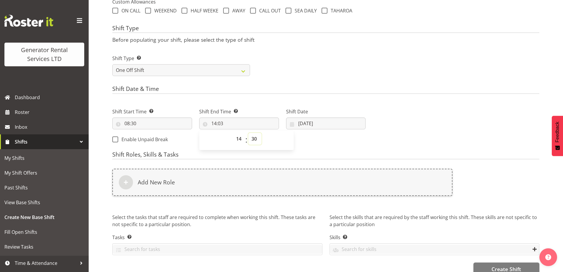
type input "14:30"
click at [241, 137] on select "00 01 02 03 04 05 06 07 08 09 10 11 12 13 14 15 16 17 18 19 20 21 22 23" at bounding box center [239, 139] width 13 height 12
select select "12"
click at [233, 133] on select "00 01 02 03 04 05 06 07 08 09 10 11 12 13 14 15 16 17 18 19 20 21 22 23" at bounding box center [239, 139] width 13 height 12
type input "12:30"
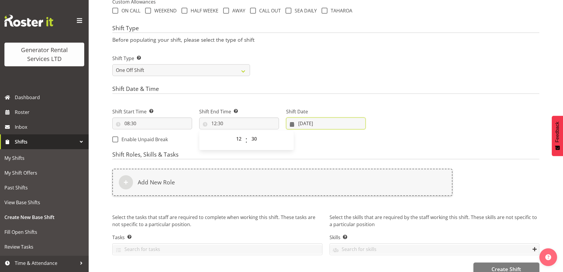
click at [327, 121] on input "22/09/2025" at bounding box center [326, 123] width 80 height 12
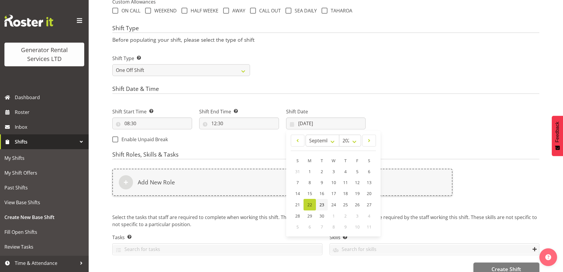
click at [324, 203] on span "23" at bounding box center [322, 205] width 5 height 6
type input "23/09/2025"
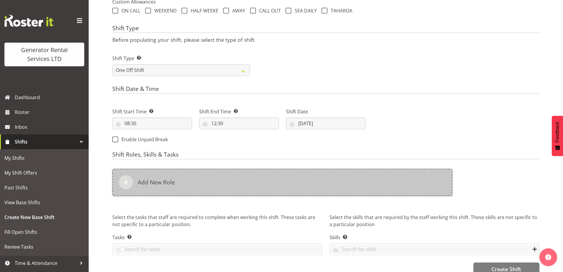
click at [270, 189] on div "Add New Role" at bounding box center [282, 181] width 340 height 27
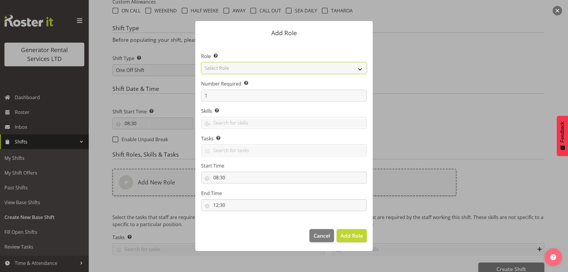
click at [246, 71] on select "Select Role Account Manager Electrician Engineering GM HSEQ manager MECH Mechan…" at bounding box center [284, 68] width 166 height 12
select select "20"
click at [201, 62] on select "Select Role Account Manager Electrician Engineering GM HSEQ manager MECH Mechan…" at bounding box center [284, 68] width 166 height 12
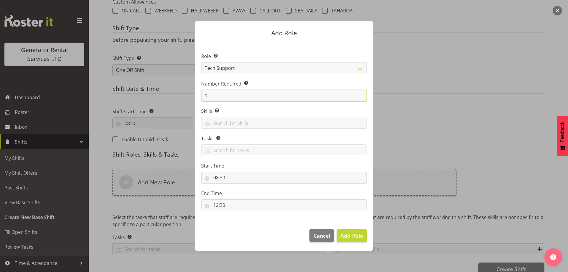
click at [224, 97] on input "1" at bounding box center [284, 96] width 166 height 12
type input "4"
click at [349, 229] on button "Add 4 Roles" at bounding box center [347, 235] width 37 height 13
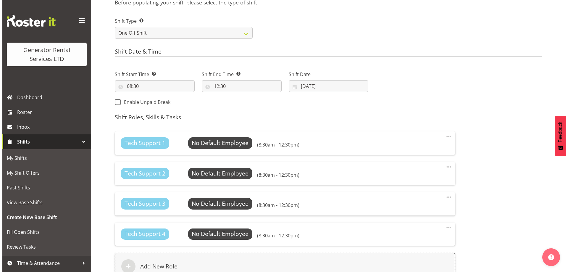
scroll to position [314, 0]
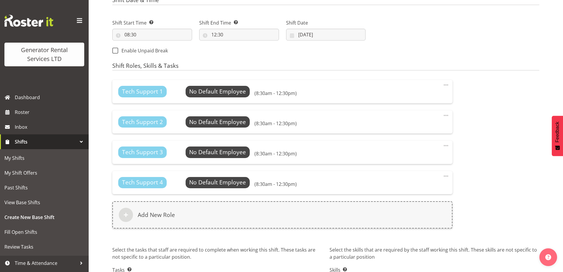
click at [224, 83] on div "Tech Support 1 No Default Employee Select Employee (8:30am - 12:30pm) Edit Dele…" at bounding box center [282, 91] width 340 height 23
click at [222, 88] on span "Select Employee" at bounding box center [218, 91] width 44 height 9
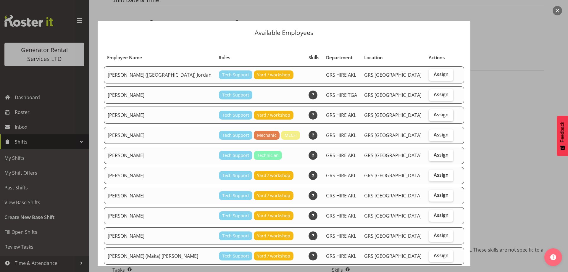
click at [433, 115] on span "Assign" at bounding box center [440, 114] width 15 height 6
click at [429, 115] on input "Assign" at bounding box center [431, 115] width 4 height 4
checkbox input "true"
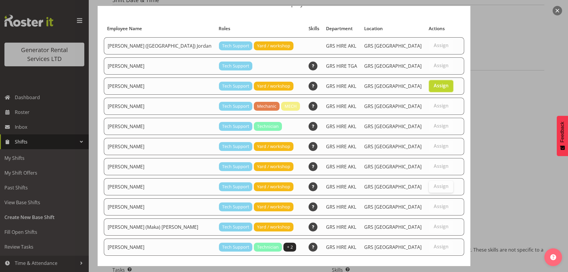
scroll to position [56, 0]
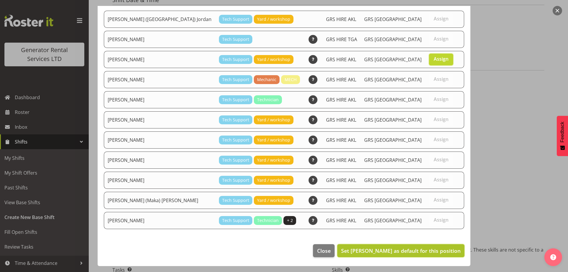
click at [412, 247] on span "Set Caleb Phillips as default for this position" at bounding box center [400, 250] width 119 height 7
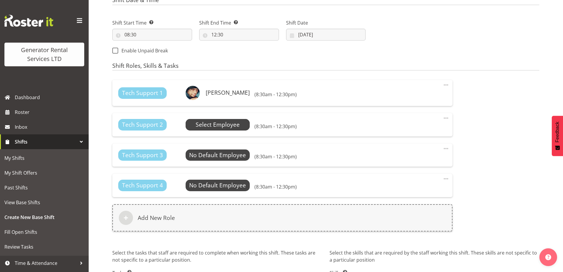
click at [204, 121] on span "Select Employee" at bounding box center [218, 124] width 44 height 9
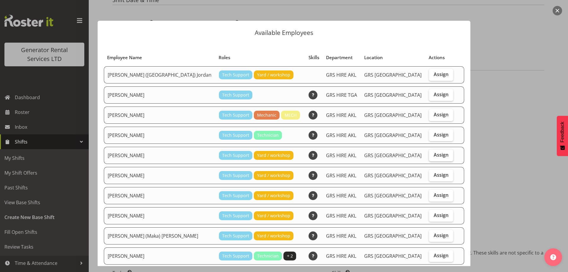
click at [439, 155] on label "Assign" at bounding box center [441, 155] width 24 height 12
click at [432, 155] on input "Assign" at bounding box center [431, 155] width 4 height 4
checkbox input "true"
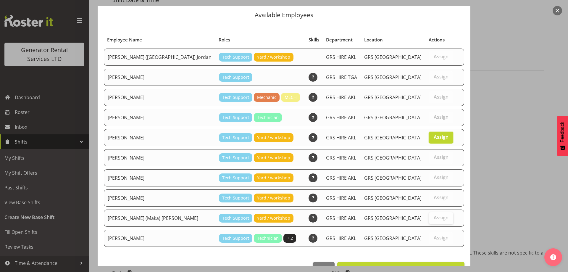
scroll to position [35, 0]
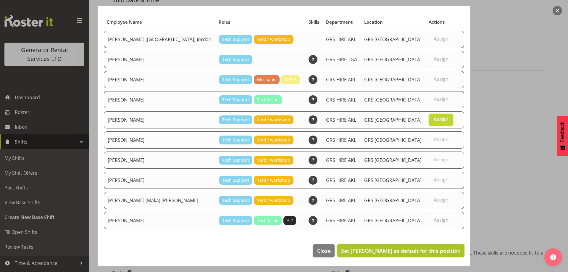
click at [437, 249] on span "Set Michael Marshall as default for this position" at bounding box center [400, 250] width 119 height 7
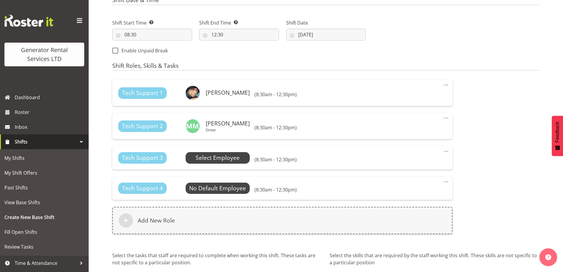
click at [200, 153] on span "Select Employee" at bounding box center [218, 157] width 44 height 9
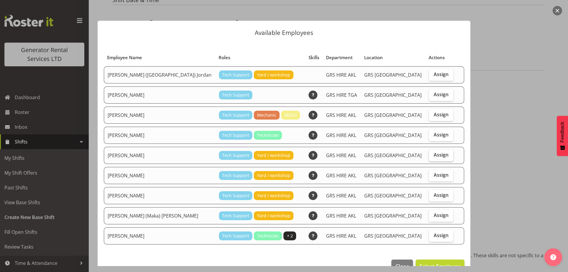
click at [433, 155] on span "Assign" at bounding box center [440, 155] width 15 height 6
click at [429, 155] on input "Assign" at bounding box center [431, 155] width 4 height 4
checkbox input "true"
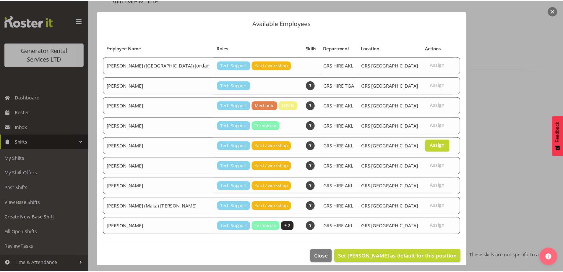
scroll to position [15, 0]
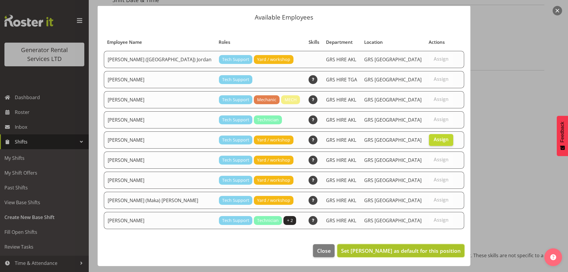
click at [433, 254] on button "Set Mina Nomani as default for this position" at bounding box center [400, 250] width 127 height 13
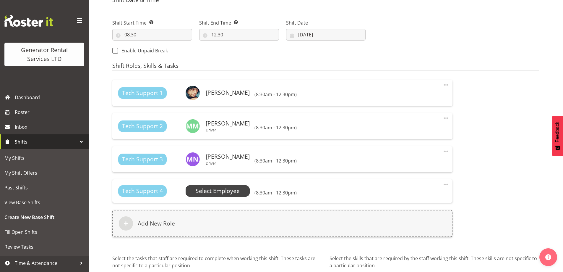
click at [216, 186] on span "Select Employee" at bounding box center [218, 190] width 64 height 11
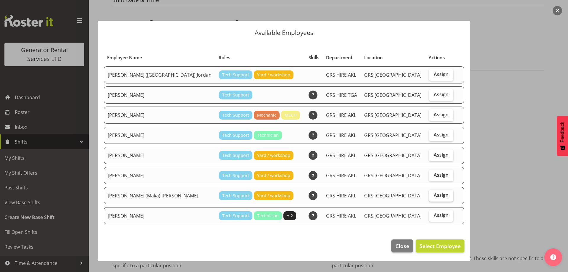
click at [433, 196] on span "Assign" at bounding box center [440, 195] width 15 height 6
click at [429, 196] on input "Assign" at bounding box center [431, 195] width 4 height 4
checkbox input "true"
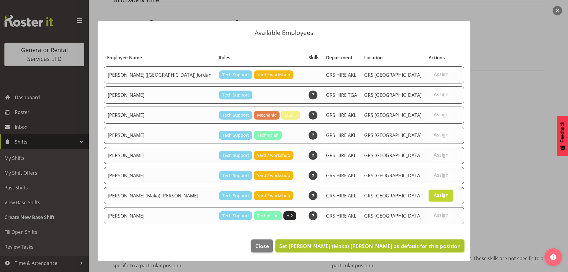
click at [429, 248] on span "Set Sione (Maka) Fifita as default for this position" at bounding box center [369, 245] width 181 height 7
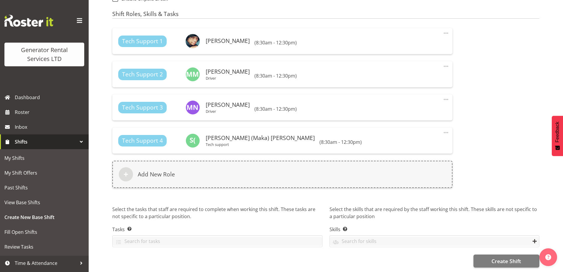
scroll to position [370, 0]
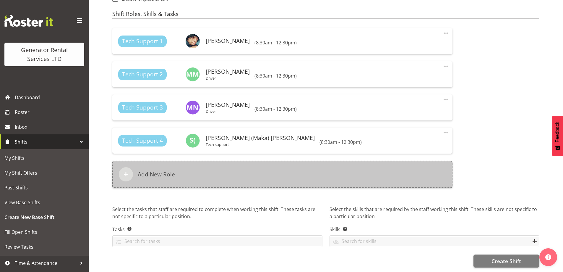
click at [256, 166] on div "Add New Role" at bounding box center [282, 174] width 340 height 27
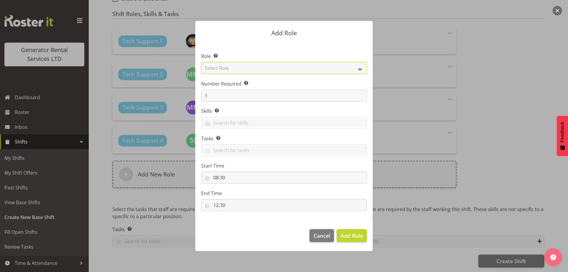
click at [234, 70] on select "Select Role Account Manager Electrician Engineering GM HSEQ manager MECH Mechan…" at bounding box center [284, 68] width 166 height 12
select select "21"
click at [201, 62] on select "Select Role Account Manager Electrician Engineering GM HSEQ manager MECH Mechan…" at bounding box center [284, 68] width 166 height 12
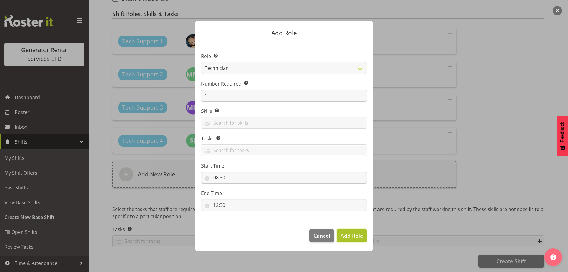
click at [346, 233] on span "Add Role" at bounding box center [351, 235] width 22 height 7
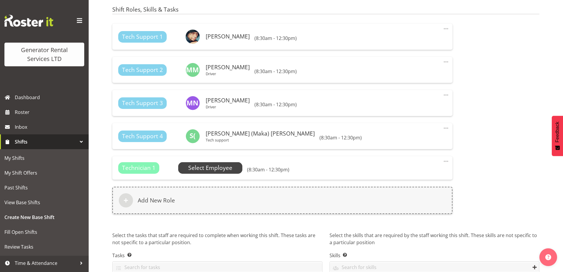
click at [210, 171] on span "Select Employee" at bounding box center [210, 167] width 44 height 9
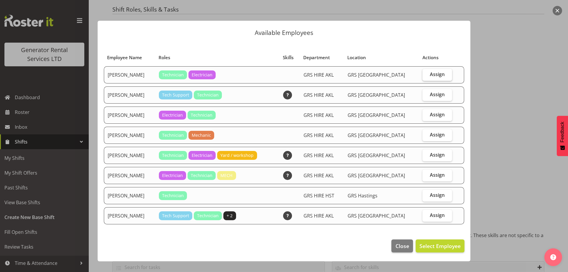
click at [431, 75] on span "Assign" at bounding box center [436, 74] width 15 height 6
click at [426, 75] on input "Assign" at bounding box center [424, 74] width 4 height 4
checkbox input "true"
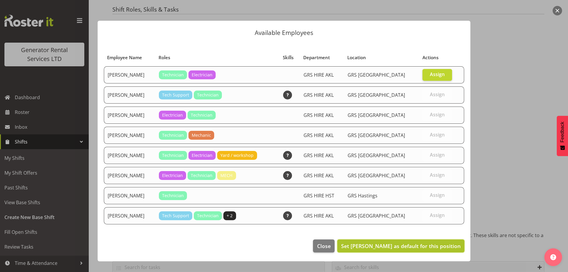
click at [424, 245] on span "Set Chris Fry as default for this position" at bounding box center [400, 245] width 119 height 7
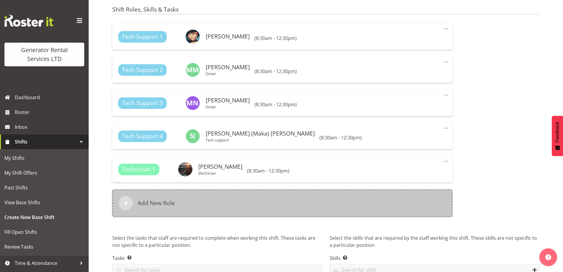
click at [234, 205] on div "Add New Role" at bounding box center [282, 202] width 340 height 27
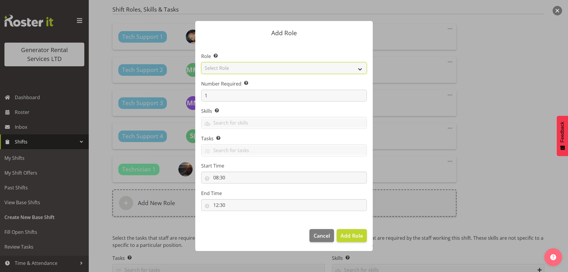
click at [225, 66] on select "Select Role Account Manager Electrician Engineering GM HSEQ manager MECH Mechan…" at bounding box center [284, 68] width 166 height 12
select select "21"
click at [201, 62] on select "Select Role Account Manager Electrician Engineering GM HSEQ manager MECH Mechan…" at bounding box center [284, 68] width 166 height 12
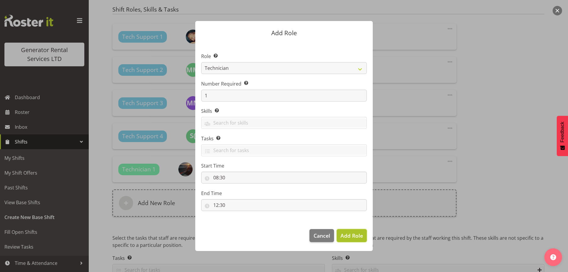
click at [356, 241] on button "Add Role" at bounding box center [351, 235] width 30 height 13
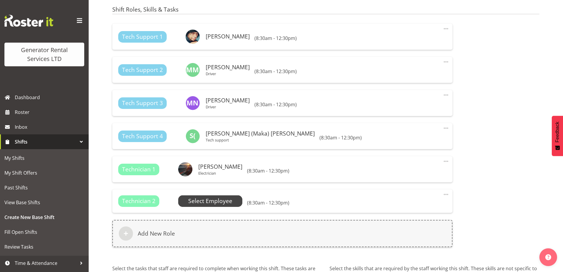
click at [219, 204] on span "Select Employee" at bounding box center [210, 201] width 44 height 9
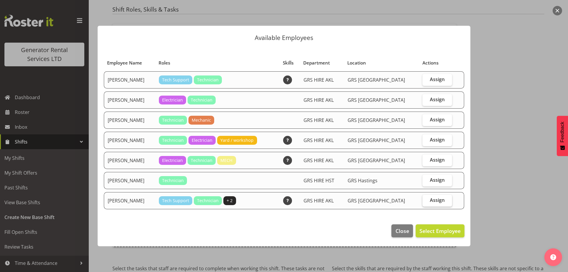
click at [434, 202] on span "Assign" at bounding box center [436, 200] width 15 height 6
click at [426, 202] on input "Assign" at bounding box center [424, 200] width 4 height 4
checkbox input "true"
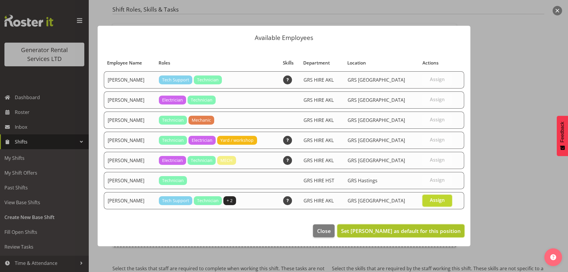
click at [449, 228] on span "Set Zak Tapling as default for this position" at bounding box center [400, 230] width 119 height 7
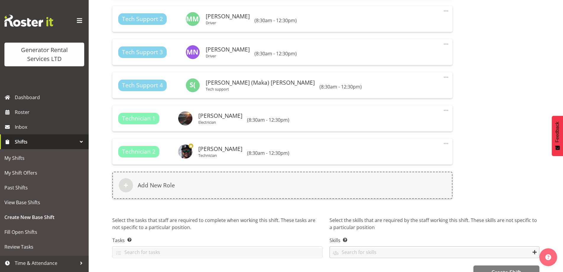
scroll to position [437, 0]
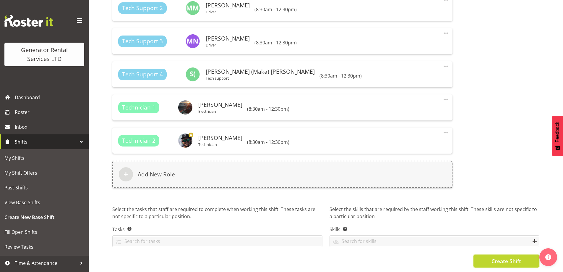
click at [501, 257] on span "Create Shift" at bounding box center [507, 261] width 30 height 8
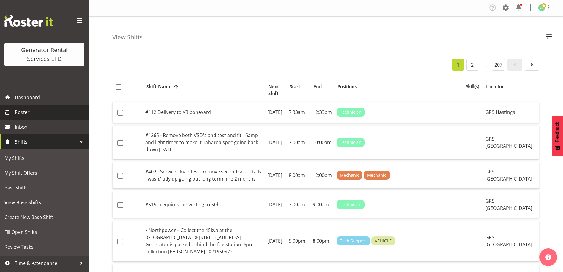
click at [53, 119] on link "Roster" at bounding box center [44, 112] width 89 height 15
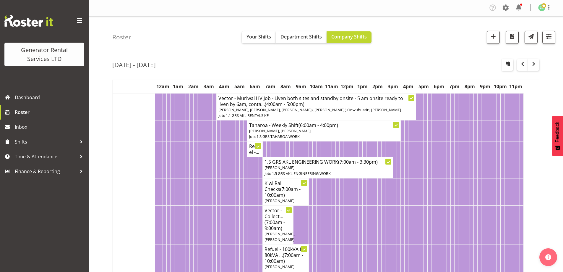
click at [234, 237] on td at bounding box center [234, 224] width 4 height 39
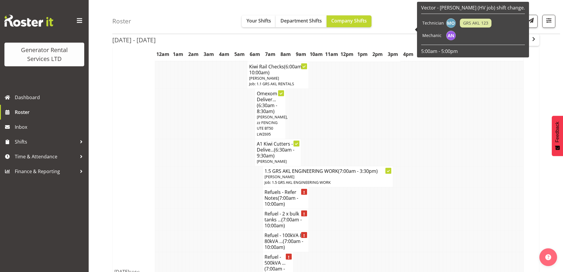
scroll to position [887, 0]
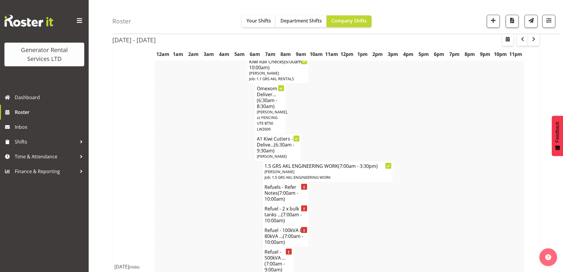
click at [206, 231] on td at bounding box center [207, 236] width 4 height 22
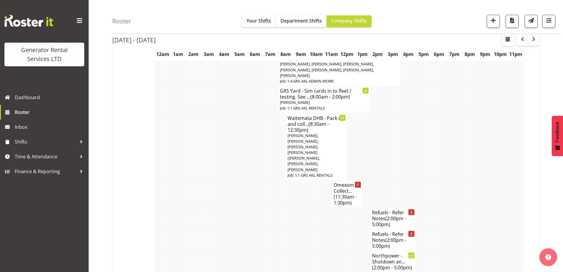
scroll to position [1123, 0]
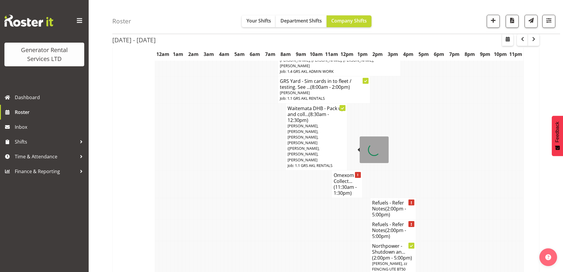
click at [343, 172] on h4 "Omexom - Collect... (11:30am - 1:30pm)" at bounding box center [347, 184] width 27 height 24
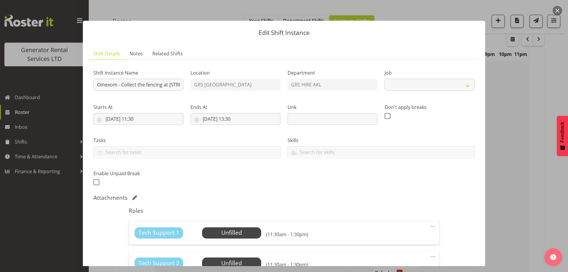
select select "9"
click at [237, 239] on div "Tech Support 1 Unfilled Select Employee (11:30am - 1:30pm) Edit Cover Role Dele…" at bounding box center [284, 232] width 310 height 23
click at [245, 233] on span "Select Employee" at bounding box center [231, 232] width 44 height 9
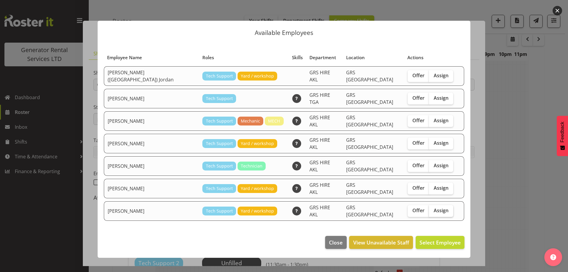
click at [433, 207] on span "Assign" at bounding box center [440, 210] width 15 height 6
click at [432, 208] on input "Assign" at bounding box center [431, 210] width 4 height 4
checkbox input "true"
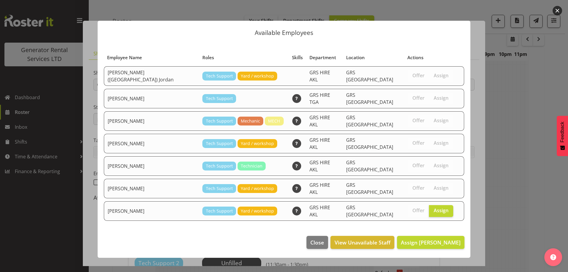
click at [453, 240] on footer "Close View Unavailable Staff Assign [PERSON_NAME]" at bounding box center [284, 244] width 372 height 28
click at [452, 239] on span "Assign [PERSON_NAME]" at bounding box center [431, 242] width 60 height 7
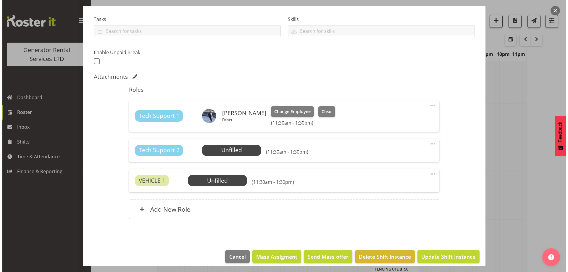
scroll to position [127, 0]
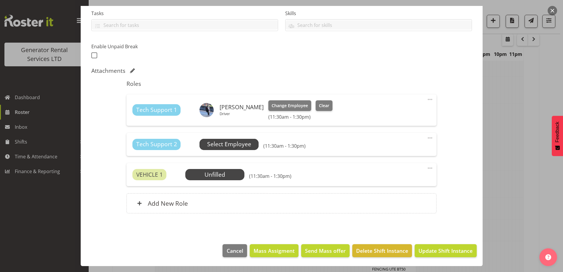
click at [222, 147] on span "Select Employee" at bounding box center [229, 144] width 44 height 9
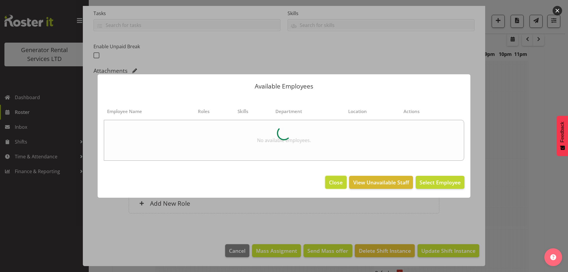
click at [343, 184] on button "Close" at bounding box center [335, 182] width 21 height 13
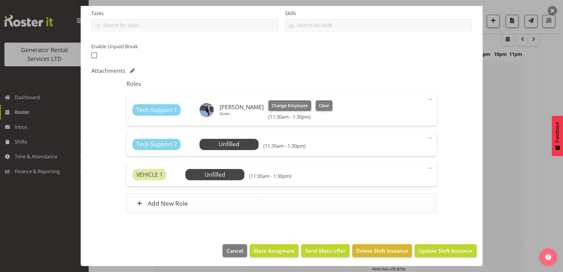
click at [287, 202] on div "Add New Role" at bounding box center [282, 203] width 310 height 20
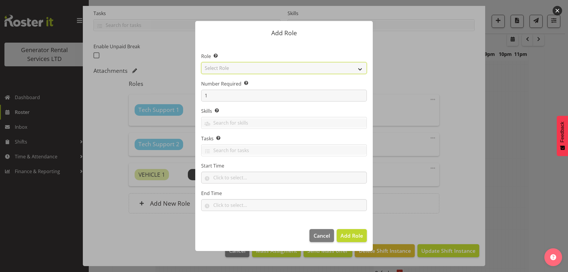
click at [236, 70] on select "Select Role Account Manager Electrician Engineering GM HSEQ manager MECH Mechan…" at bounding box center [284, 68] width 166 height 12
select select "24"
click at [201, 62] on select "Select Role Account Manager Electrician Engineering GM HSEQ manager MECH Mechan…" at bounding box center [284, 68] width 166 height 12
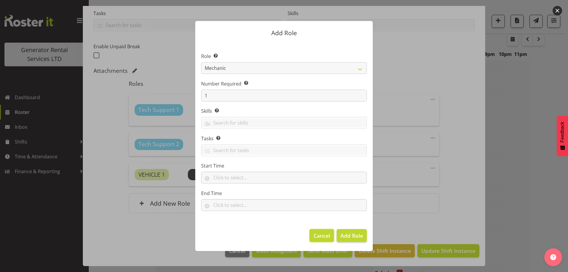
click at [317, 230] on button "Cancel" at bounding box center [321, 235] width 24 height 13
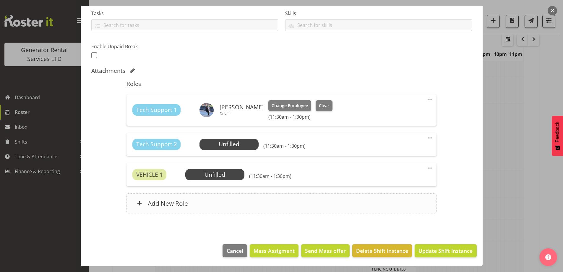
click at [215, 210] on div "Add New Role" at bounding box center [282, 203] width 310 height 20
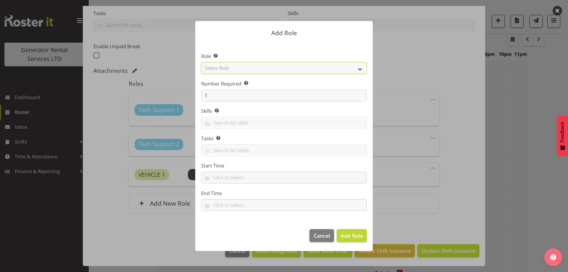
click at [221, 68] on select "Select Role Account Manager Electrician Engineering GM HSEQ manager MECH Mechan…" at bounding box center [284, 68] width 166 height 12
select select "285"
click at [201, 62] on select "Select Role Account Manager Electrician Engineering GM HSEQ manager MECH Mechan…" at bounding box center [284, 68] width 166 height 12
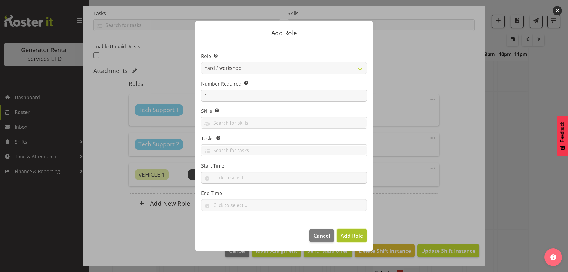
click at [347, 233] on span "Add Role" at bounding box center [351, 235] width 22 height 7
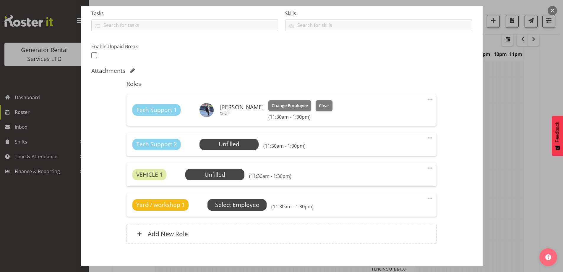
click at [254, 199] on span "Select Employee" at bounding box center [237, 204] width 59 height 11
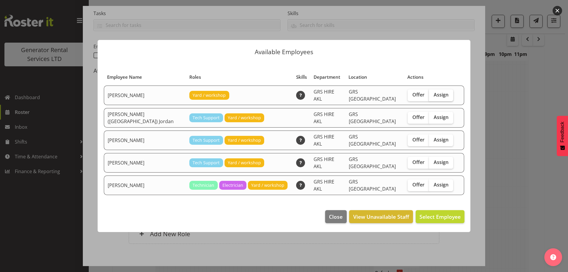
click at [432, 101] on label "Assign" at bounding box center [441, 95] width 24 height 12
click at [432, 97] on input "Assign" at bounding box center [431, 95] width 4 height 4
checkbox input "true"
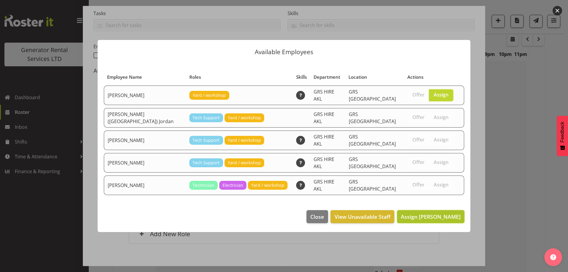
click at [437, 215] on button "Assign Brandon Adonis" at bounding box center [430, 216] width 67 height 13
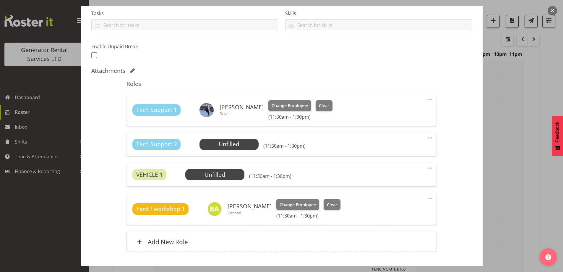
click at [210, 181] on div "VEHICLE 1 Unfilled Select Employee (11:30am - 1:30pm) Edit Cover Role Delete" at bounding box center [282, 174] width 310 height 23
click at [215, 173] on span "Select Employee" at bounding box center [215, 174] width 44 height 9
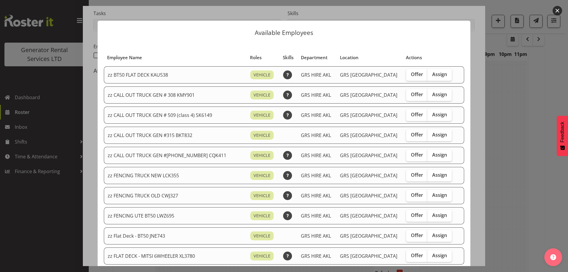
click at [514, 209] on div at bounding box center [284, 136] width 568 height 272
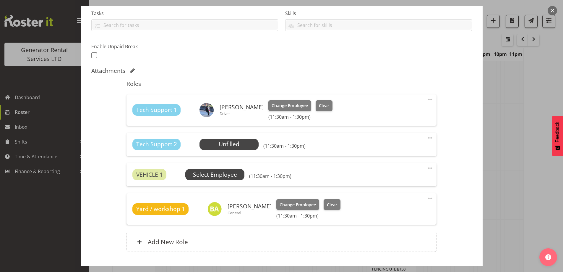
click at [229, 173] on span "Select Employee" at bounding box center [215, 174] width 44 height 9
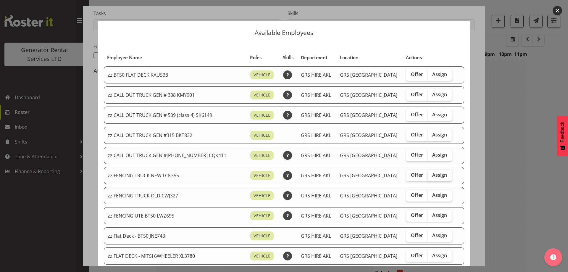
click at [432, 176] on span "Assign" at bounding box center [439, 175] width 15 height 6
click at [427, 176] on input "Assign" at bounding box center [429, 175] width 4 height 4
checkbox input "true"
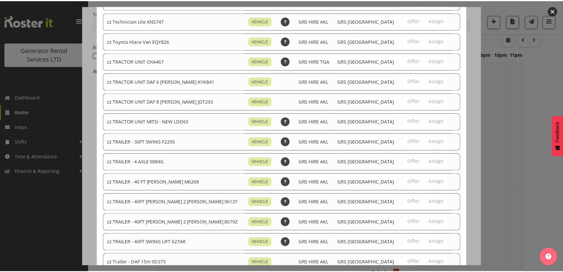
scroll to position [739, 0]
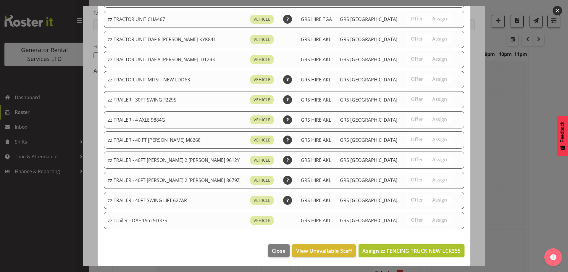
click at [415, 256] on button "Assign zz FENCING TRUCK NEW LCK355" at bounding box center [411, 250] width 106 height 13
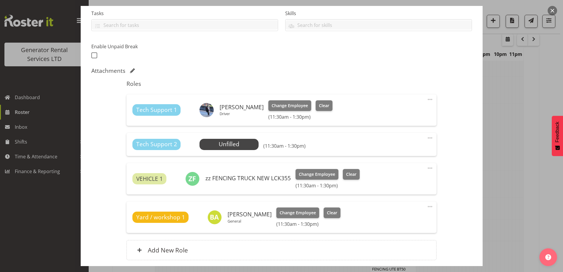
click at [427, 139] on span at bounding box center [430, 137] width 7 height 7
click at [389, 170] on link "Delete" at bounding box center [405, 172] width 57 height 11
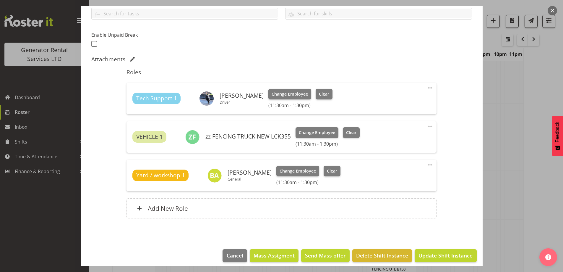
scroll to position [143, 0]
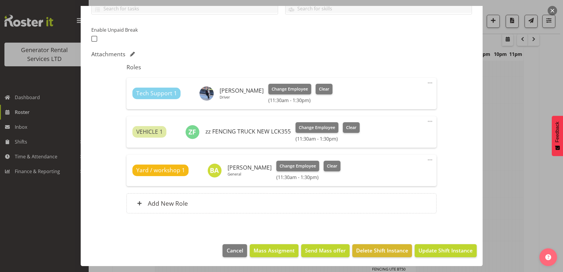
click at [423, 241] on footer "Cancel Mass Assigment Send Mass offer Delete Shift Instance Update Shift Instan…" at bounding box center [282, 252] width 402 height 28
click at [424, 250] on span "Update Shift Instance" at bounding box center [446, 250] width 54 height 8
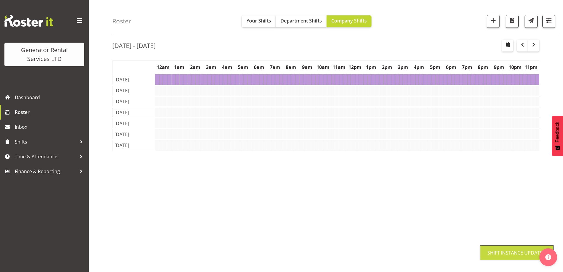
scroll to position [19, 0]
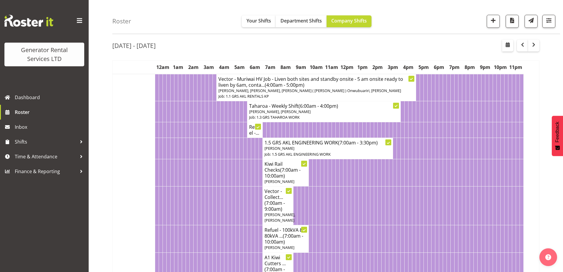
click at [179, 196] on td at bounding box center [180, 205] width 4 height 39
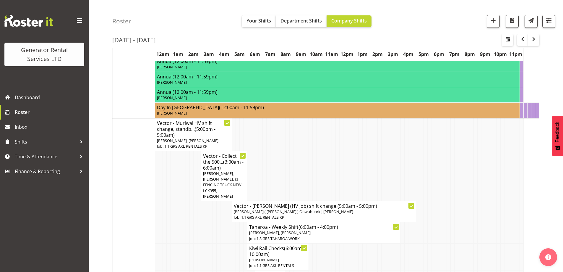
scroll to position [699, 0]
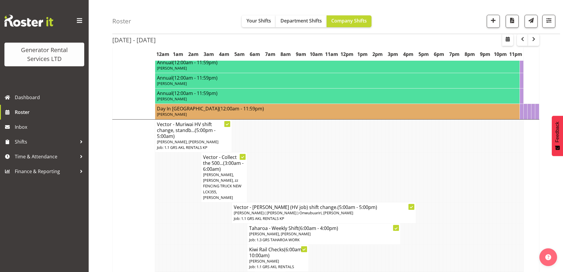
click at [205, 236] on td at bounding box center [207, 233] width 4 height 21
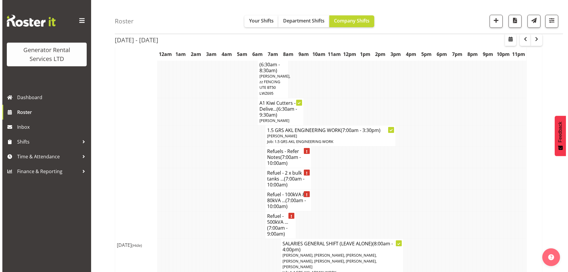
scroll to position [1024, 0]
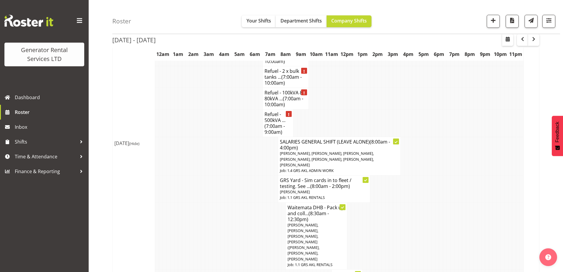
click at [254, 202] on td at bounding box center [253, 235] width 4 height 67
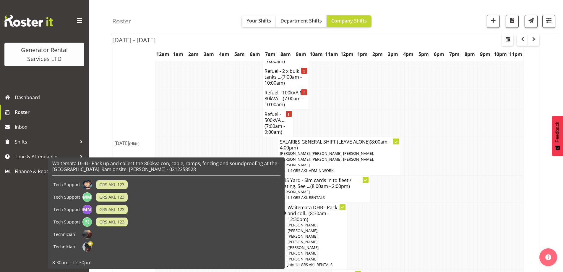
click at [311, 222] on span "Caleb Phillips, Michael Marshall, Mina Nomani, Sione (Maka) Fifita, Chris Fry, …" at bounding box center [304, 241] width 32 height 39
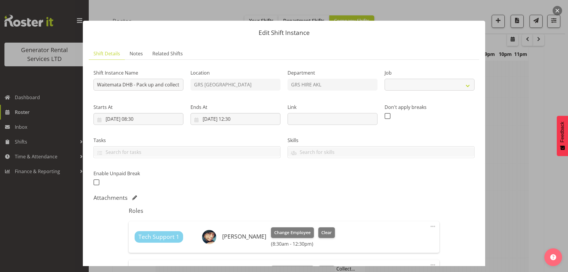
select select "9"
click at [158, 114] on input "23/09/2025, 08:30" at bounding box center [138, 119] width 90 height 12
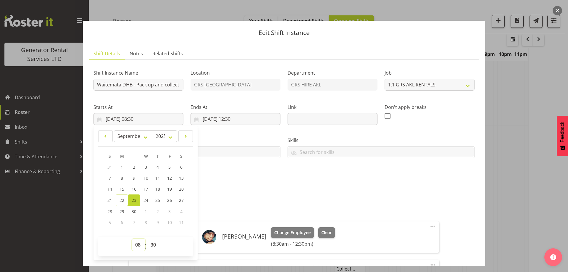
click at [138, 245] on select "00 01 02 03 04 05 06 07 08 09 10 11 12 13 14 15 16 17 18 19 20 21 22 23" at bounding box center [138, 245] width 13 height 12
select select "7"
click at [132, 239] on select "00 01 02 03 04 05 06 07 08 09 10 11 12 13 14 15 16 17 18 19 20 21 22 23" at bounding box center [138, 245] width 13 height 12
type input "23/09/2025, 07:30"
click at [265, 119] on input "23/09/2025, 12:30" at bounding box center [235, 119] width 90 height 12
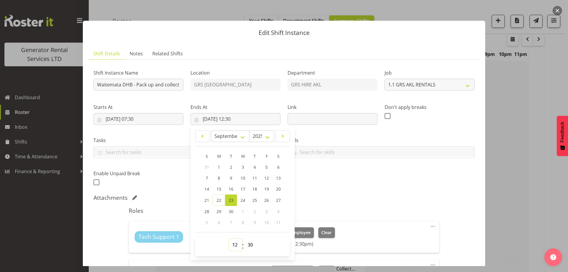
drag, startPoint x: 232, startPoint y: 244, endPoint x: 232, endPoint y: 241, distance: 3.3
click at [232, 244] on select "00 01 02 03 04 05 06 07 08 09 10 11 12 13 14 15 16 17 18 19 20 21 22 23" at bounding box center [235, 245] width 13 height 12
select select "11"
click at [229, 239] on select "00 01 02 03 04 05 06 07 08 09 10 11 12 13 14 15 16 17 18 19 20 21 22 23" at bounding box center [235, 245] width 13 height 12
type input "23/09/2025, 11:30"
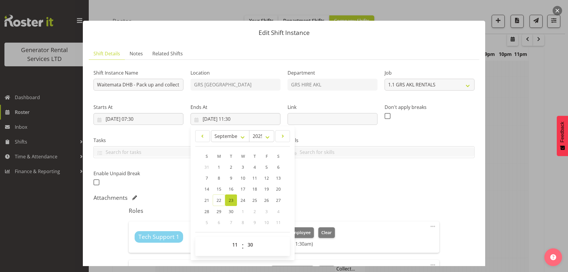
drag, startPoint x: 381, startPoint y: 194, endPoint x: 378, endPoint y: 194, distance: 3.0
click at [379, 194] on div "Attachments" at bounding box center [283, 197] width 381 height 7
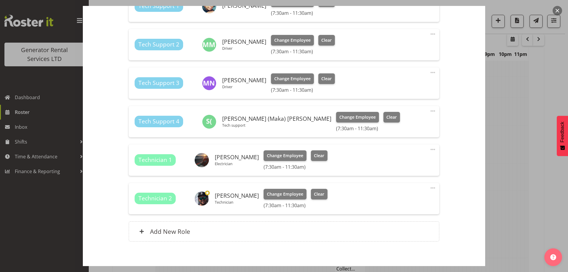
scroll to position [259, 0]
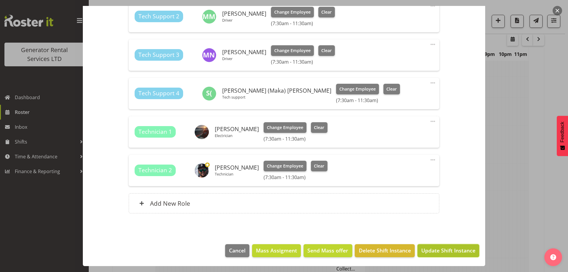
click at [440, 249] on span "Update Shift Instance" at bounding box center [448, 250] width 54 height 8
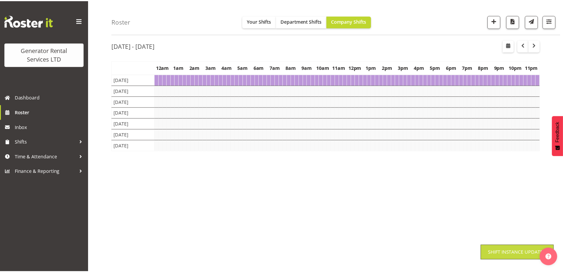
scroll to position [19, 0]
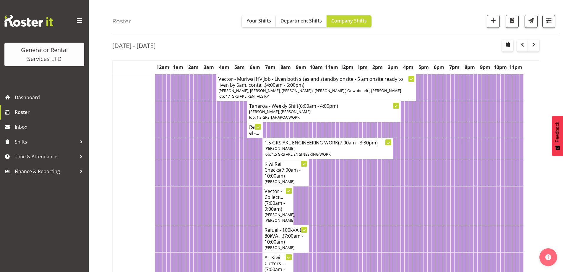
click at [235, 207] on td at bounding box center [234, 205] width 4 height 39
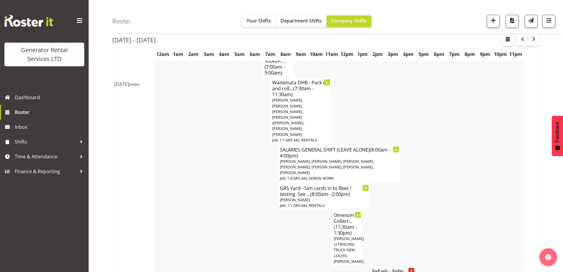
scroll to position [1231, 0]
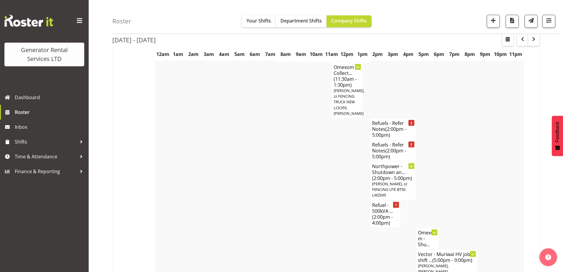
click at [303, 200] on td at bounding box center [303, 213] width 4 height 27
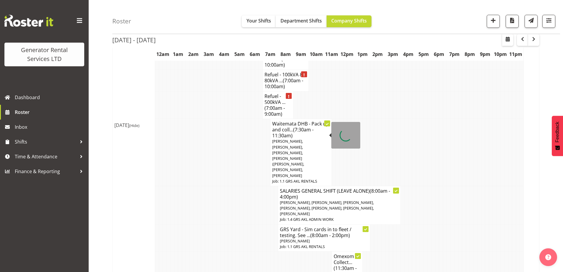
scroll to position [995, 0]
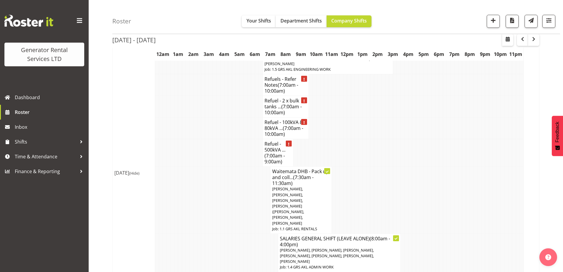
click at [212, 186] on td at bounding box center [211, 199] width 4 height 67
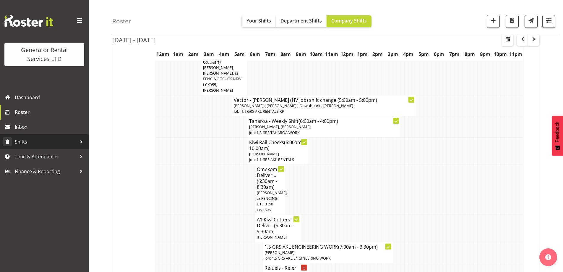
scroll to position [788, 0]
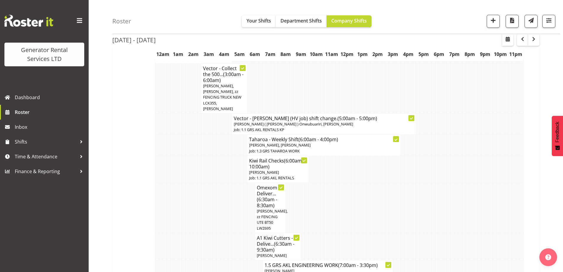
click at [241, 189] on td at bounding box center [242, 208] width 4 height 50
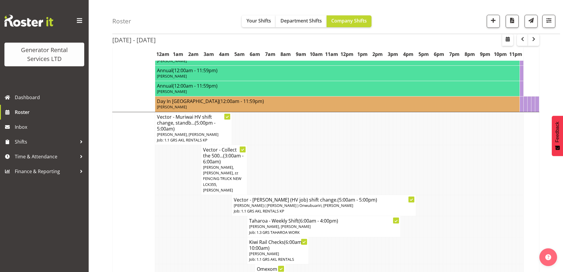
scroll to position [699, 0]
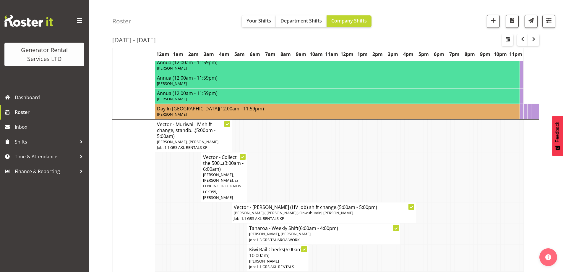
click at [155, 190] on td at bounding box center [157, 177] width 4 height 50
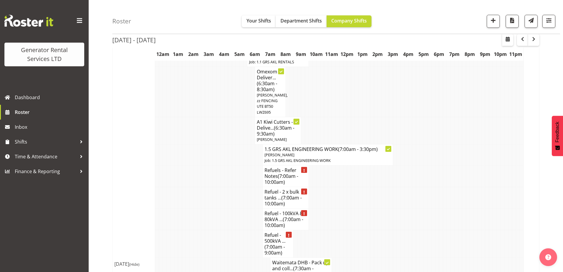
scroll to position [906, 0]
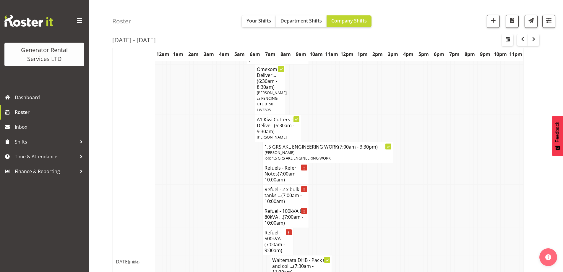
click at [158, 206] on td at bounding box center [157, 217] width 4 height 22
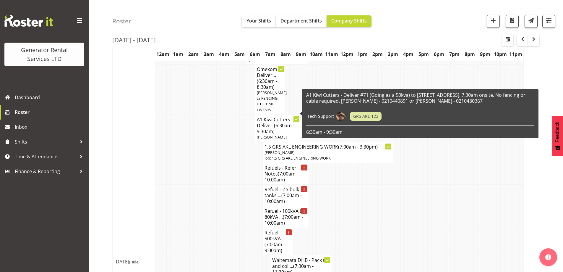
click at [179, 231] on td at bounding box center [180, 241] width 4 height 27
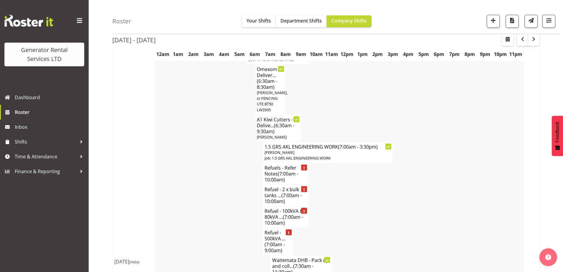
click at [222, 189] on td at bounding box center [223, 195] width 4 height 22
click at [240, 206] on td at bounding box center [242, 217] width 4 height 22
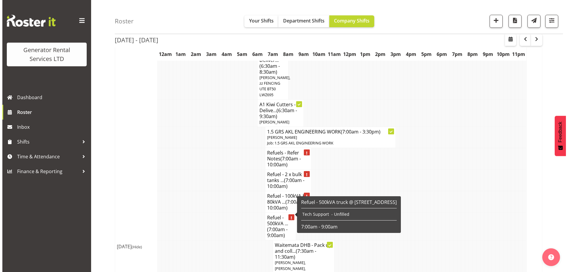
scroll to position [936, 0]
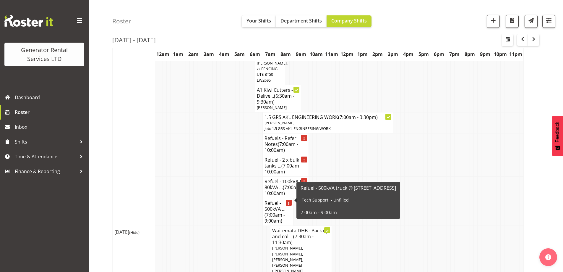
click at [275, 211] on span "(7:00am - 9:00am)" at bounding box center [275, 217] width 20 height 12
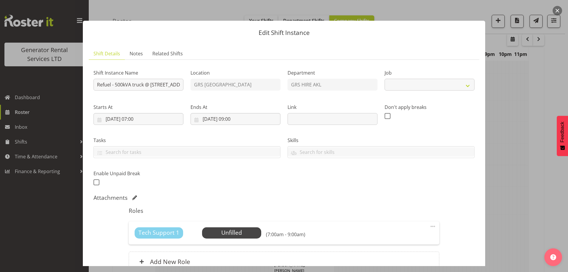
select select "7504"
click at [246, 228] on span "Select Employee" at bounding box center [231, 232] width 44 height 9
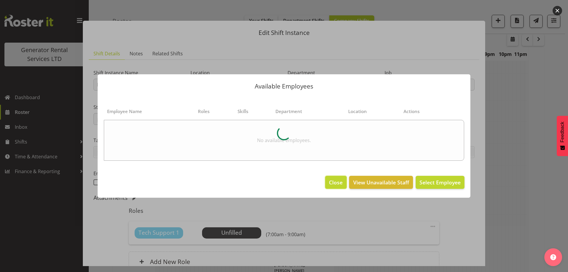
click at [339, 181] on span "Close" at bounding box center [336, 182] width 14 height 8
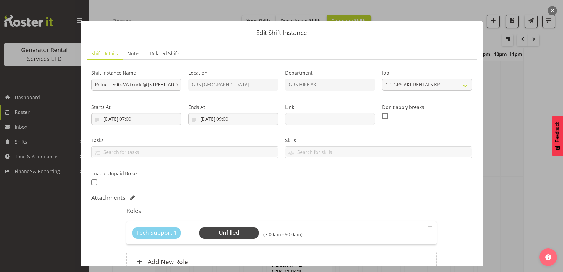
click at [520, 201] on div at bounding box center [281, 136] width 563 height 272
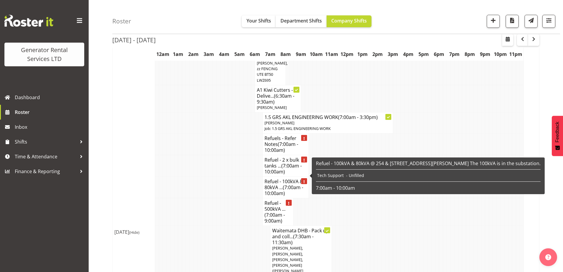
click at [280, 178] on h4 "Refuel - 100kVA & 80kVA ... (7:00am - 10:00am)" at bounding box center [286, 187] width 42 height 18
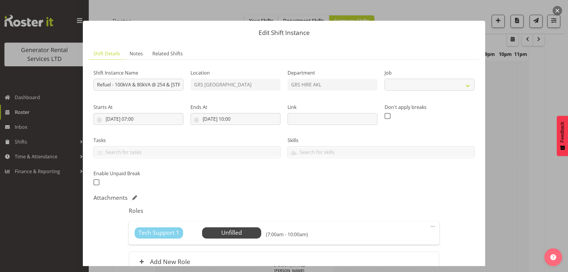
select select "7504"
drag, startPoint x: 136, startPoint y: 85, endPoint x: 117, endPoint y: 85, distance: 18.6
click at [117, 85] on input "Refuel - 100kVA & 80kVA @ 254 & 233 Horseshoe Bush Rd, Dairy Flat. The 100kVA i…" at bounding box center [138, 85] width 90 height 12
click at [224, 87] on div "Shift Instance Name Refuel - 80kVA @ 254 & 233 Horseshoe Bush Rd, Dairy Flat. T…" at bounding box center [284, 125] width 388 height 129
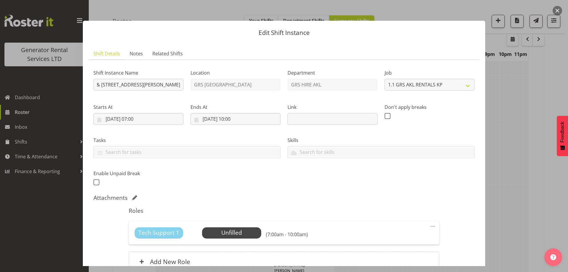
scroll to position [0, 0]
drag, startPoint x: 158, startPoint y: 84, endPoint x: 143, endPoint y: 83, distance: 14.5
click at [143, 83] on input "Refuel - 80kVA @ 254 & 233 Horseshoe Bush Rd, Dairy Flat." at bounding box center [138, 85] width 90 height 12
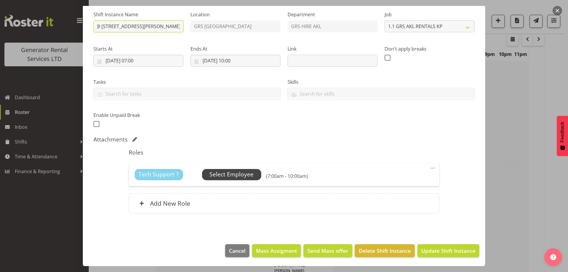
type input "Refuel - 80kVA @ 254 Horseshoe Bush Rd, Dairy Flat."
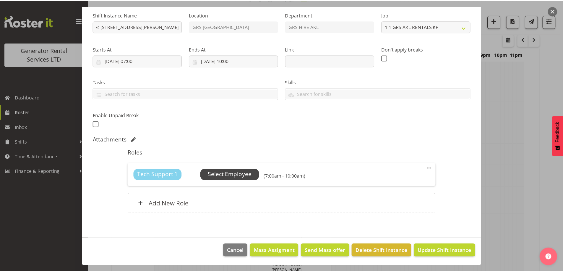
scroll to position [0, 0]
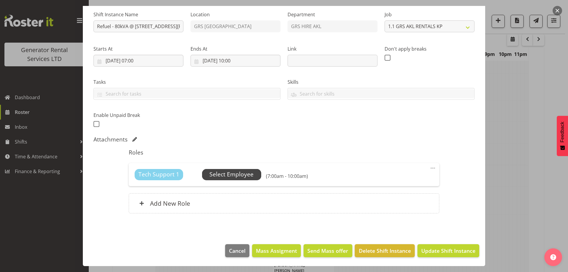
click at [221, 178] on span "Select Employee" at bounding box center [231, 174] width 44 height 9
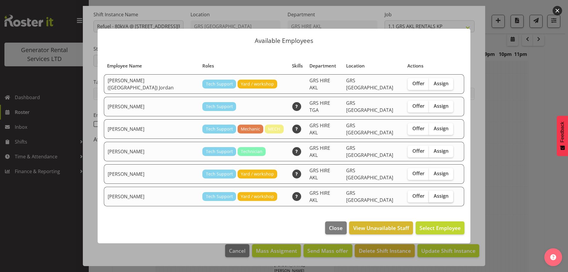
click at [433, 193] on span "Assign" at bounding box center [440, 196] width 15 height 6
click at [429, 194] on input "Assign" at bounding box center [431, 196] width 4 height 4
checkbox input "true"
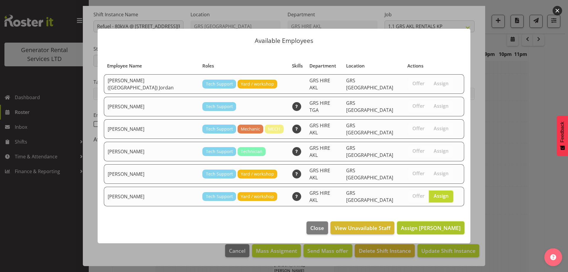
click at [458, 224] on span "Assign Sam Carter" at bounding box center [431, 227] width 60 height 7
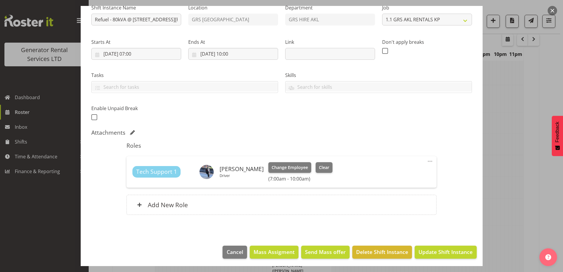
scroll to position [67, 0]
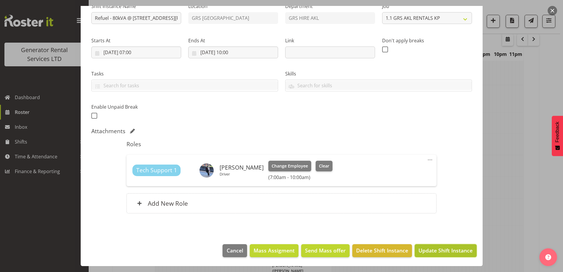
click at [430, 251] on span "Update Shift Instance" at bounding box center [446, 250] width 54 height 8
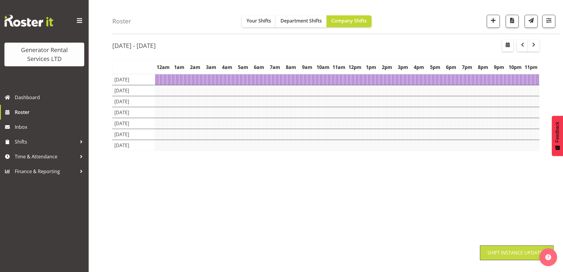
scroll to position [19, 0]
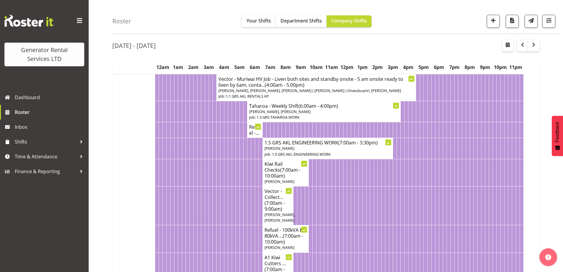
click at [361, 200] on td at bounding box center [361, 205] width 4 height 39
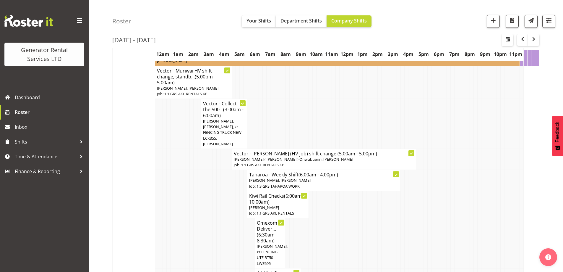
scroll to position [847, 0]
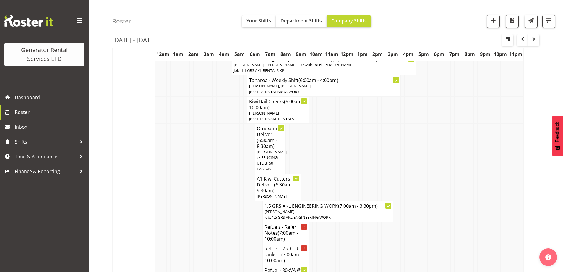
drag, startPoint x: 252, startPoint y: 231, endPoint x: 244, endPoint y: 231, distance: 8.0
click at [249, 244] on tr "Refuel - 2 x bulk tanks ... (7:00am - 10:00am)" at bounding box center [326, 255] width 427 height 22
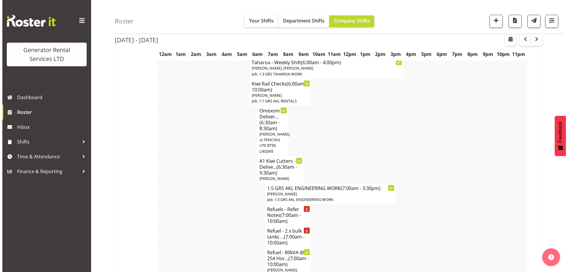
scroll to position [906, 0]
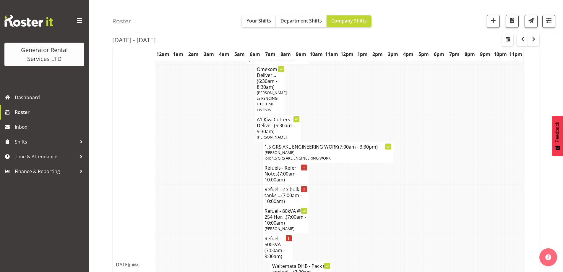
click at [221, 206] on td at bounding box center [223, 219] width 4 height 27
click at [262, 185] on td at bounding box center [261, 195] width 4 height 22
click at [275, 186] on h4 "Refuel - 2 x bulk tanks ... (7:00am - 10:00am)" at bounding box center [286, 195] width 42 height 18
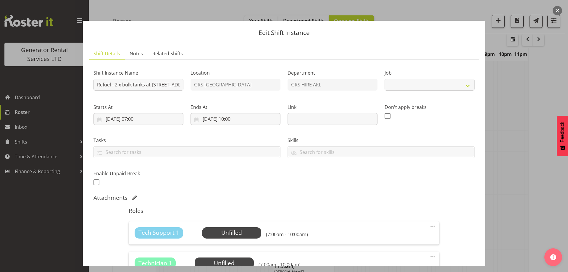
select select "9"
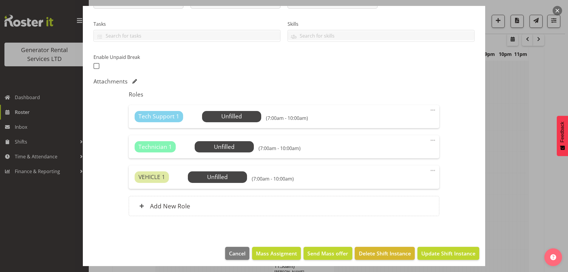
scroll to position [89, 0]
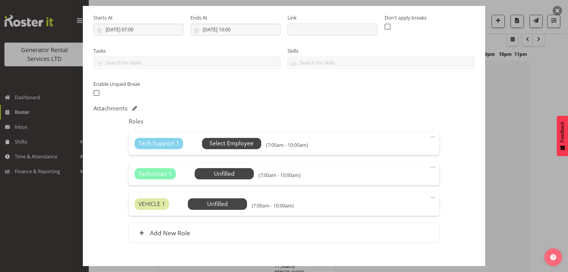
click at [243, 143] on span "Select Employee" at bounding box center [231, 143] width 44 height 9
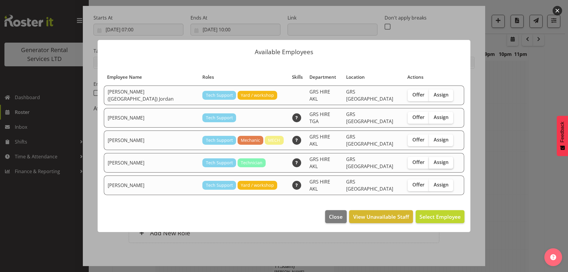
click at [433, 160] on span "Assign" at bounding box center [440, 162] width 15 height 6
click at [429, 160] on input "Assign" at bounding box center [431, 162] width 4 height 4
checkbox input "true"
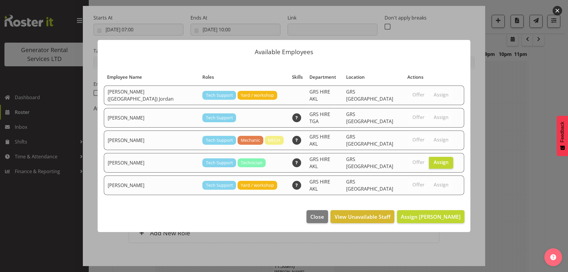
click at [424, 204] on footer "Close View Unavailable Staff Assign Craig Barrett" at bounding box center [284, 218] width 372 height 28
click at [422, 213] on span "Assign Craig Barrett" at bounding box center [431, 216] width 60 height 7
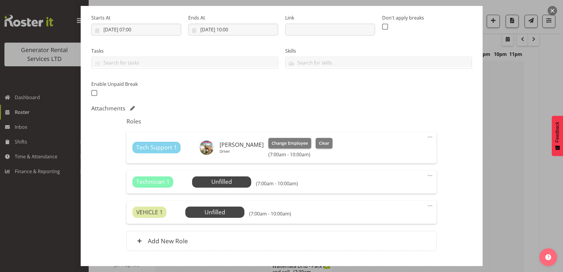
click at [429, 174] on span at bounding box center [430, 175] width 7 height 7
click at [402, 213] on link "Delete" at bounding box center [405, 209] width 57 height 11
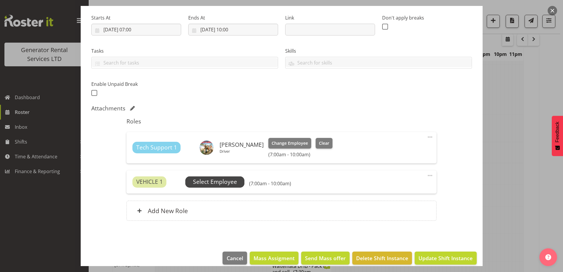
click at [218, 186] on span "Select Employee" at bounding box center [214, 181] width 59 height 11
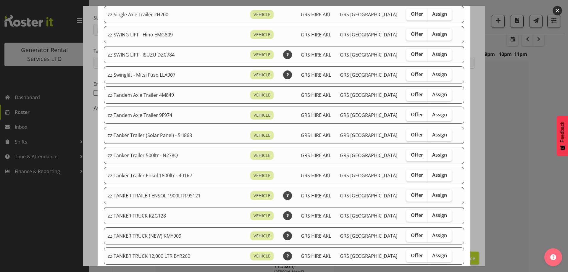
scroll to position [473, 0]
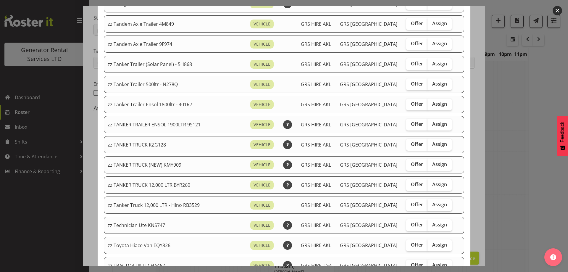
click at [436, 204] on span "Assign" at bounding box center [439, 204] width 15 height 6
click at [431, 204] on input "Assign" at bounding box center [429, 204] width 4 height 4
checkbox input "true"
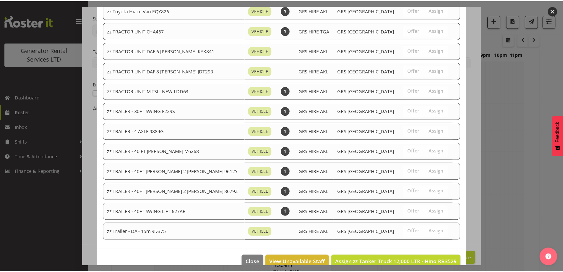
scroll to position [719, 0]
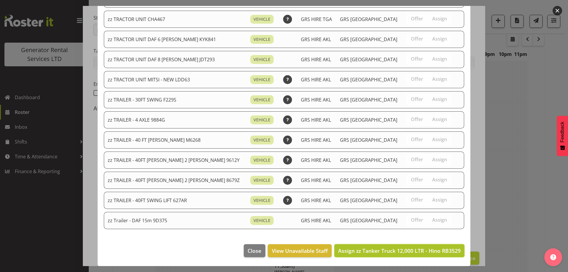
click at [435, 250] on span "Assign zz Tanker Truck 12,000 LTR - Hino RB3529" at bounding box center [399, 250] width 122 height 7
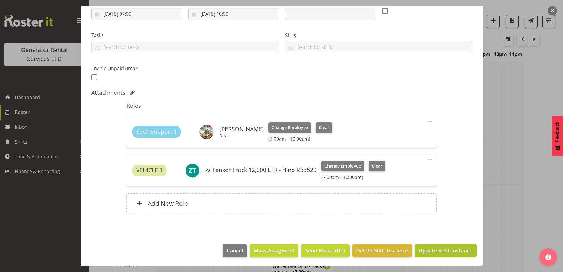
click at [445, 248] on span "Update Shift Instance" at bounding box center [446, 250] width 54 height 8
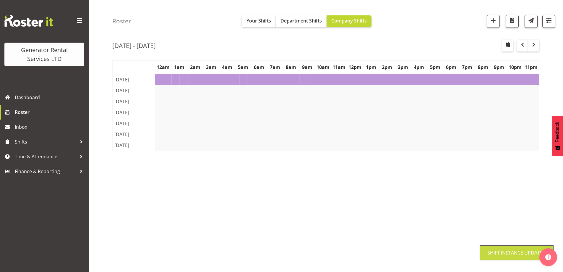
scroll to position [19, 0]
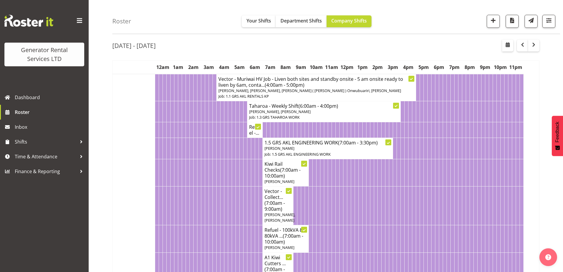
click at [244, 195] on td at bounding box center [246, 205] width 4 height 39
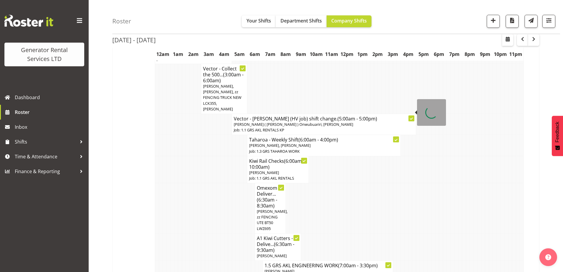
scroll to position [788, 0]
click at [199, 233] on td at bounding box center [199, 246] width 4 height 27
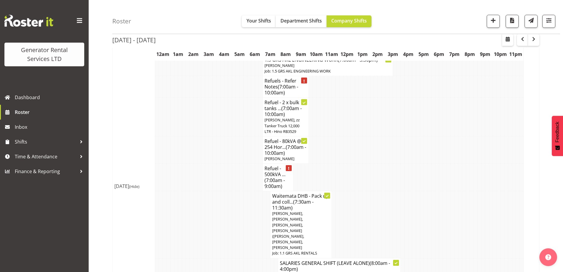
scroll to position [995, 0]
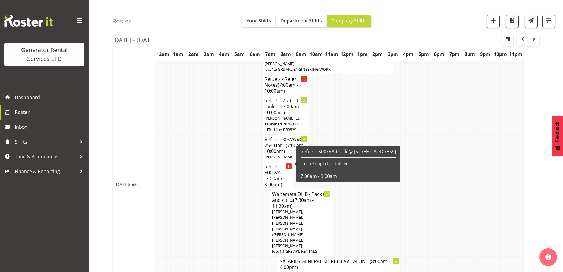
click at [278, 175] on span "(7:00am - 9:00am)" at bounding box center [275, 181] width 20 height 12
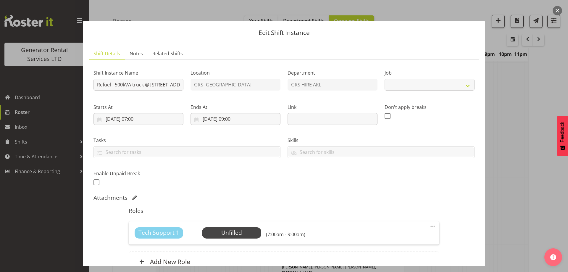
select select "7504"
click at [497, 189] on div at bounding box center [284, 136] width 568 height 272
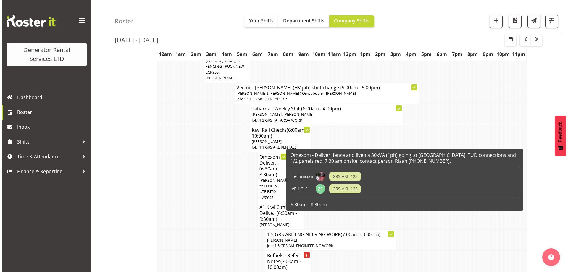
scroll to position [817, 0]
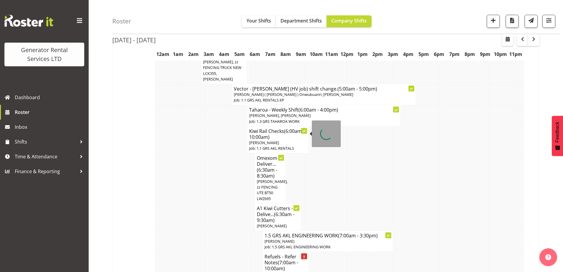
click at [271, 140] on p "[PERSON_NAME]" at bounding box center [278, 143] width 58 height 6
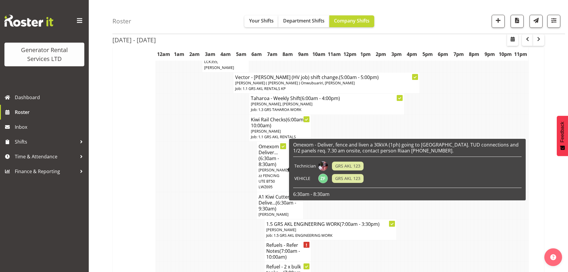
select select
select select "8"
select select "2025"
select select "6"
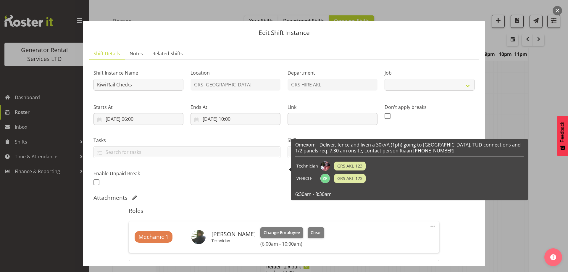
select select "9"
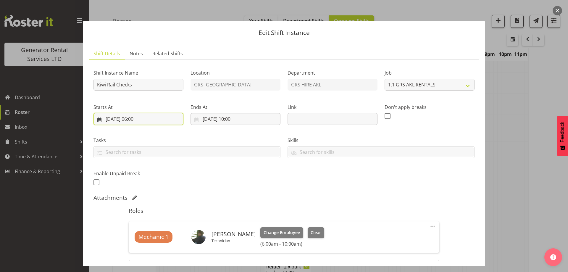
click at [170, 121] on input "23/09/2025, 06:00" at bounding box center [138, 119] width 90 height 12
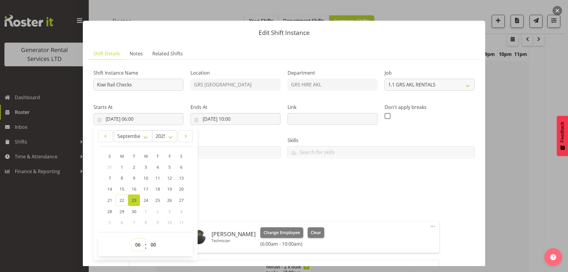
click at [136, 243] on select "00 01 02 03 04 05 06 07 08 09 10 11 12 13 14 15 16 17 18 19 20 21 22 23" at bounding box center [138, 245] width 13 height 12
select select "8"
click at [132, 239] on select "00 01 02 03 04 05 06 07 08 09 10 11 12 13 14 15 16 17 18 19 20 21 22 23" at bounding box center [138, 245] width 13 height 12
type input "23/09/2025, 08:00"
click at [315, 181] on div "Shift Instance Name Kiwi Rail Checks Location GRS Auckland Department GRS HIRE …" at bounding box center [284, 125] width 388 height 129
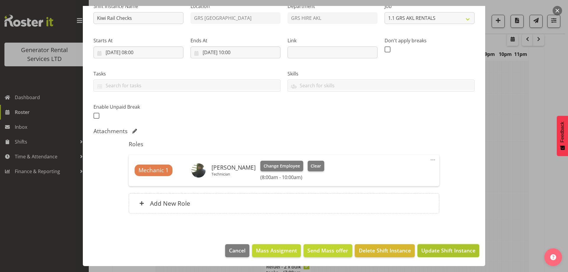
click at [438, 254] on span "Update Shift Instance" at bounding box center [448, 250] width 54 height 8
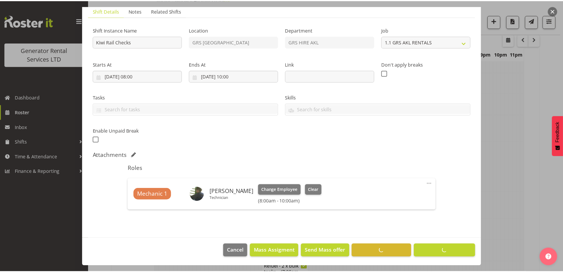
scroll to position [19, 0]
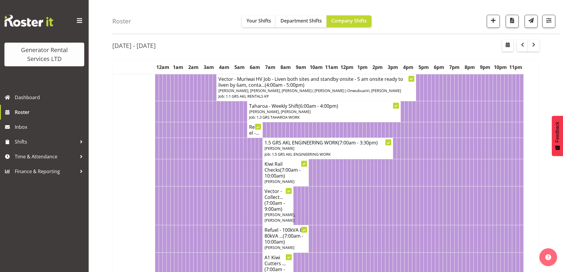
click at [388, 199] on td at bounding box center [387, 205] width 4 height 39
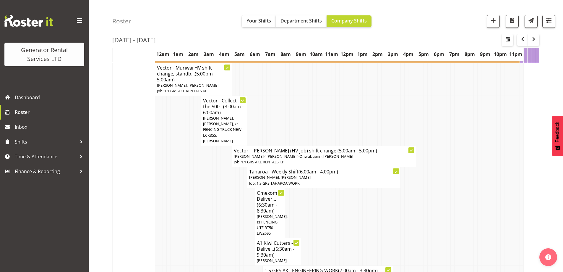
scroll to position [758, 0]
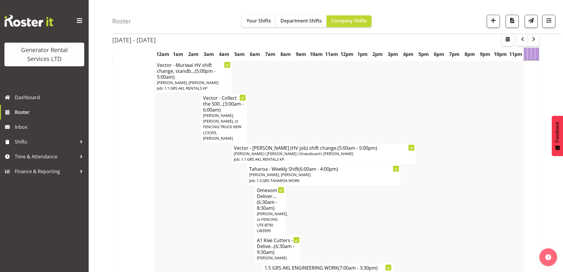
click at [218, 215] on td at bounding box center [219, 210] width 4 height 50
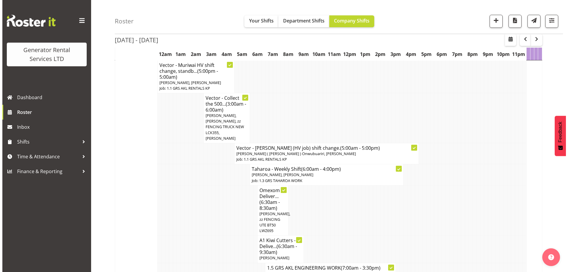
scroll to position [965, 0]
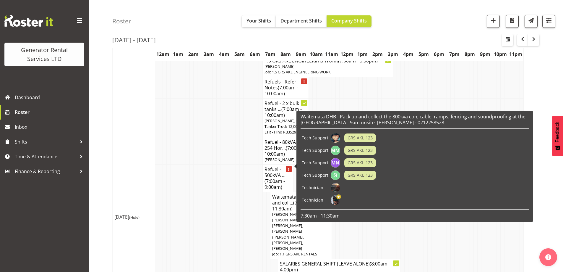
click at [286, 167] on h4 "Refuel - 500kVA ... (7:00am - 9:00am)" at bounding box center [278, 178] width 27 height 24
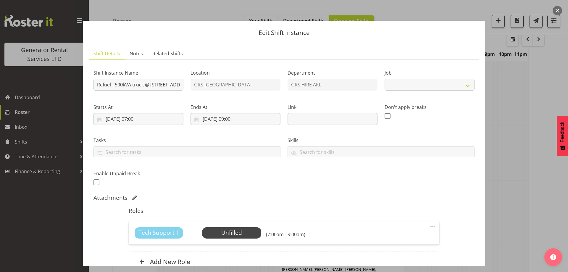
select select "7504"
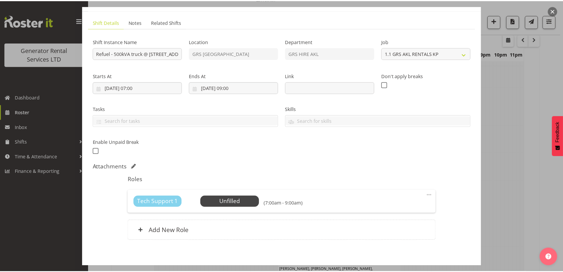
scroll to position [58, 0]
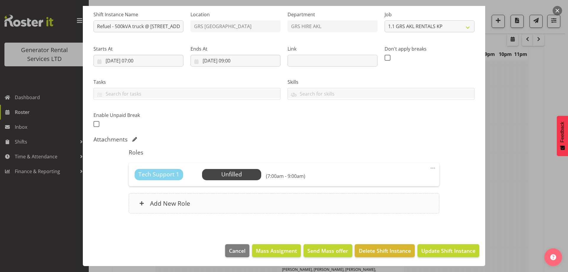
click at [218, 203] on div "Add New Role" at bounding box center [284, 203] width 310 height 20
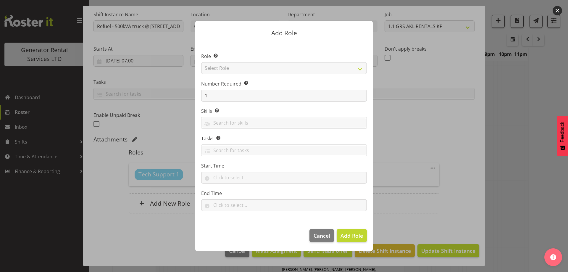
click at [530, 140] on div at bounding box center [284, 136] width 568 height 272
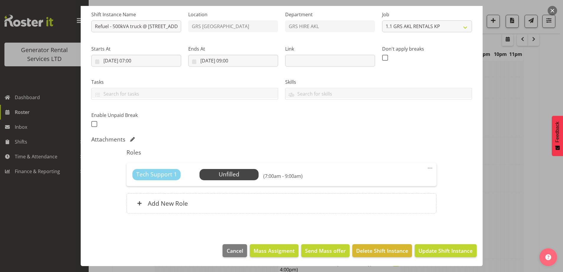
click at [507, 149] on div at bounding box center [281, 136] width 563 height 272
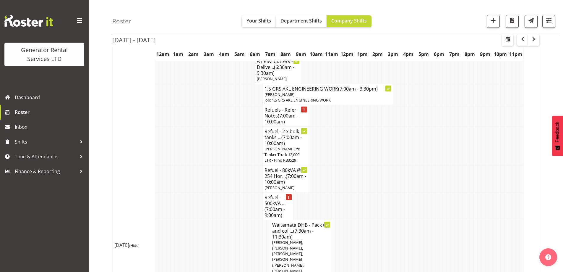
scroll to position [965, 0]
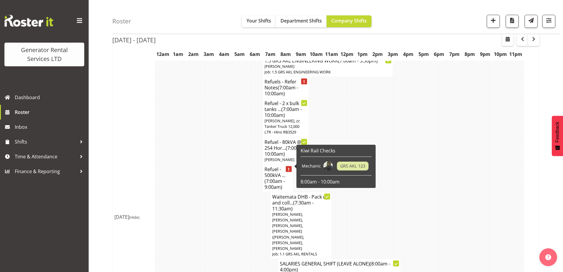
click at [266, 166] on h4 "Refuel - 500kVA ... (7:00am - 9:00am)" at bounding box center [278, 178] width 27 height 24
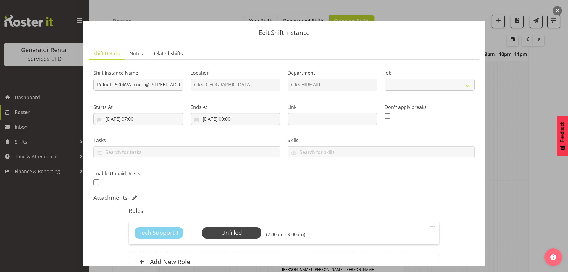
select select "7504"
click at [171, 119] on input "23/09/2025, 07:00" at bounding box center [138, 119] width 90 height 12
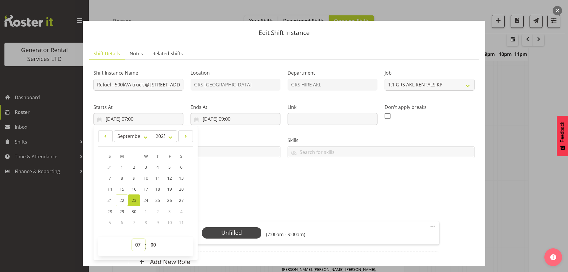
click at [141, 243] on select "00 01 02 03 04 05 06 07 08 09 10 11 12 13 14 15 16 17 18 19 20 21 22 23" at bounding box center [138, 245] width 13 height 12
select select "6"
click at [132, 239] on select "00 01 02 03 04 05 06 07 08 09 10 11 12 13 14 15 16 17 18 19 20 21 22 23" at bounding box center [138, 245] width 13 height 12
type input "23/09/2025, 06:00"
click at [241, 120] on input "23/09/2025, 09:00" at bounding box center [235, 119] width 90 height 12
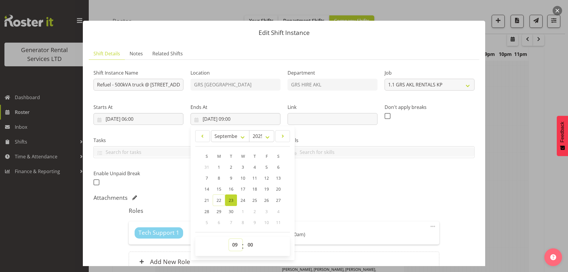
drag, startPoint x: 231, startPoint y: 247, endPoint x: 231, endPoint y: 240, distance: 6.2
click at [231, 246] on select "00 01 02 03 04 05 06 07 08 09 10 11 12 13 14 15 16 17 18 19 20 21 22 23" at bounding box center [235, 245] width 13 height 12
select select "8"
click at [229, 239] on select "00 01 02 03 04 05 06 07 08 09 10 11 12 13 14 15 16 17 18 19 20 21 22 23" at bounding box center [235, 245] width 13 height 12
type input "23/09/2025, 08:00"
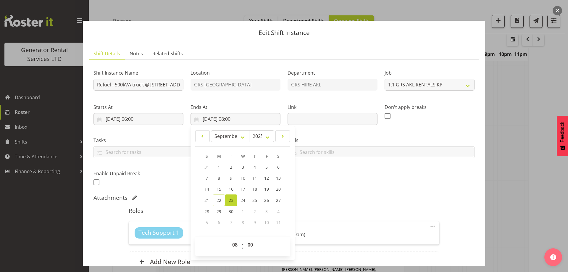
click at [333, 170] on div "Shift Instance Name Refuel - 500kVA truck @ 35 Glenveagh Park Dr, Weymouth Loca…" at bounding box center [284, 125] width 388 height 129
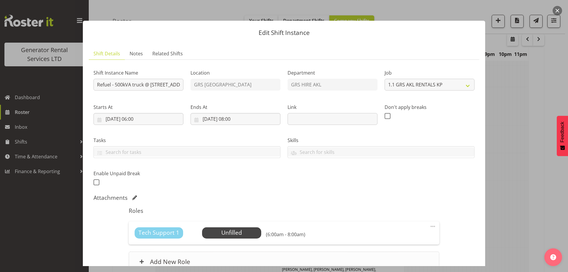
click at [231, 252] on div "Add New Role" at bounding box center [284, 261] width 310 height 20
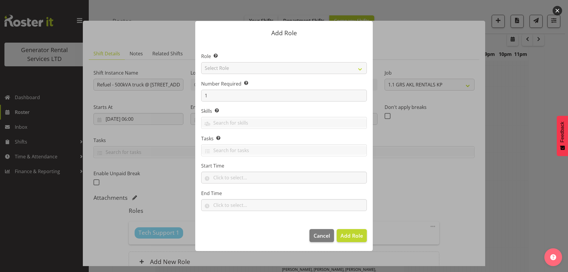
click at [230, 59] on section "Role Select the role you wish to add to the shift. Select Role Account Manager …" at bounding box center [283, 132] width 177 height 181
click at [230, 64] on select "Select Role Account Manager Electrician Engineering GM HSEQ manager MECH Mechan…" at bounding box center [284, 68] width 166 height 12
select select "24"
click at [201, 62] on select "Select Role Account Manager Electrician Engineering GM HSEQ manager MECH Mechan…" at bounding box center [284, 68] width 166 height 12
click at [346, 237] on span "Add Role" at bounding box center [351, 235] width 22 height 7
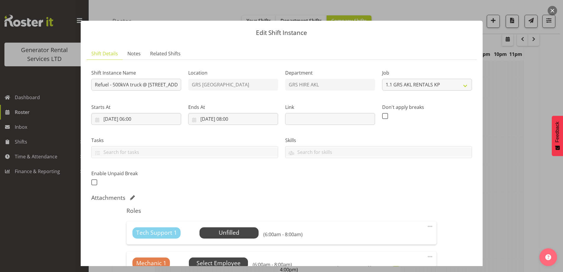
click at [219, 261] on span "Select Employee" at bounding box center [219, 263] width 44 height 9
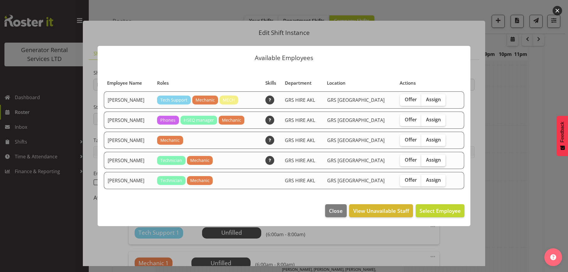
click at [427, 158] on span "Assign" at bounding box center [433, 160] width 15 height 6
click at [425, 158] on input "Assign" at bounding box center [423, 160] width 4 height 4
checkbox input "true"
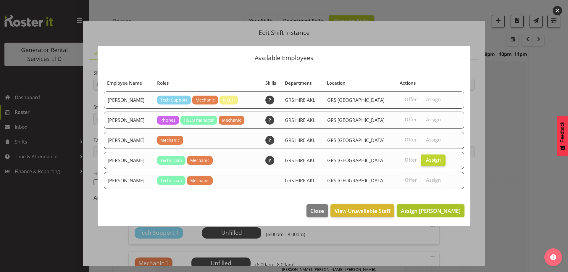
click at [452, 210] on span "Assign Lexi Browne" at bounding box center [431, 210] width 60 height 7
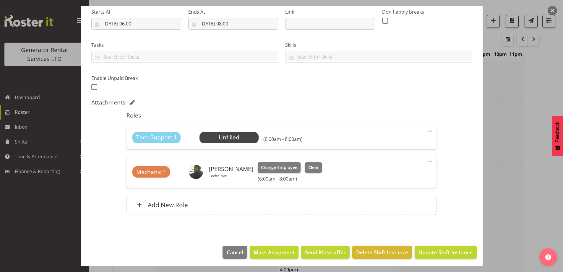
scroll to position [97, 0]
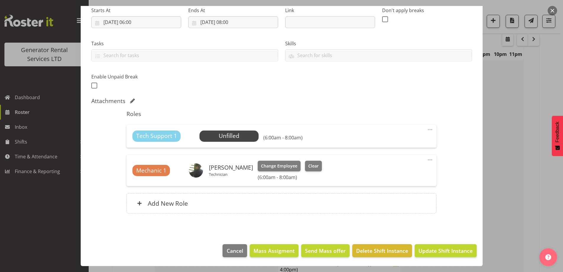
click at [427, 130] on span at bounding box center [430, 129] width 7 height 7
click at [399, 164] on link "Delete" at bounding box center [405, 163] width 57 height 11
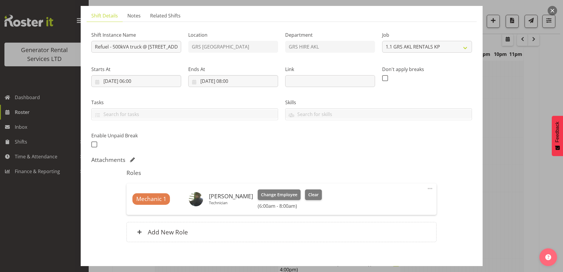
scroll to position [67, 0]
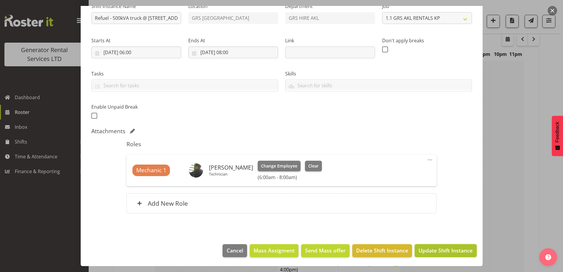
click at [425, 252] on span "Update Shift Instance" at bounding box center [446, 250] width 54 height 8
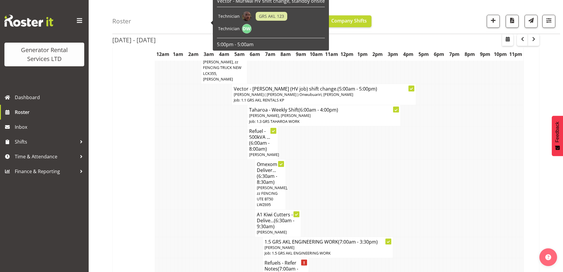
scroll to position [965, 0]
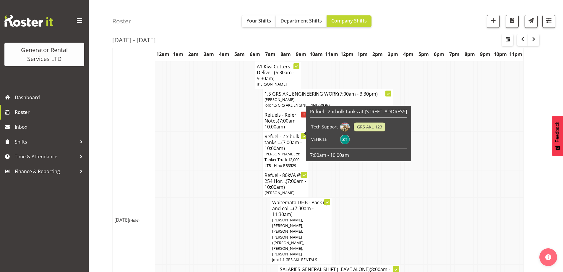
click at [189, 155] on td at bounding box center [188, 151] width 4 height 39
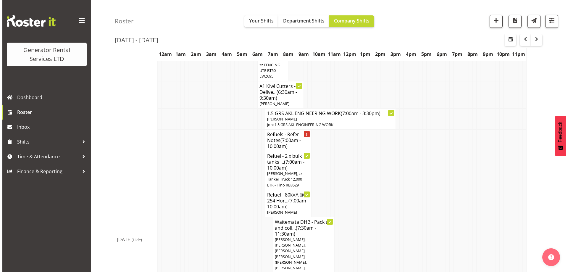
scroll to position [936, 0]
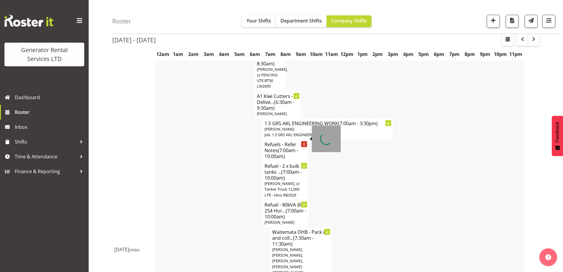
click at [269, 141] on h4 "Refuels - Refer Notes (7:00am - 10:00am)" at bounding box center [286, 150] width 42 height 18
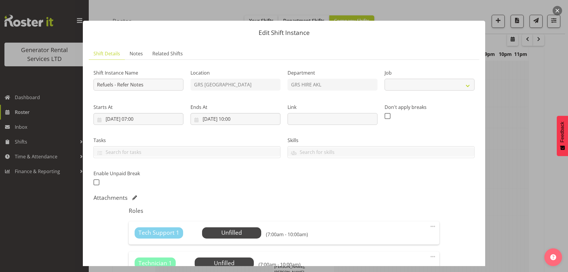
select select "9"
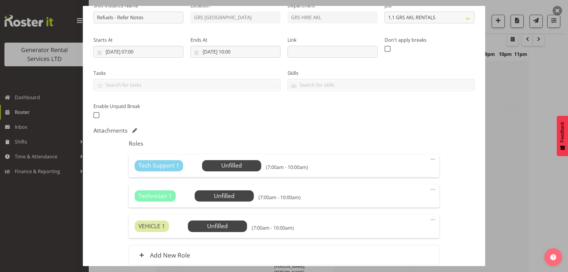
scroll to position [119, 0]
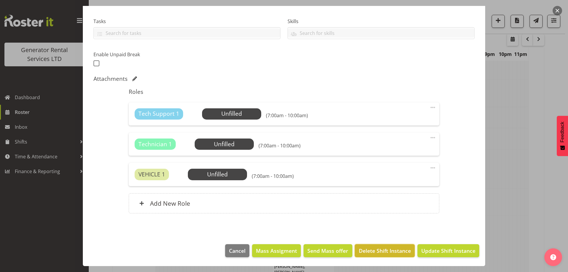
click at [372, 247] on span "Delete Shift Instance" at bounding box center [385, 251] width 52 height 8
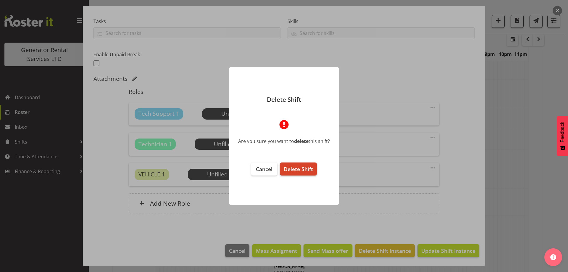
click at [292, 169] on span "Delete Shift" at bounding box center [297, 168] width 29 height 7
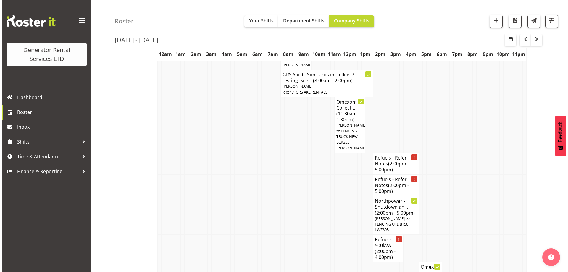
scroll to position [1202, 0]
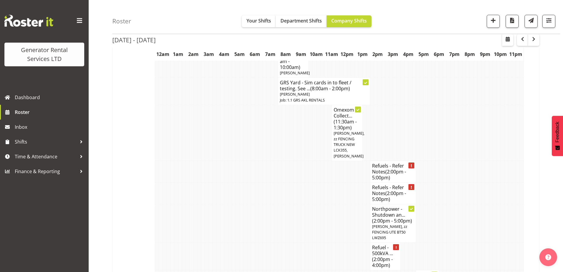
click at [305, 204] on td at bounding box center [307, 223] width 4 height 39
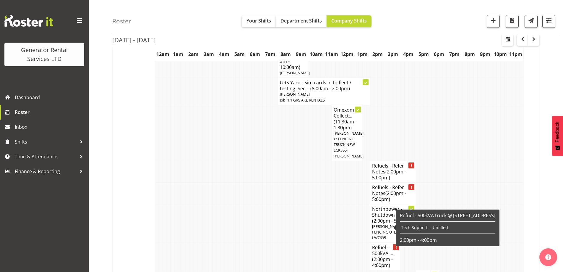
click at [376, 256] on span "(2:00pm - 4:00pm)" at bounding box center [382, 262] width 21 height 12
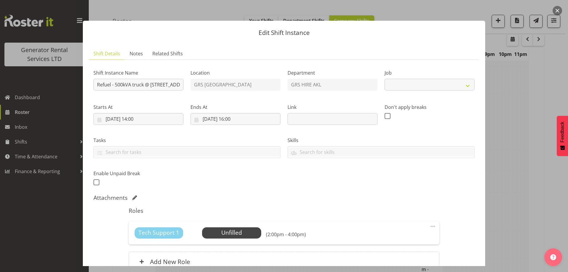
select select "7504"
click at [234, 237] on span "Select Employee" at bounding box center [231, 232] width 59 height 11
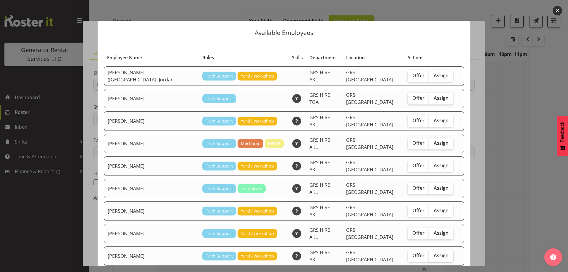
click at [433, 252] on span "Assign" at bounding box center [440, 255] width 15 height 6
click at [429, 253] on input "Assign" at bounding box center [431, 255] width 4 height 4
checkbox input "true"
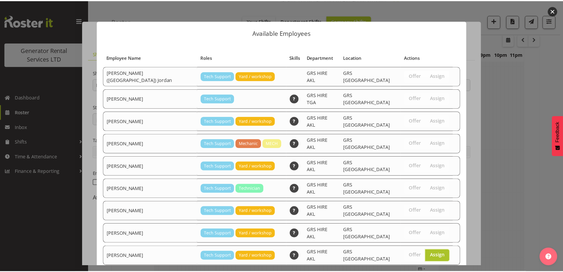
scroll to position [76, 0]
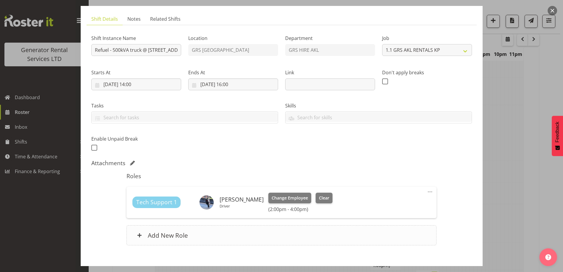
scroll to position [67, 0]
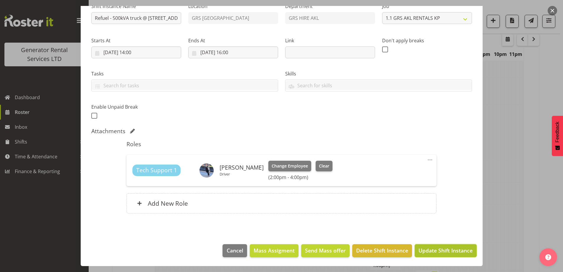
click at [429, 249] on span "Update Shift Instance" at bounding box center [446, 250] width 54 height 8
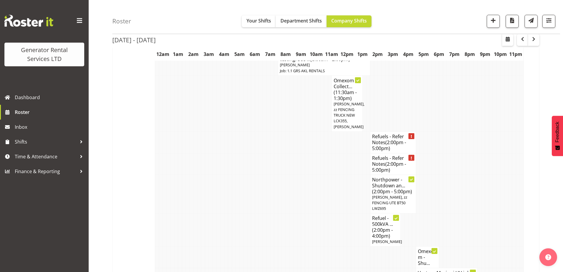
scroll to position [1231, 0]
click at [388, 139] on span "(2:00pm - 5:00pm)" at bounding box center [389, 145] width 34 height 12
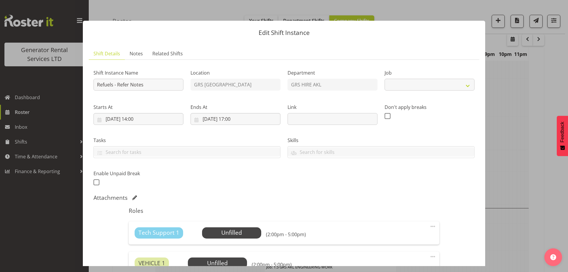
scroll to position [1349, 0]
select select "9"
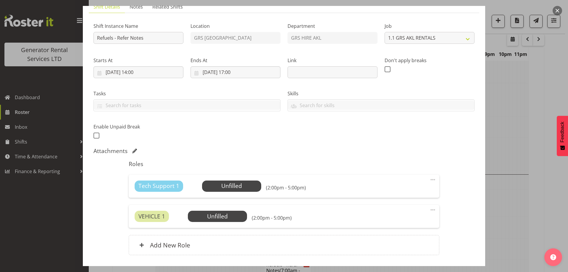
scroll to position [88, 0]
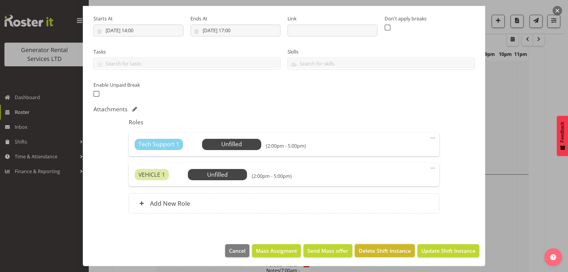
click at [383, 248] on span "Delete Shift Instance" at bounding box center [385, 251] width 52 height 8
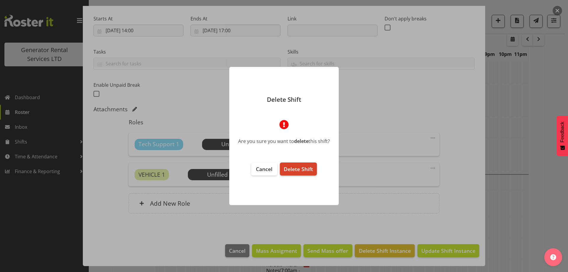
click at [296, 162] on button "Delete Shift" at bounding box center [298, 168] width 37 height 13
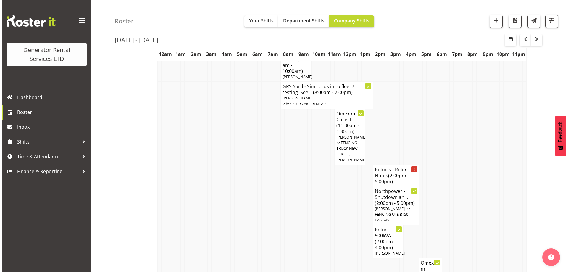
scroll to position [1172, 0]
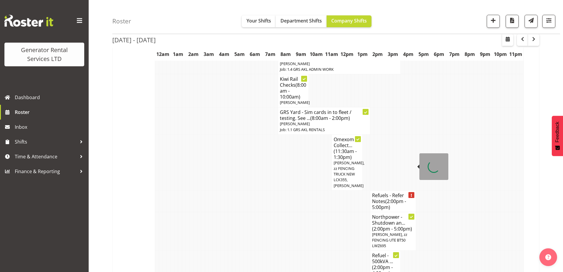
click at [381, 192] on h4 "Refuels - Refer Notes (2:00pm - 5:00pm)" at bounding box center [393, 201] width 42 height 18
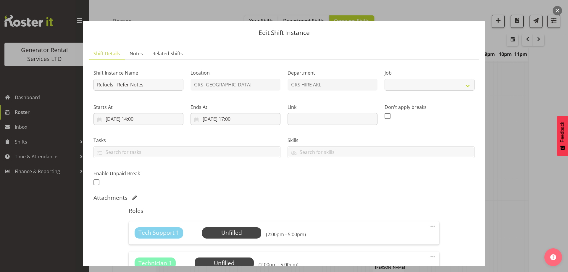
select select "9"
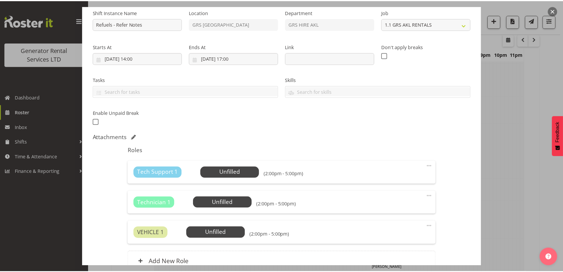
scroll to position [118, 0]
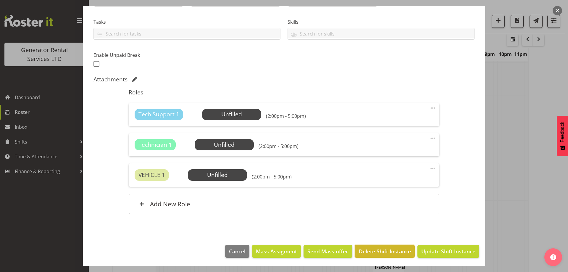
click at [371, 251] on span "Delete Shift Instance" at bounding box center [385, 251] width 52 height 8
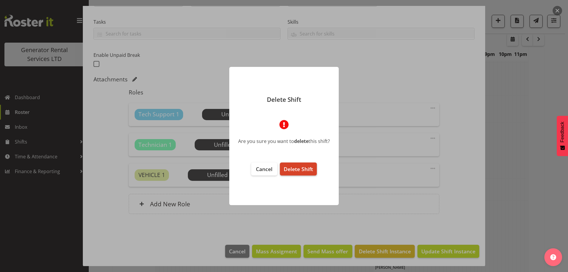
click at [290, 169] on span "Delete Shift" at bounding box center [297, 168] width 29 height 7
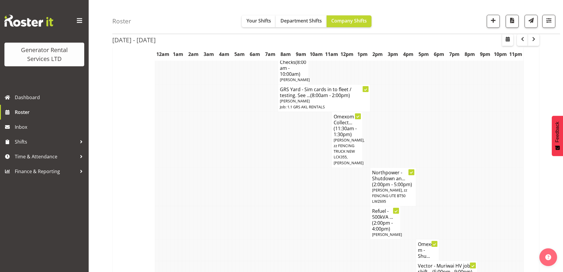
scroll to position [1172, 0]
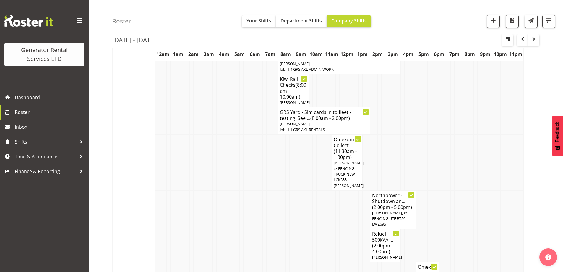
click at [260, 190] on td at bounding box center [261, 209] width 4 height 39
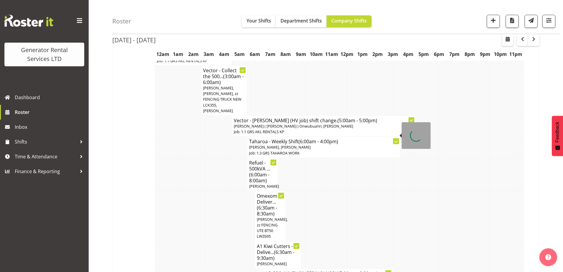
scroll to position [729, 0]
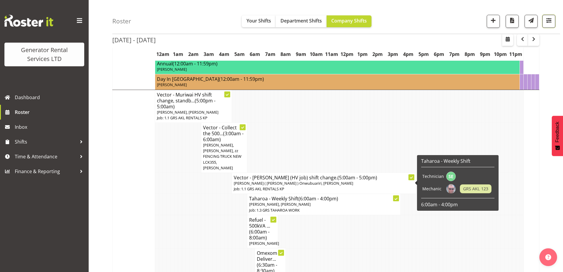
click at [548, 22] on span "button" at bounding box center [549, 21] width 8 height 8
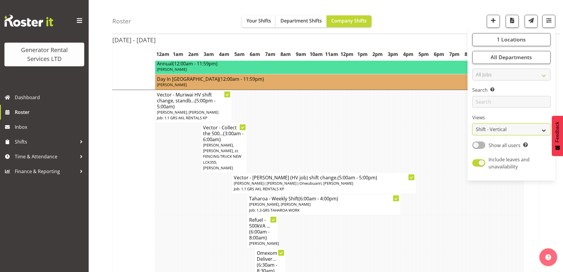
click at [495, 131] on select "Staff Role Shift - Horizontal Shift - Vertical Staff - Location" at bounding box center [511, 130] width 78 height 12
select select "role"
click at [473, 124] on select "Staff Role Shift - Horizontal Shift - Vertical Staff - Location" at bounding box center [511, 130] width 78 height 12
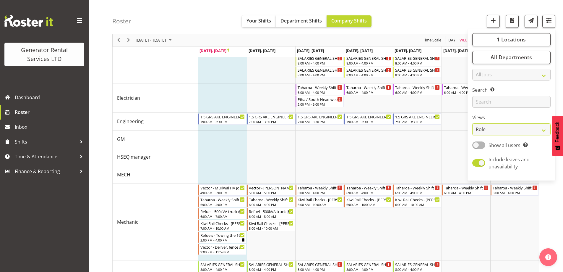
scroll to position [630, 0]
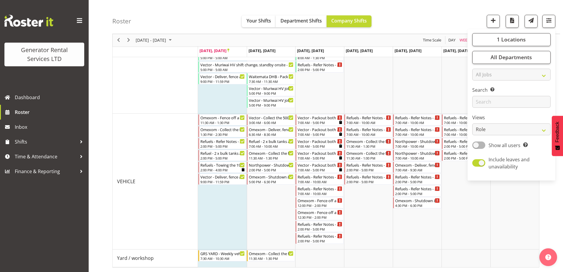
click at [404, 17] on div "Roster Your Shifts Department Shifts Company Shifts 1 Locations Clear GRS Auckl…" at bounding box center [336, 17] width 448 height 34
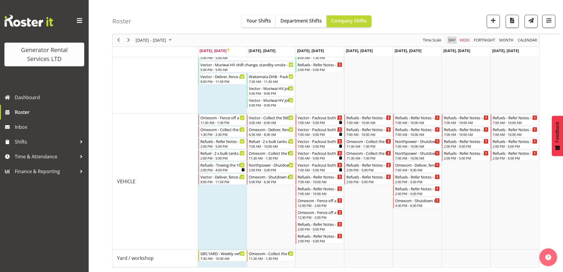
click at [451, 38] on span "Day" at bounding box center [452, 40] width 8 height 7
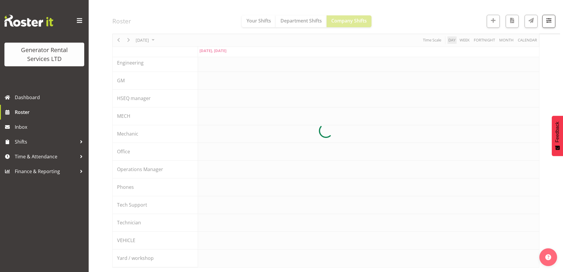
scroll to position [64, 0]
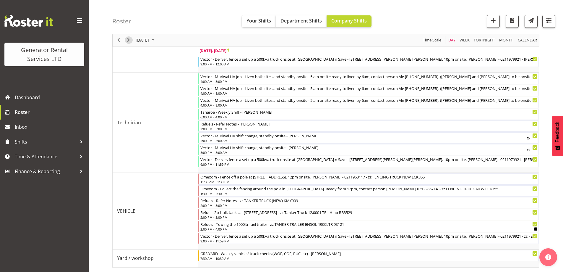
click at [131, 40] on span "Next" at bounding box center [128, 40] width 7 height 7
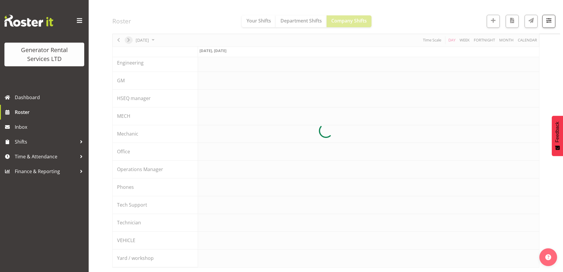
scroll to position [429, 0]
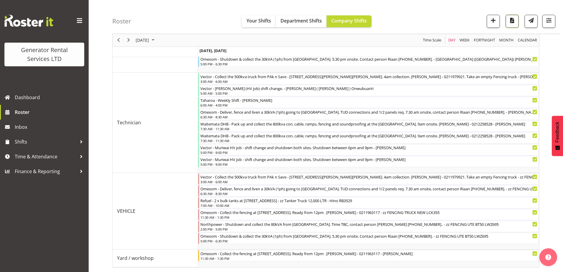
click at [511, 22] on span "button" at bounding box center [512, 21] width 8 height 8
click at [27, 117] on link "Roster" at bounding box center [44, 112] width 89 height 15
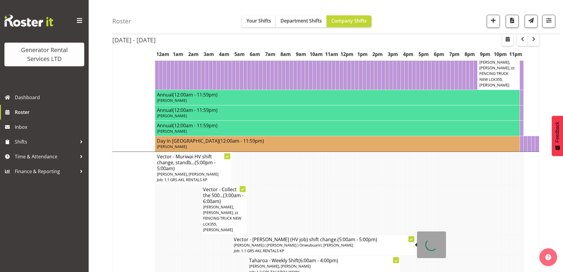
scroll to position [769, 0]
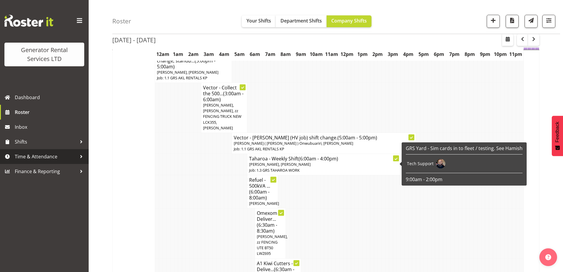
click at [37, 157] on span "Time & Attendance" at bounding box center [46, 156] width 62 height 9
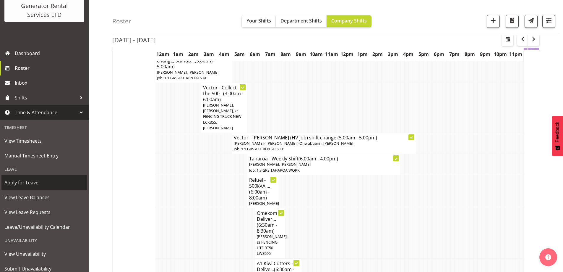
scroll to position [64, 0]
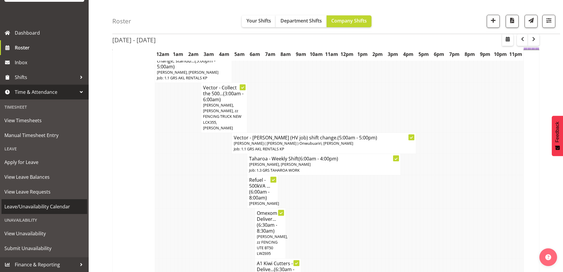
click at [25, 208] on span "Leave/Unavailability Calendar" at bounding box center [44, 206] width 80 height 9
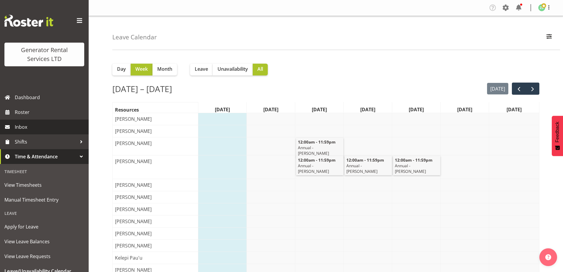
click at [29, 126] on span "Inbox" at bounding box center [50, 126] width 71 height 9
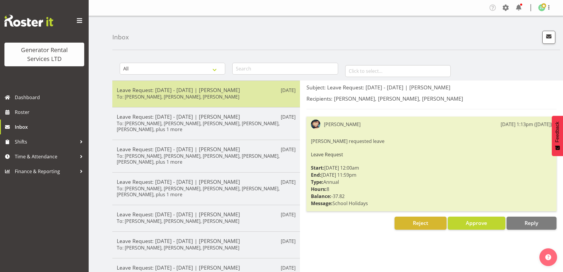
click at [235, 96] on div "Leave Request: [DATE] - [DATE] | [PERSON_NAME] To: [PERSON_NAME], [PERSON_NAME]…" at bounding box center [206, 94] width 179 height 14
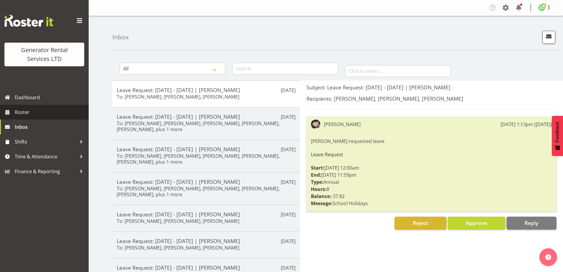
click at [26, 108] on span "Roster" at bounding box center [50, 112] width 71 height 9
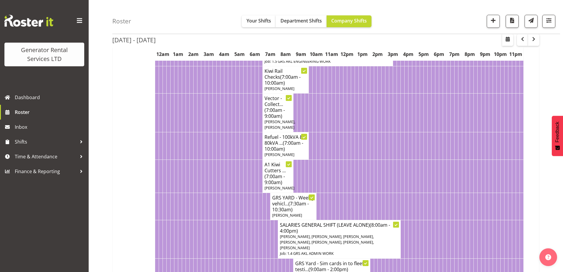
scroll to position [118, 0]
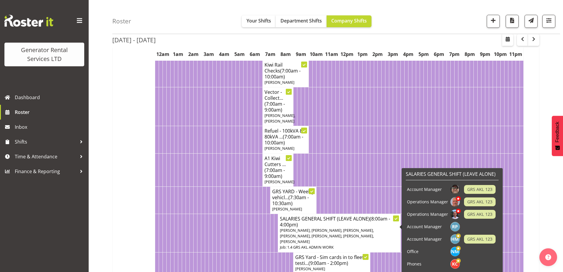
click at [333, 161] on td at bounding box center [334, 169] width 4 height 33
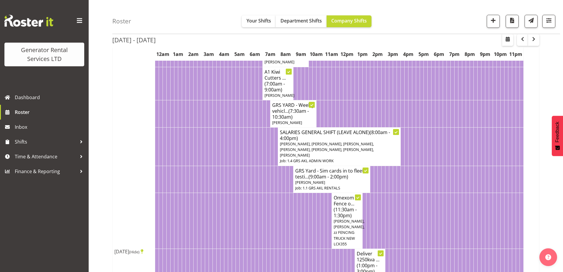
scroll to position [207, 0]
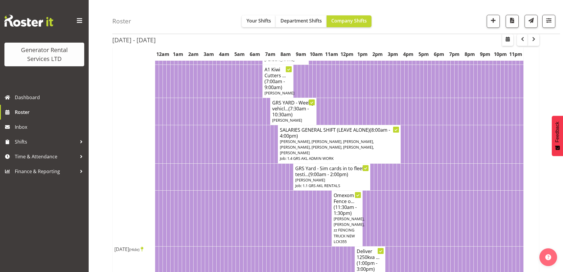
click at [252, 185] on td at bounding box center [253, 176] width 4 height 27
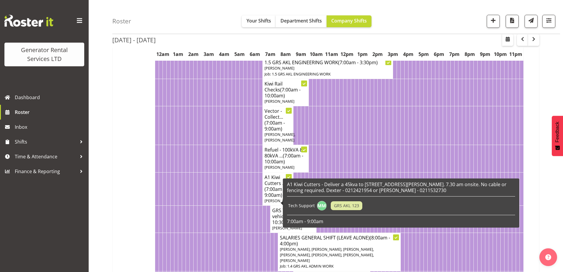
scroll to position [89, 0]
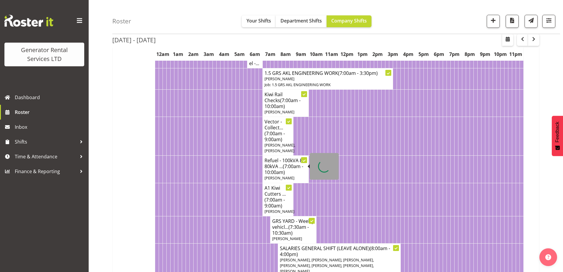
click at [247, 171] on td at bounding box center [246, 168] width 4 height 27
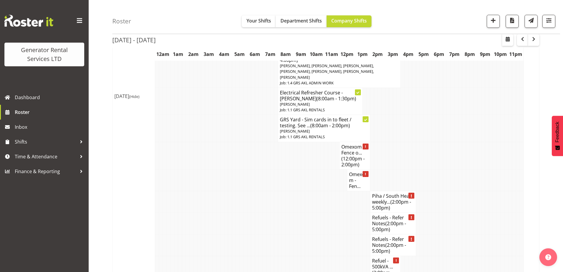
scroll to position [1596, 0]
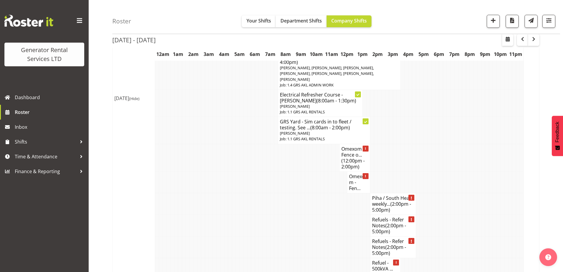
click at [310, 236] on td at bounding box center [311, 247] width 4 height 22
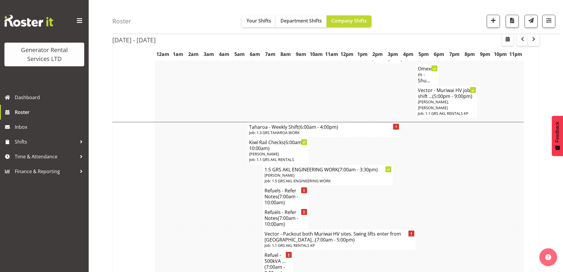
scroll to position [1360, 0]
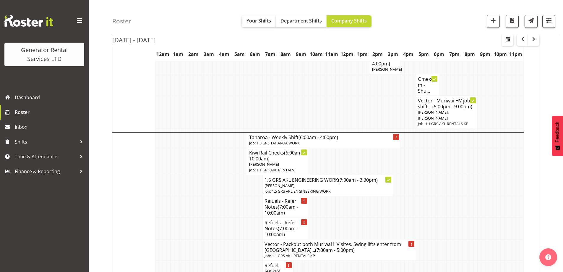
click at [245, 239] on td at bounding box center [246, 249] width 4 height 21
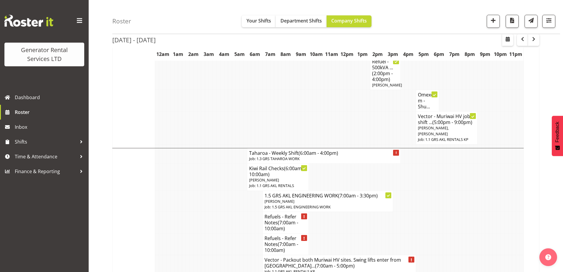
scroll to position [1330, 0]
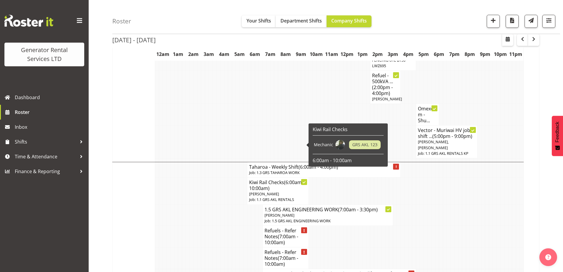
click at [196, 204] on td at bounding box center [196, 214] width 4 height 21
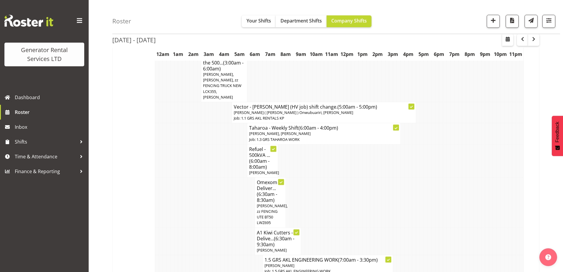
scroll to position [798, 0]
click at [213, 178] on td at bounding box center [215, 203] width 4 height 50
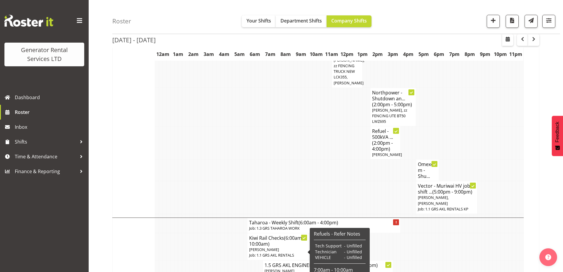
scroll to position [1241, 0]
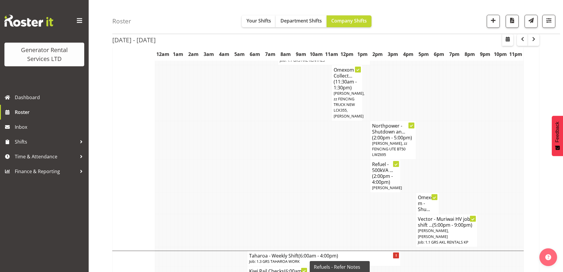
click at [315, 159] on td at bounding box center [314, 175] width 4 height 33
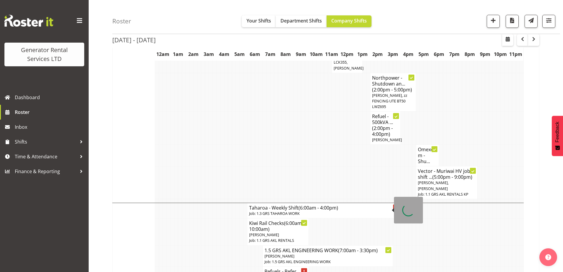
scroll to position [1330, 0]
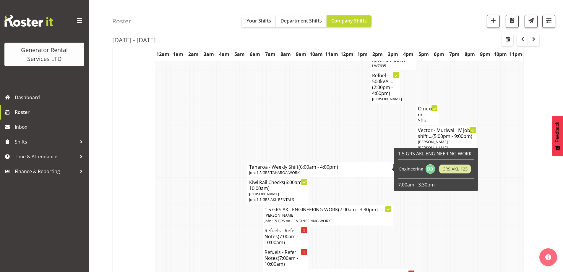
click at [207, 247] on td at bounding box center [207, 258] width 4 height 22
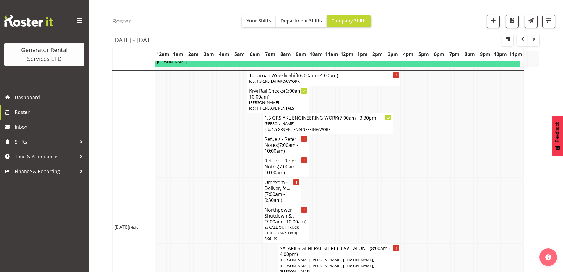
scroll to position [2246, 0]
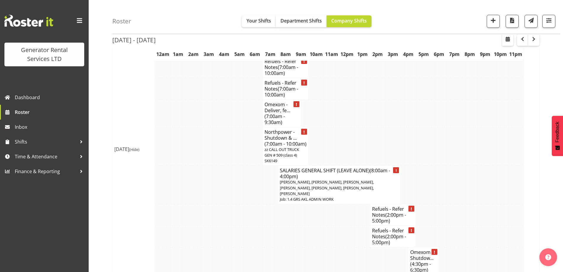
click at [164, 226] on td at bounding box center [165, 237] width 4 height 22
click at [202, 226] on td at bounding box center [203, 237] width 4 height 22
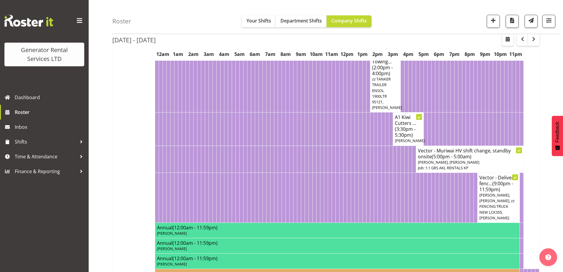
scroll to position [532, 0]
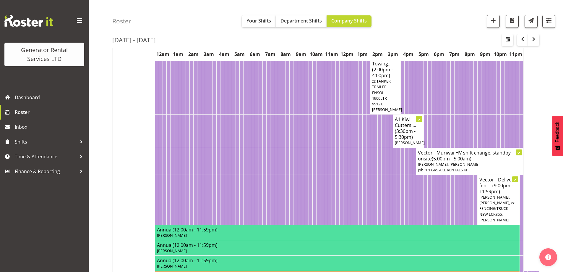
click at [247, 174] on td at bounding box center [249, 160] width 4 height 27
click at [375, 144] on td at bounding box center [376, 130] width 4 height 33
click at [351, 188] on td at bounding box center [353, 199] width 4 height 50
click at [324, 147] on td at bounding box center [326, 130] width 4 height 33
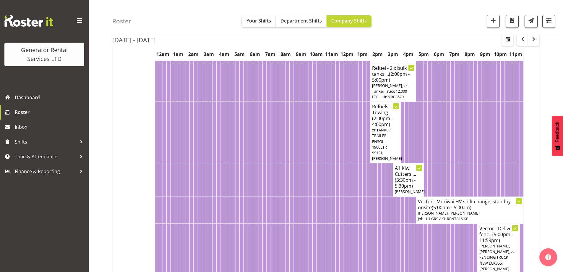
scroll to position [473, 0]
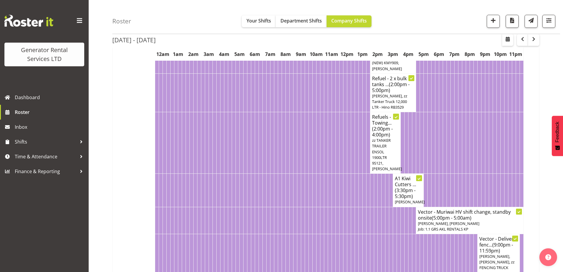
click at [352, 187] on td at bounding box center [353, 190] width 4 height 33
click at [343, 174] on td at bounding box center [341, 142] width 4 height 61
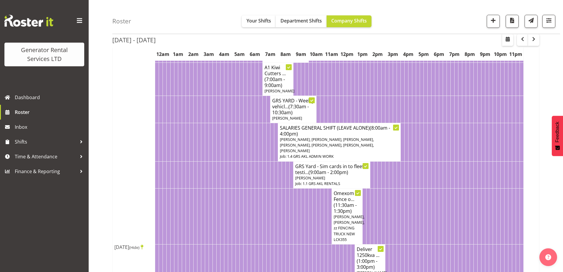
scroll to position [148, 0]
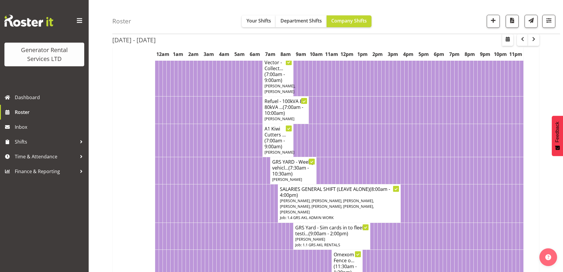
click at [442, 125] on td at bounding box center [441, 140] width 4 height 33
